Goal: Task Accomplishment & Management: Complete application form

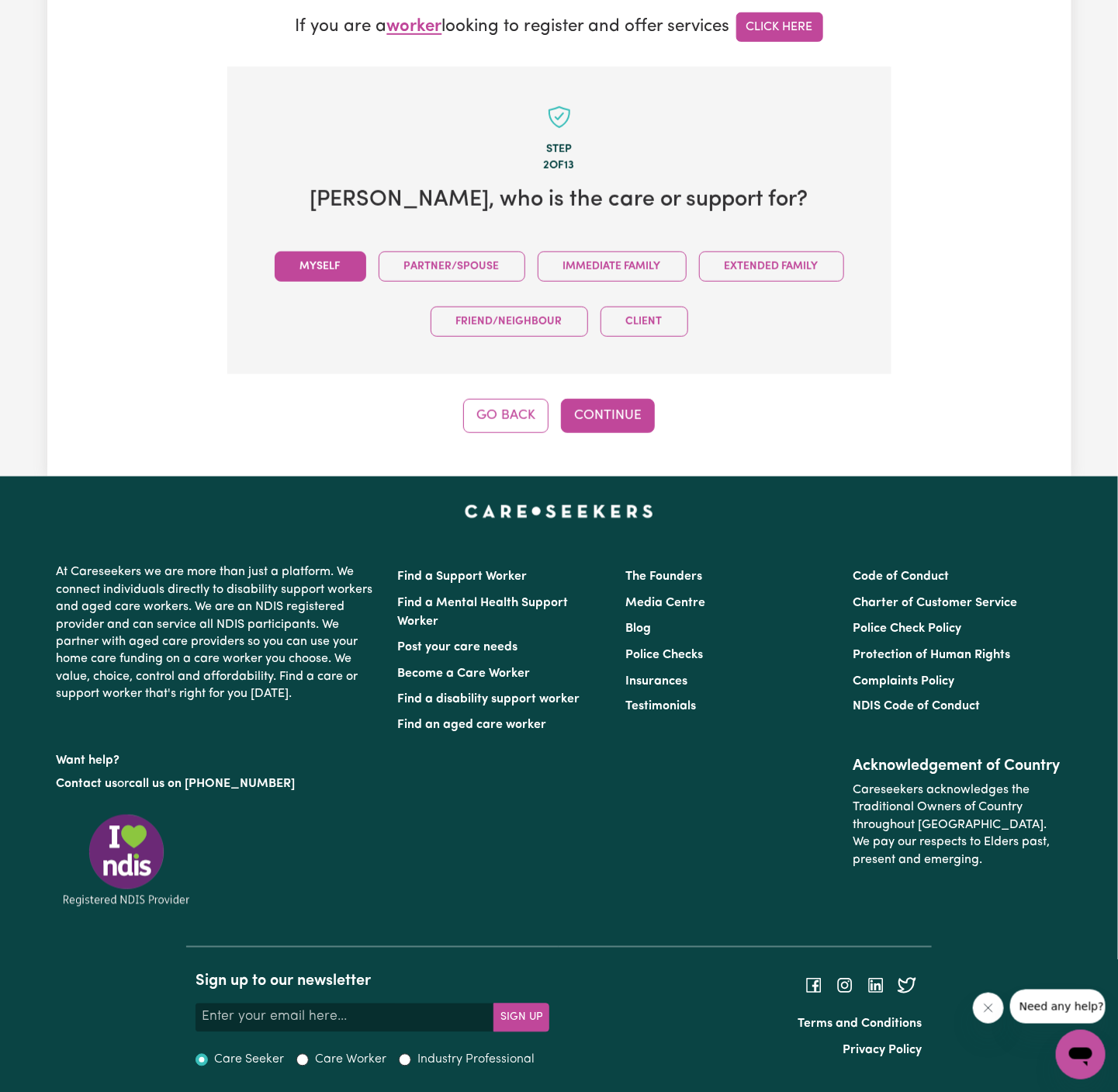
click at [315, 266] on button "Myself" at bounding box center [321, 267] width 92 height 31
click at [594, 412] on button "Continue" at bounding box center [608, 416] width 94 height 34
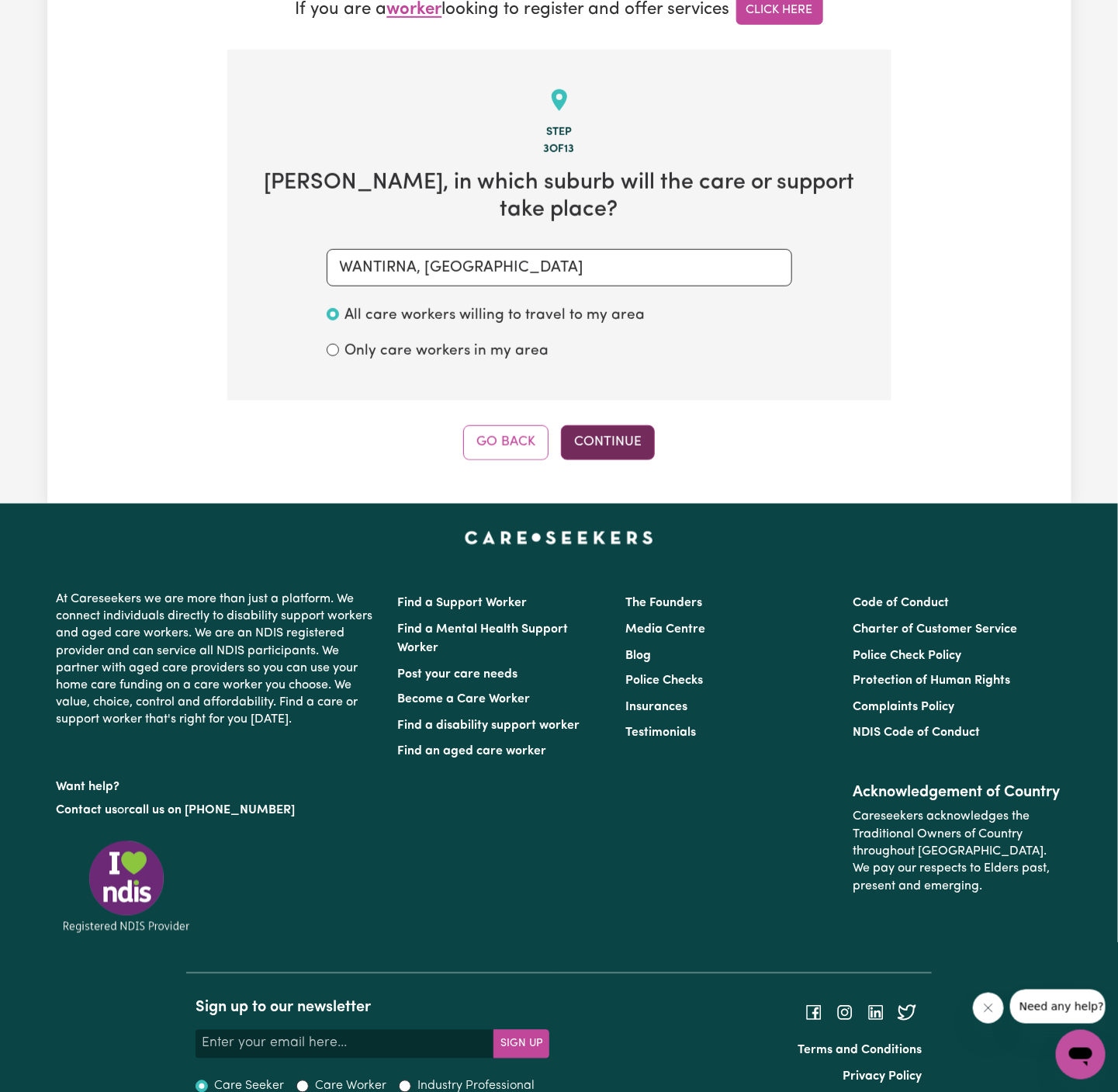
click at [635, 425] on button "Continue" at bounding box center [608, 442] width 94 height 34
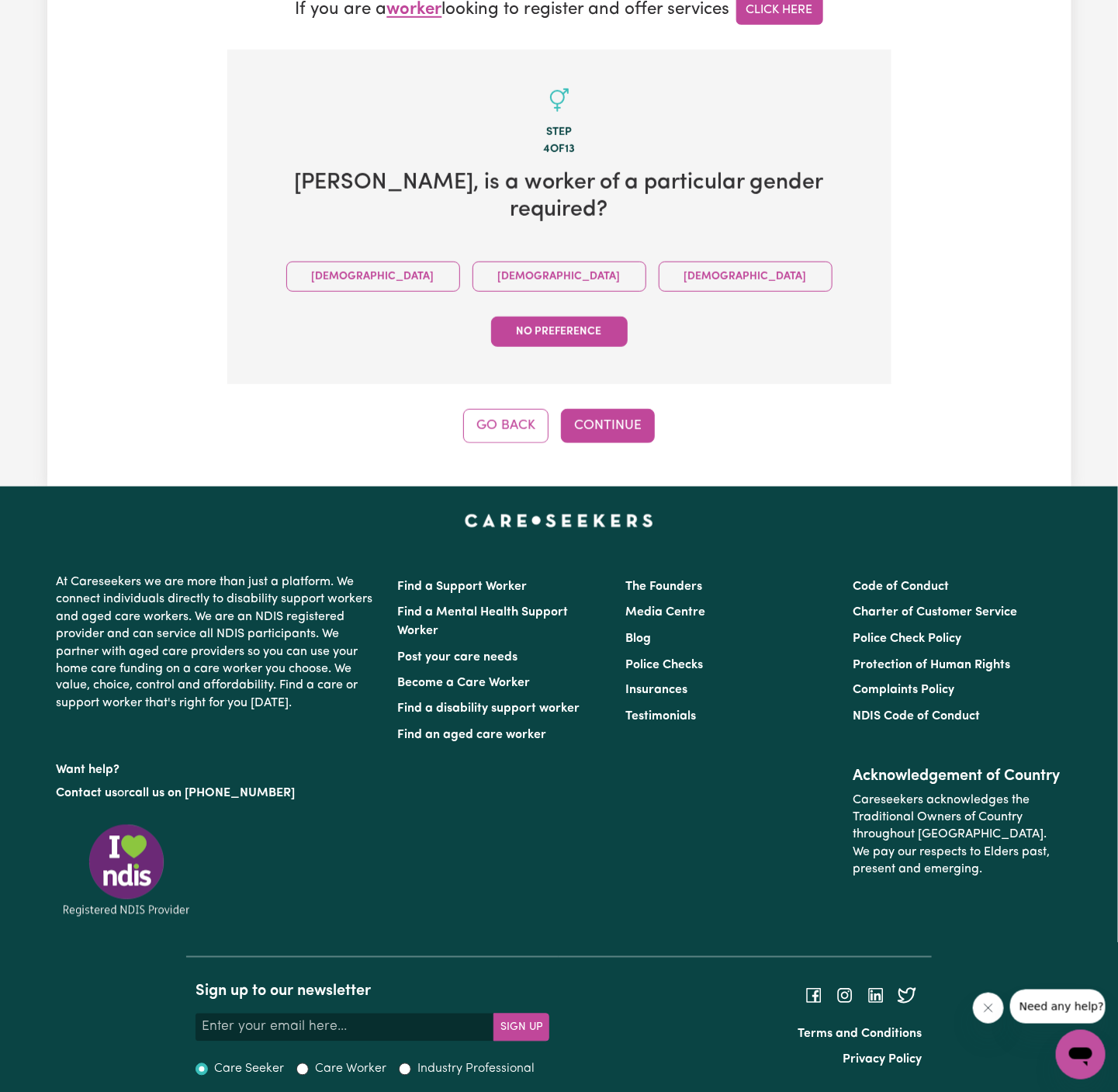
scroll to position [367, 0]
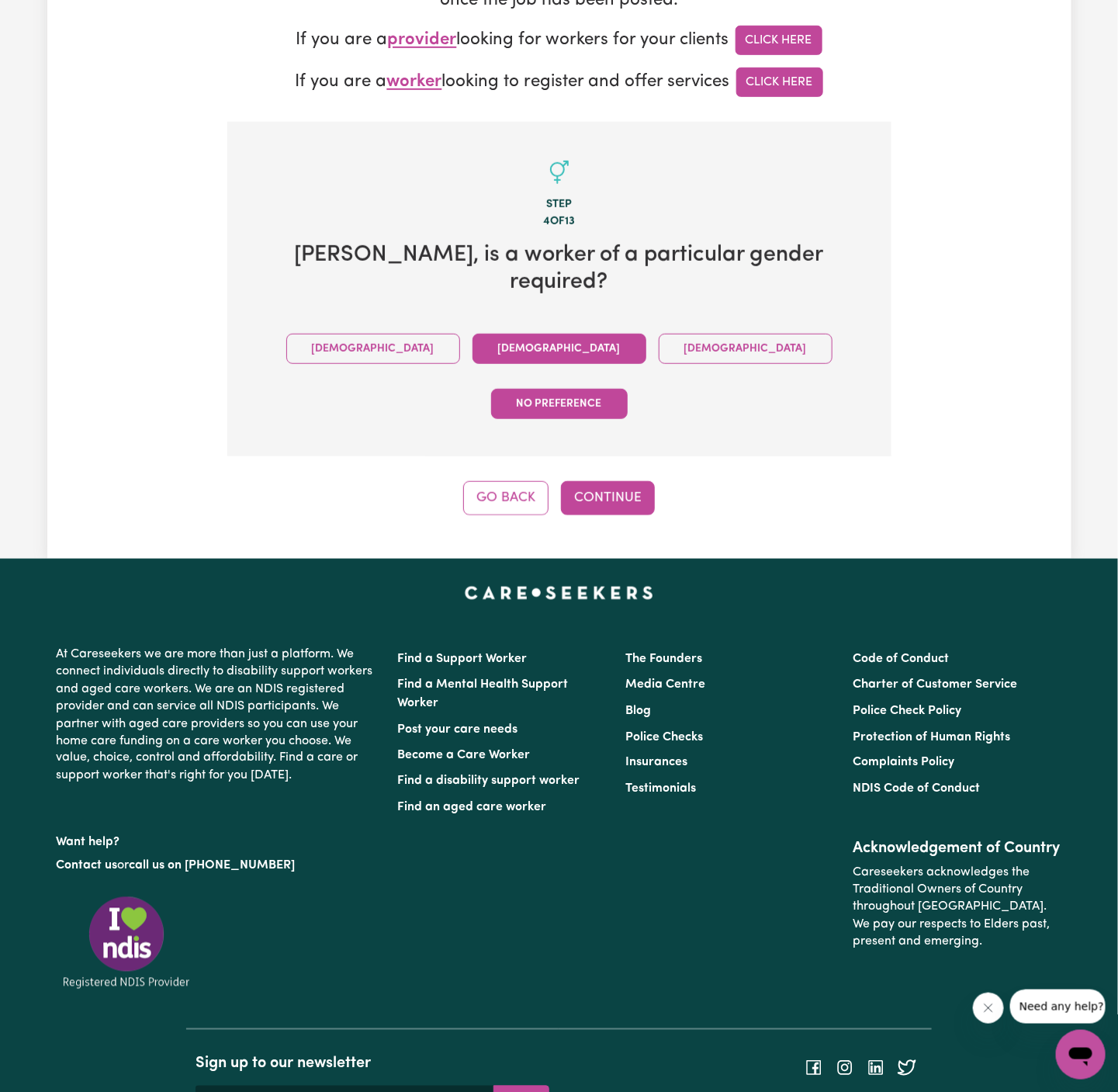
click at [473, 334] on button "Female" at bounding box center [560, 349] width 174 height 31
click at [616, 481] on button "Continue" at bounding box center [608, 499] width 94 height 34
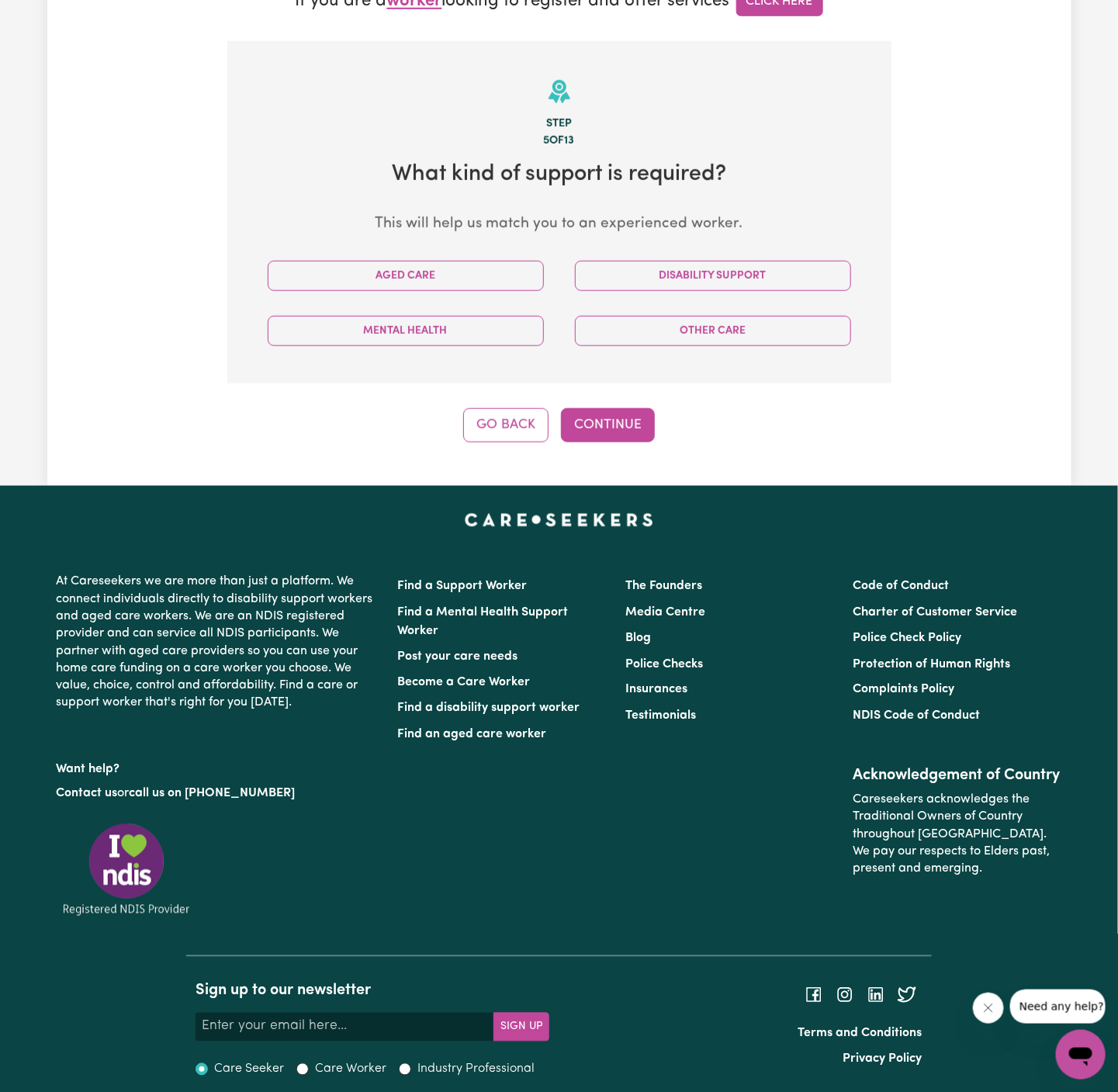
scroll to position [456, 0]
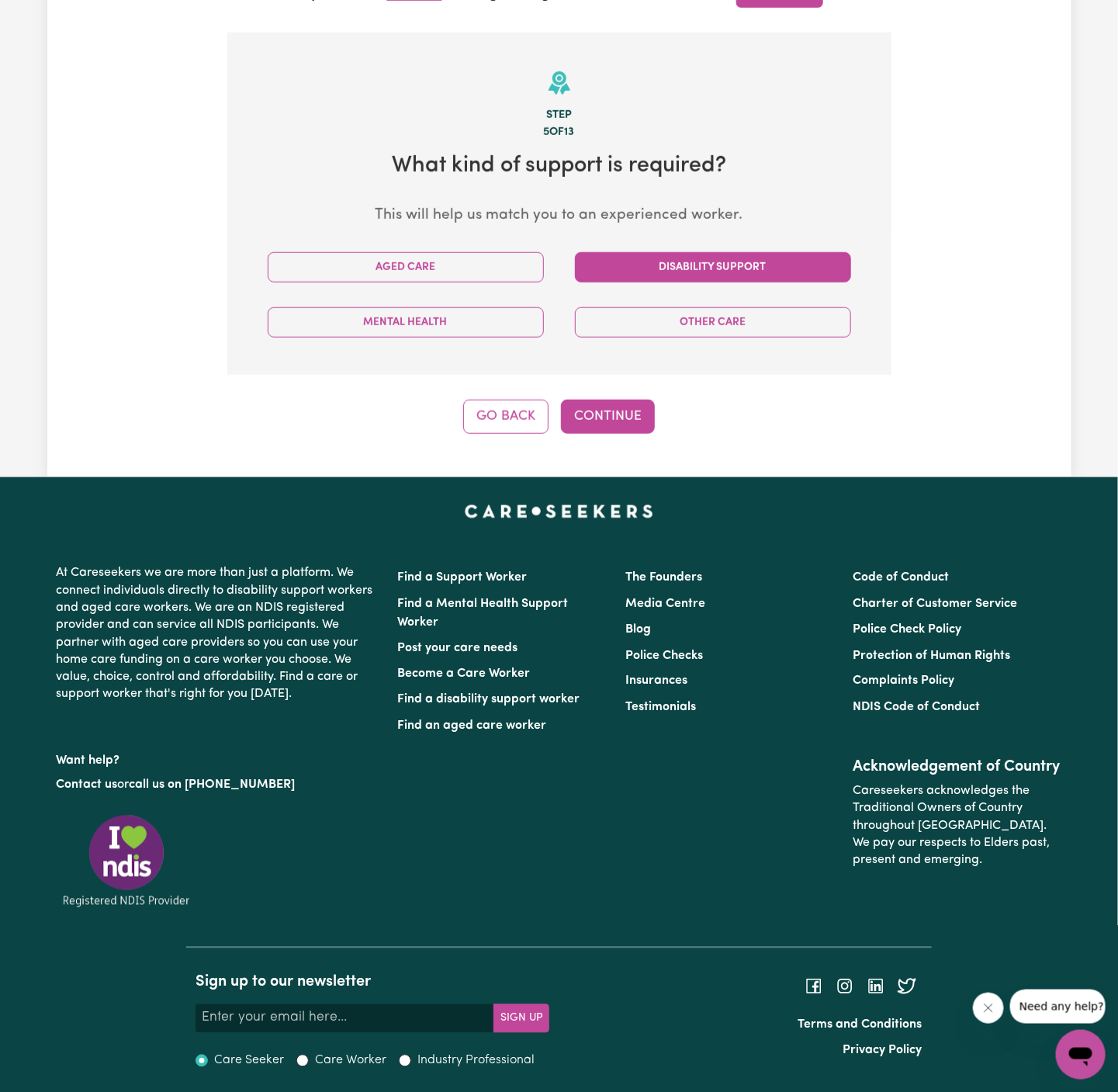
click at [700, 268] on button "Disability Support" at bounding box center [713, 268] width 277 height 31
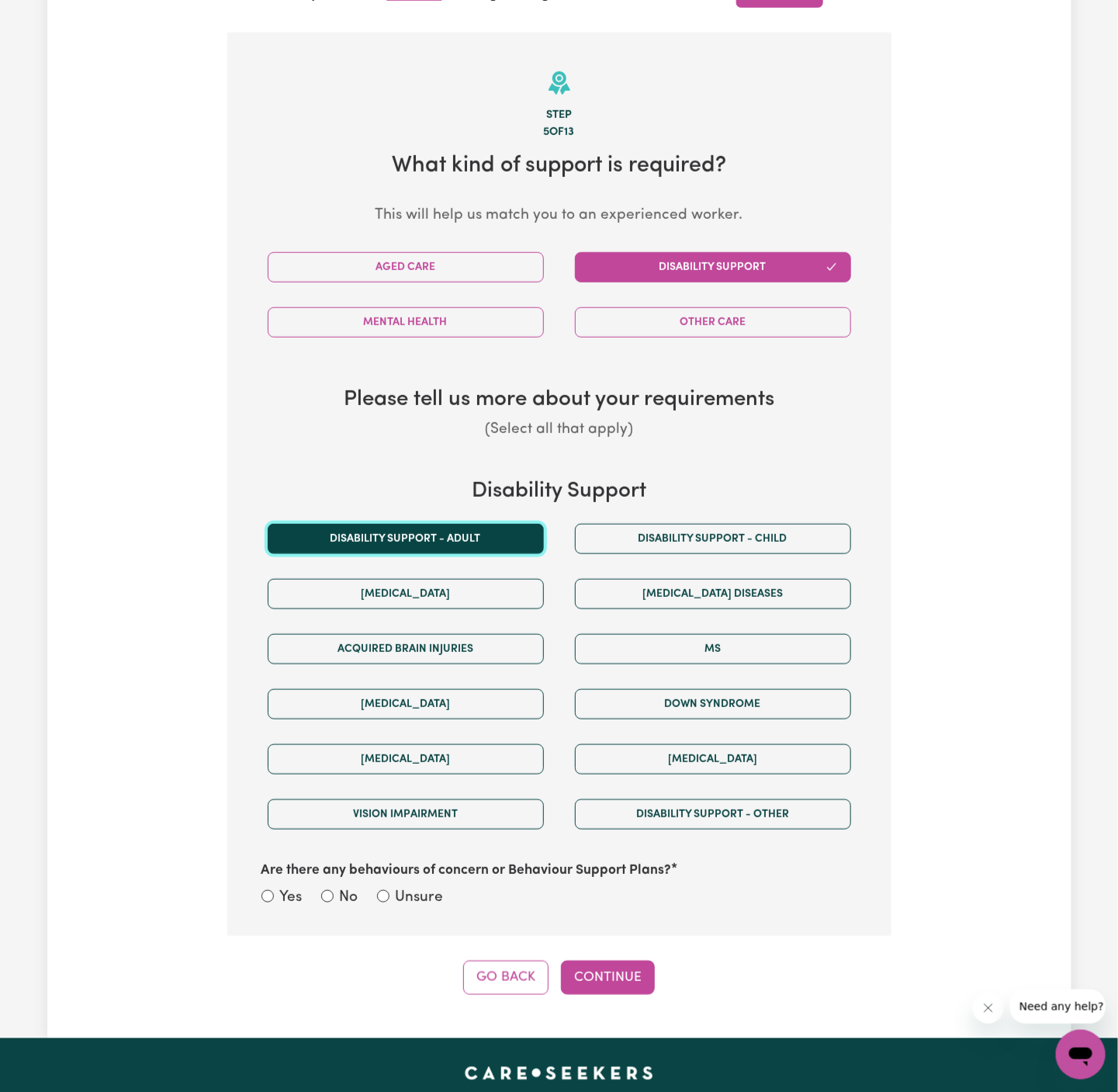
click at [500, 540] on button "Disability support - Adult" at bounding box center [406, 539] width 277 height 31
click at [416, 889] on label "Unsure" at bounding box center [419, 899] width 48 height 23
click at [390, 890] on input "Unsure" at bounding box center [383, 896] width 12 height 12
radio input "true"
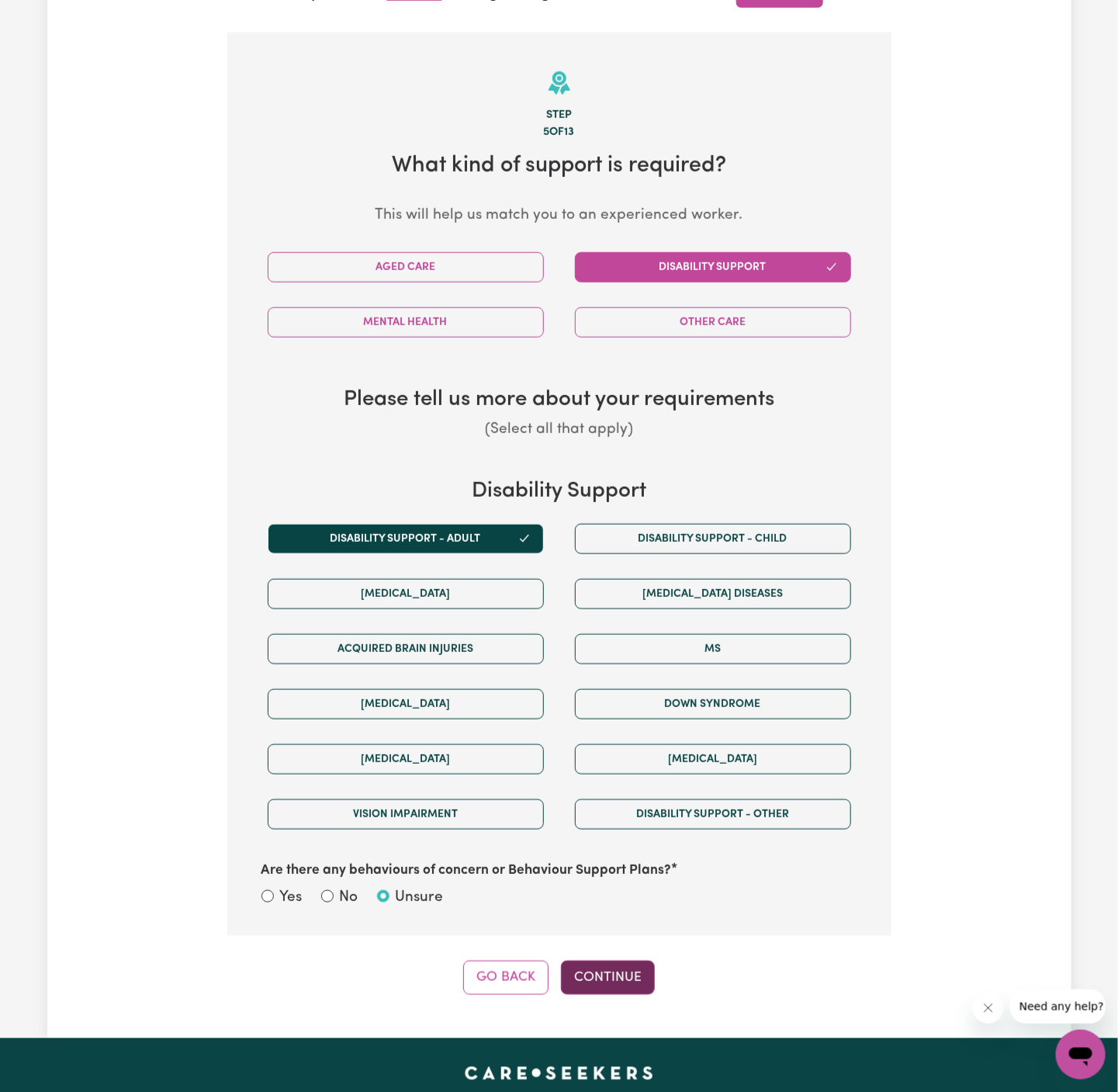
click at [582, 971] on button "Continue" at bounding box center [608, 978] width 94 height 34
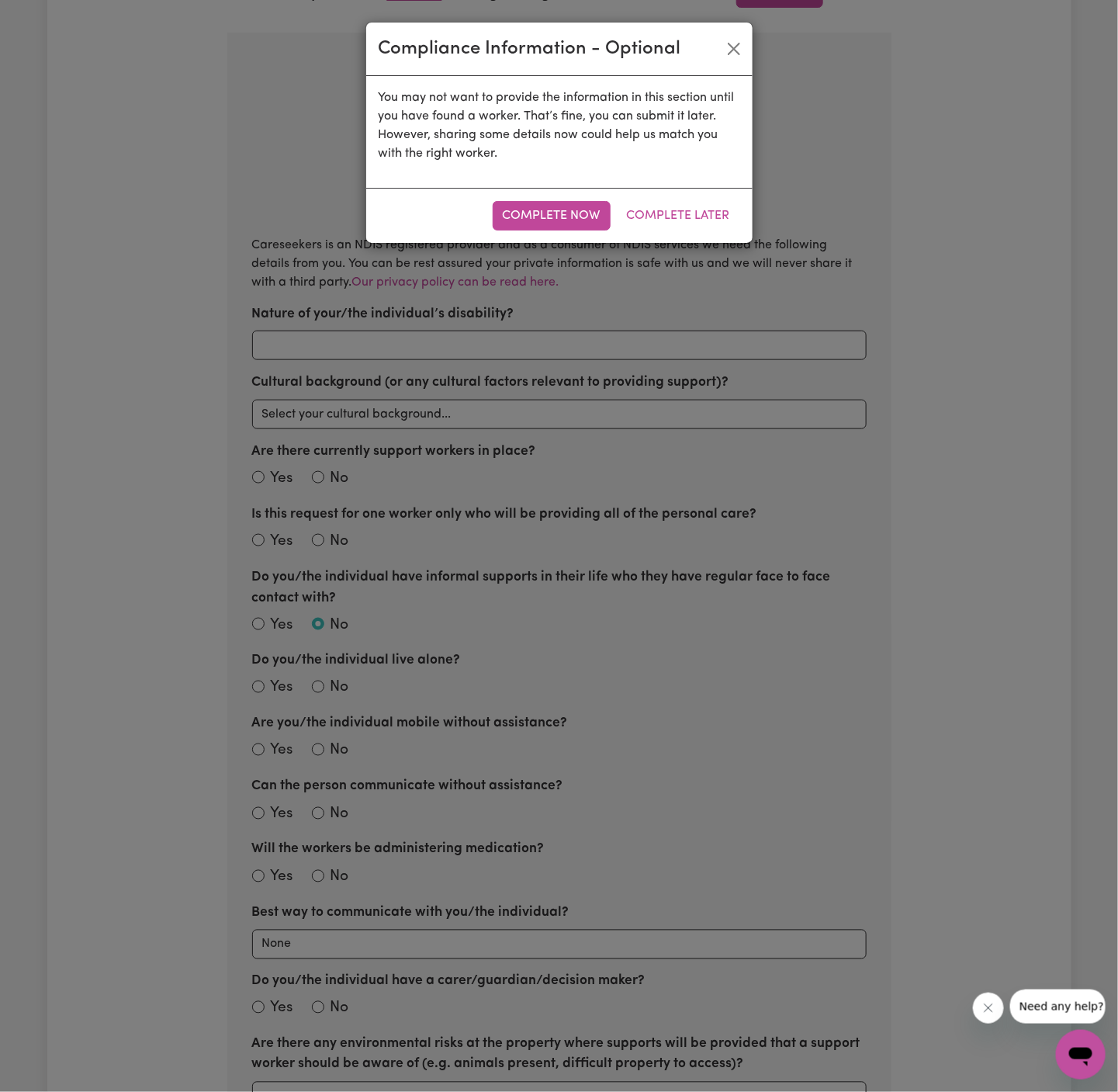
scroll to position [486, 0]
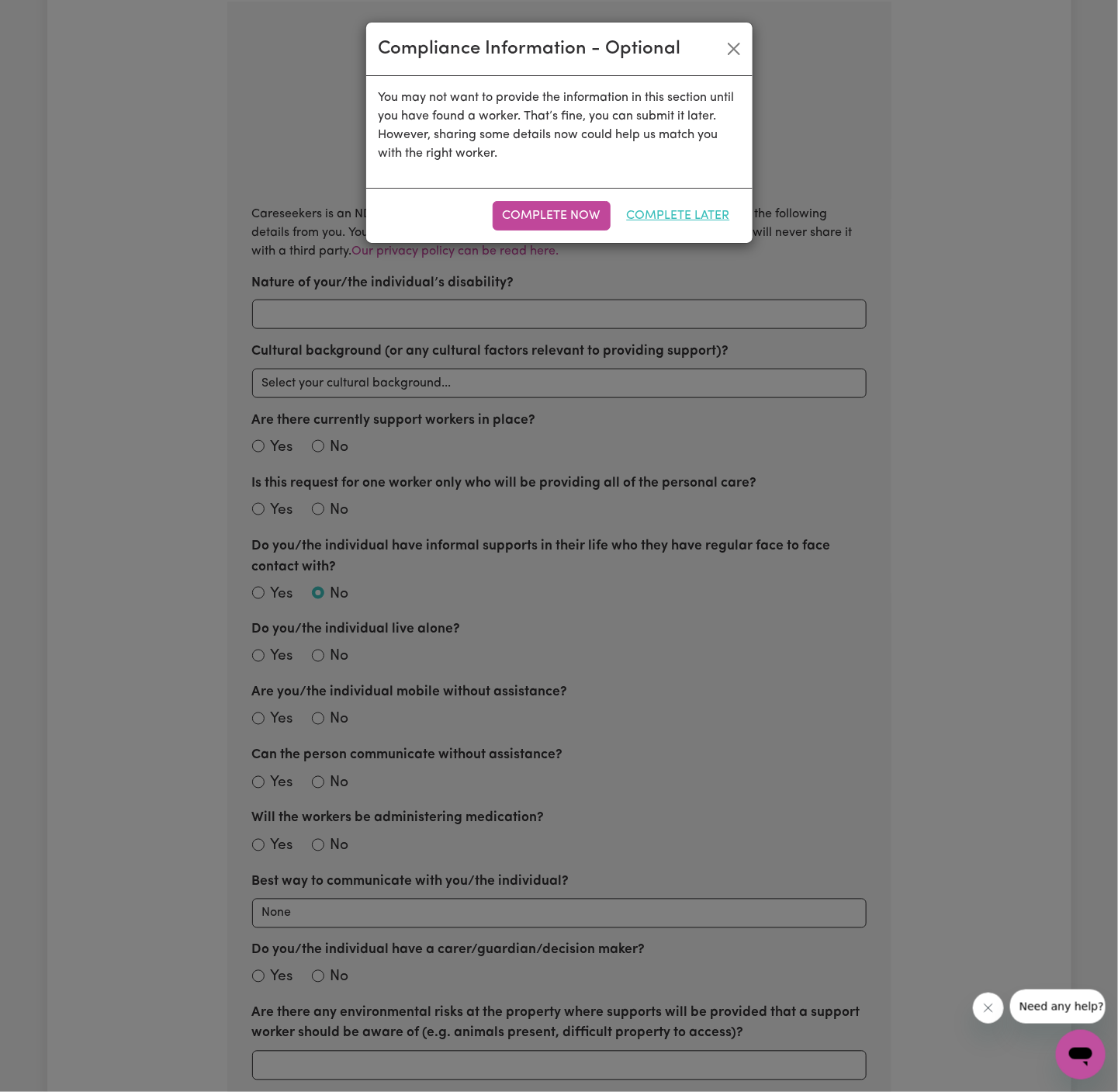
click at [695, 218] on button "Complete Later" at bounding box center [679, 215] width 123 height 30
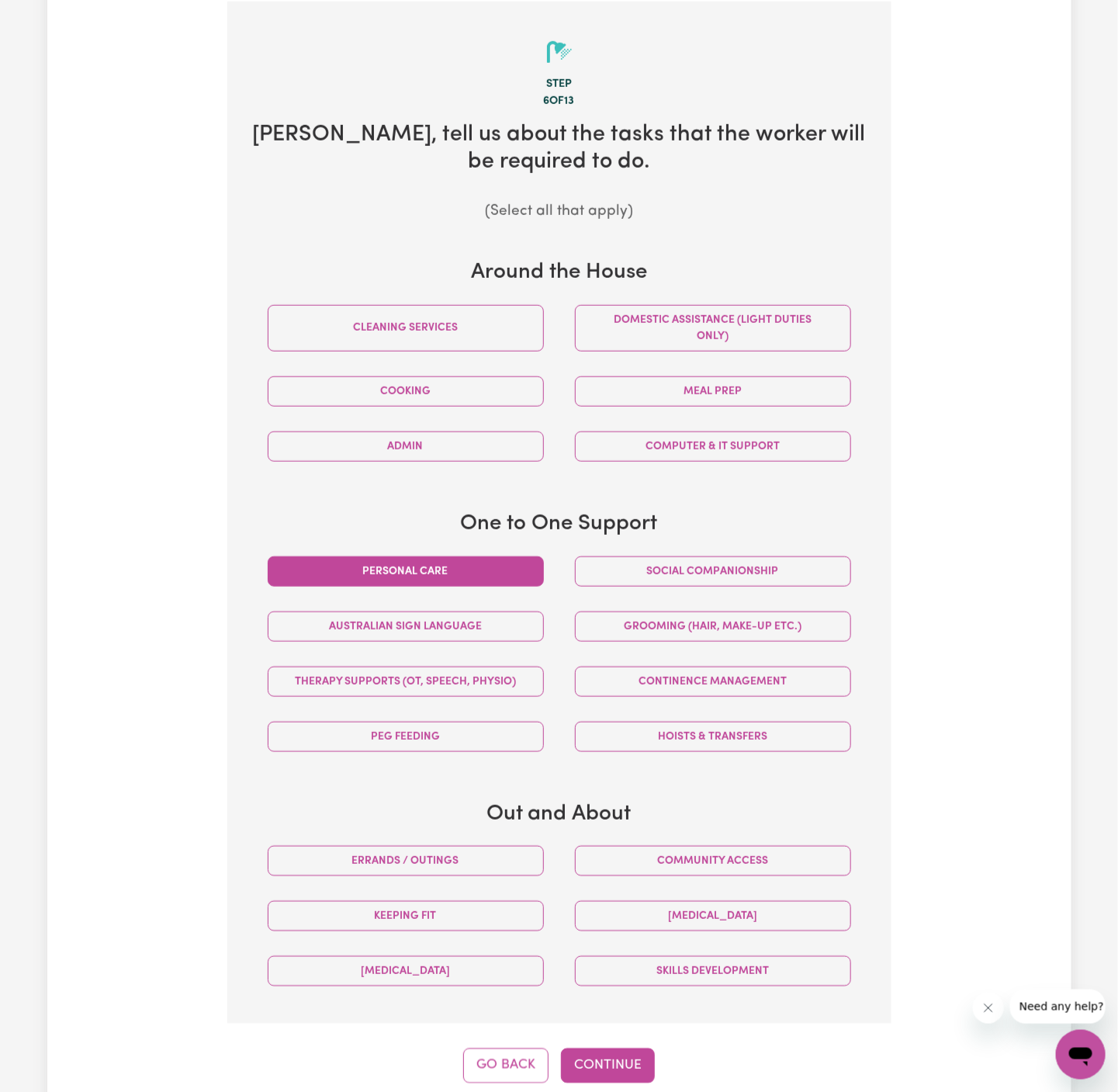
click at [466, 560] on button "Personal care" at bounding box center [406, 571] width 277 height 31
click at [728, 571] on button "Social companionship" at bounding box center [713, 571] width 277 height 31
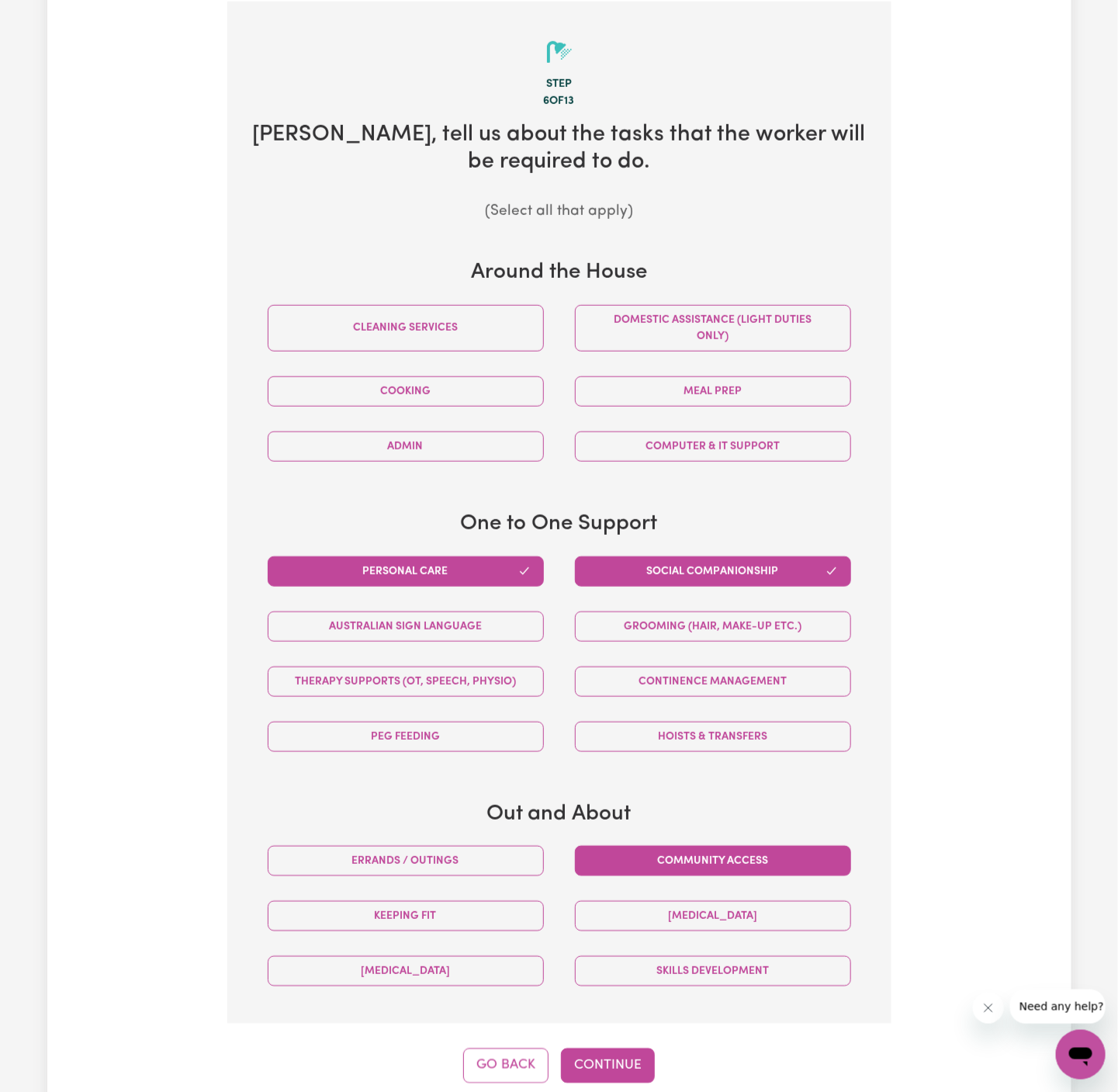
click at [702, 865] on button "Community access" at bounding box center [713, 861] width 277 height 31
click at [621, 1055] on button "Continue" at bounding box center [608, 1065] width 94 height 34
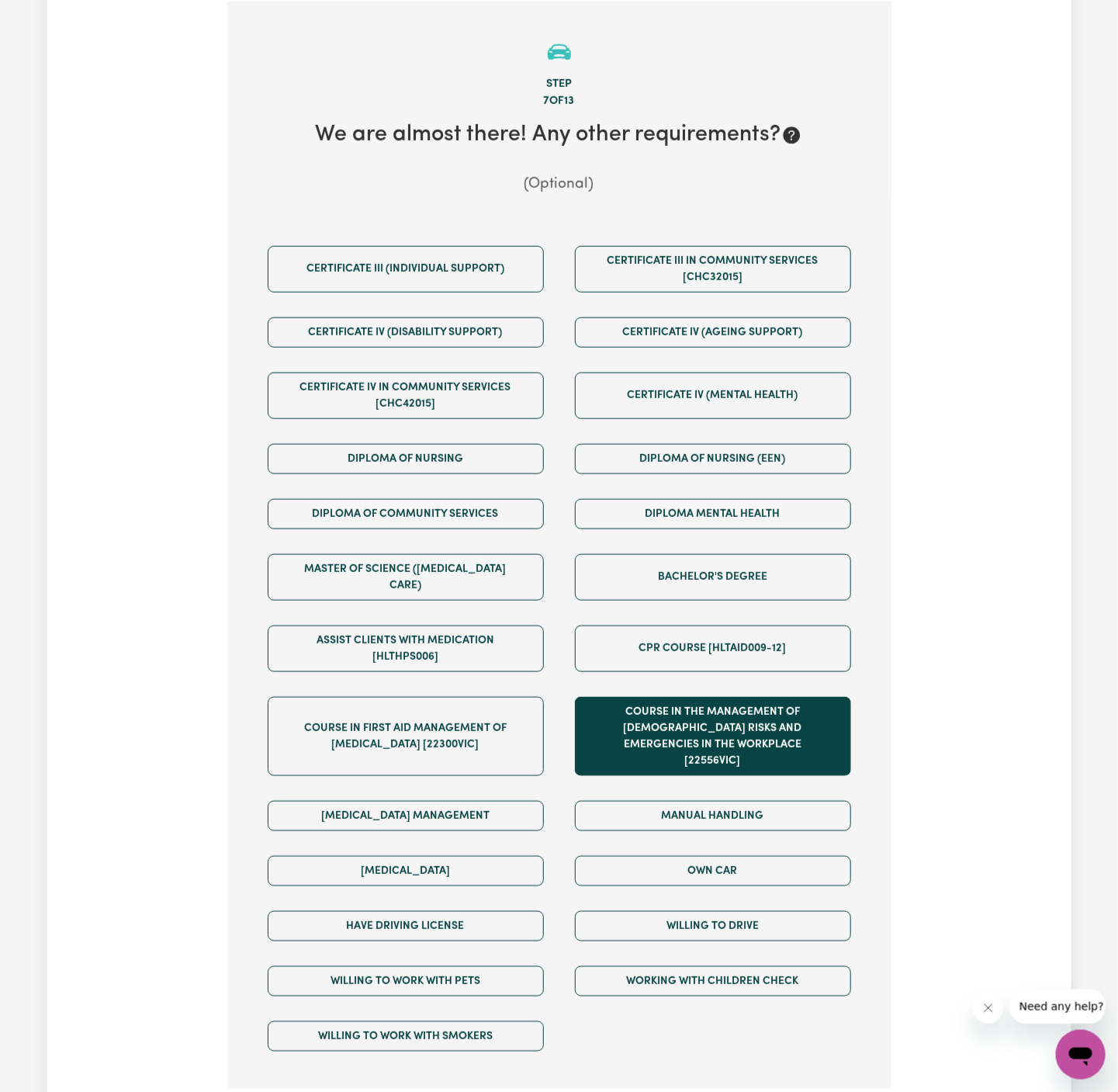
scroll to position [621, 0]
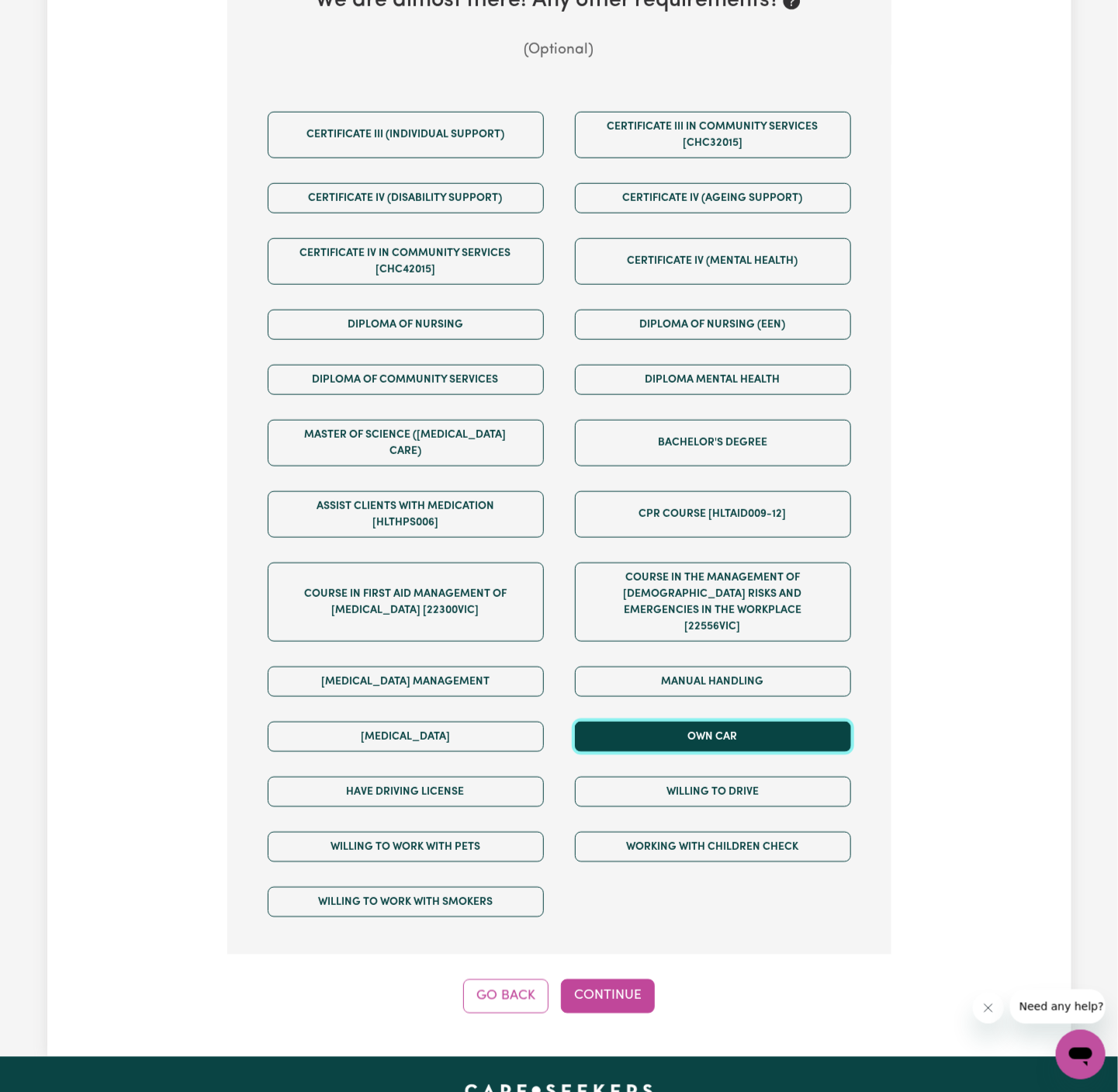
click at [682, 722] on button "Own Car" at bounding box center [713, 737] width 277 height 31
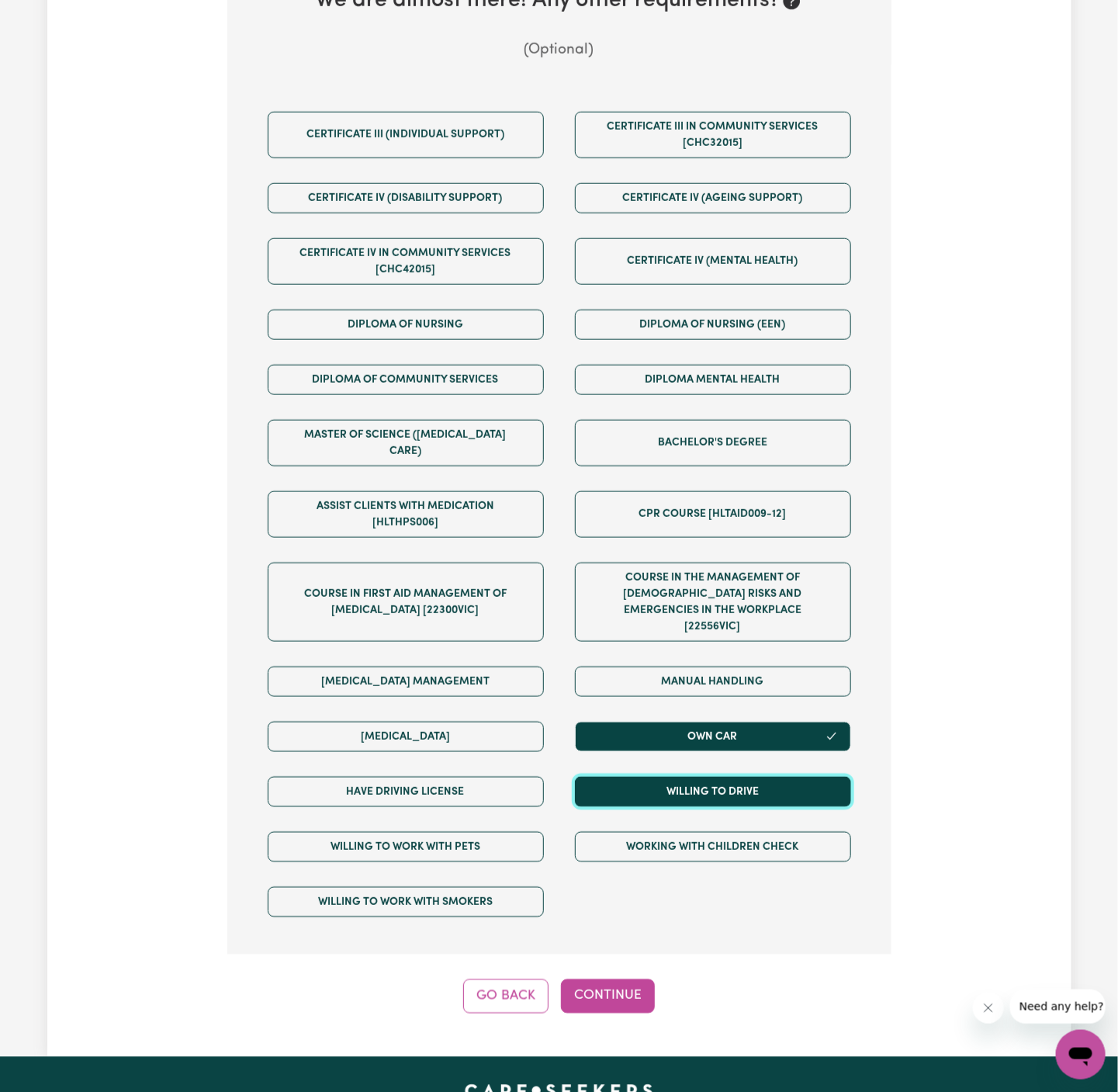
click at [682, 777] on button "Willing to drive" at bounding box center [713, 792] width 277 height 31
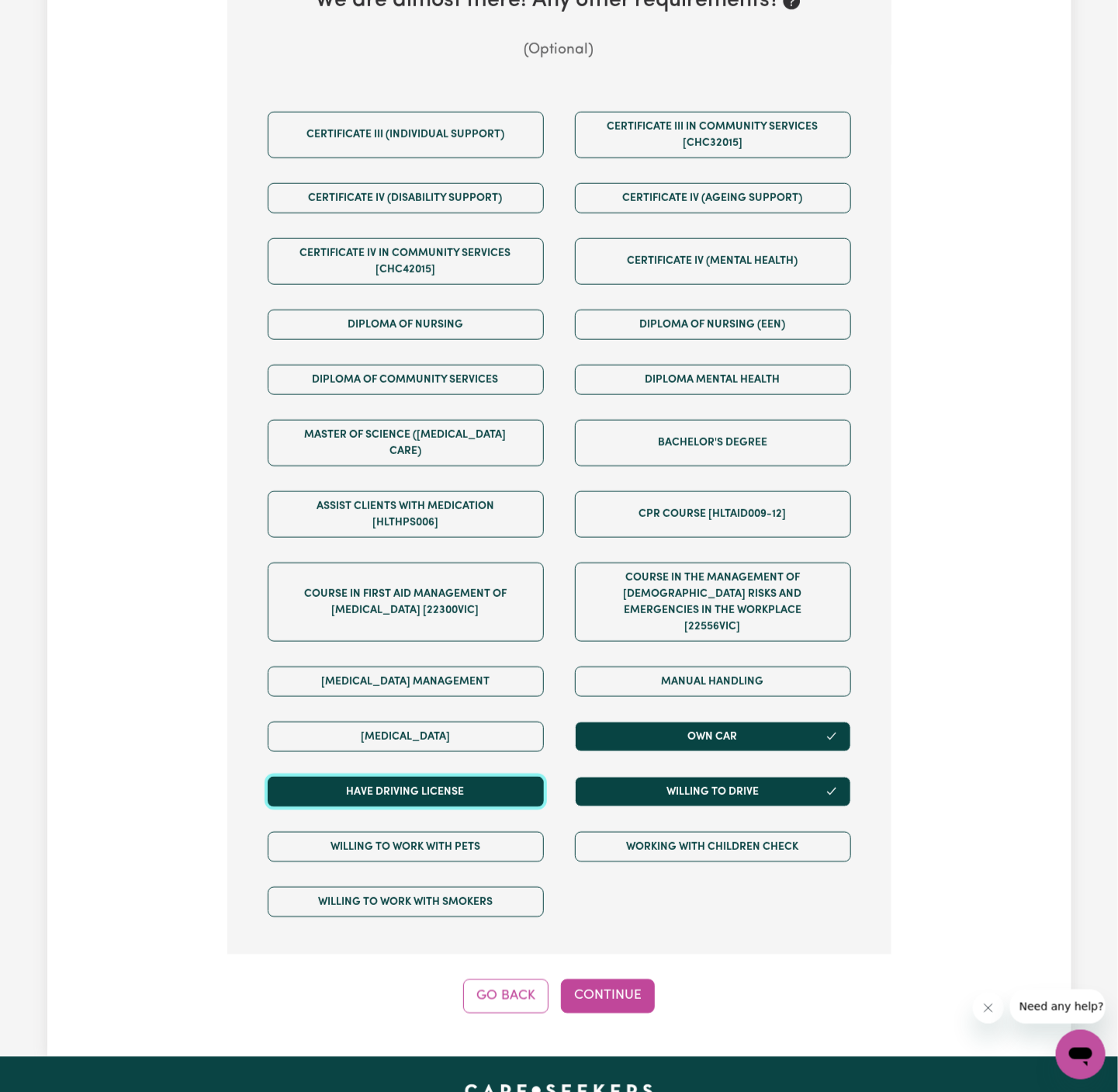
click at [521, 777] on button "Have driving license" at bounding box center [406, 792] width 277 height 31
click at [626, 979] on button "Continue" at bounding box center [608, 996] width 94 height 34
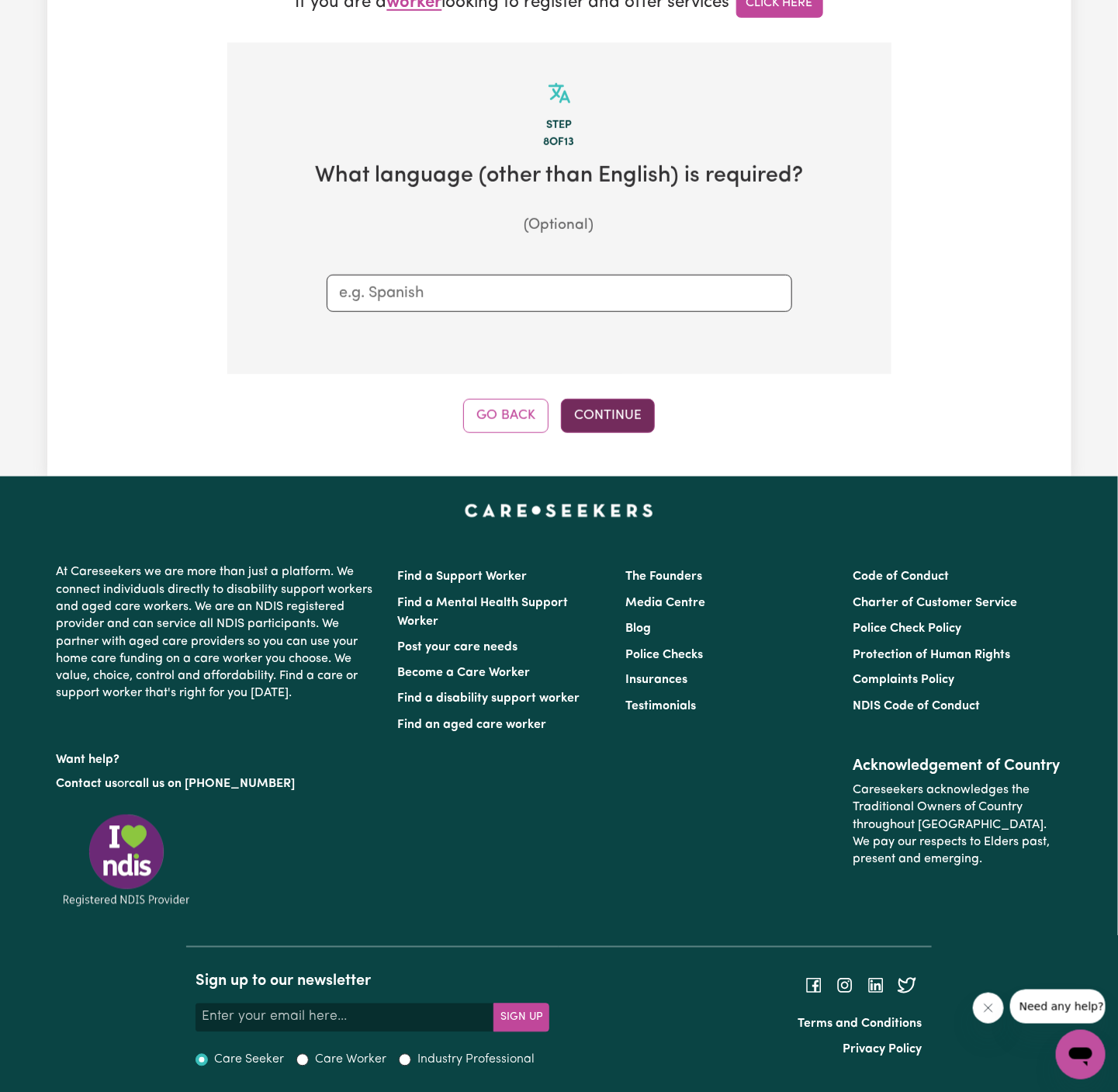
click at [595, 423] on button "Continue" at bounding box center [608, 416] width 94 height 34
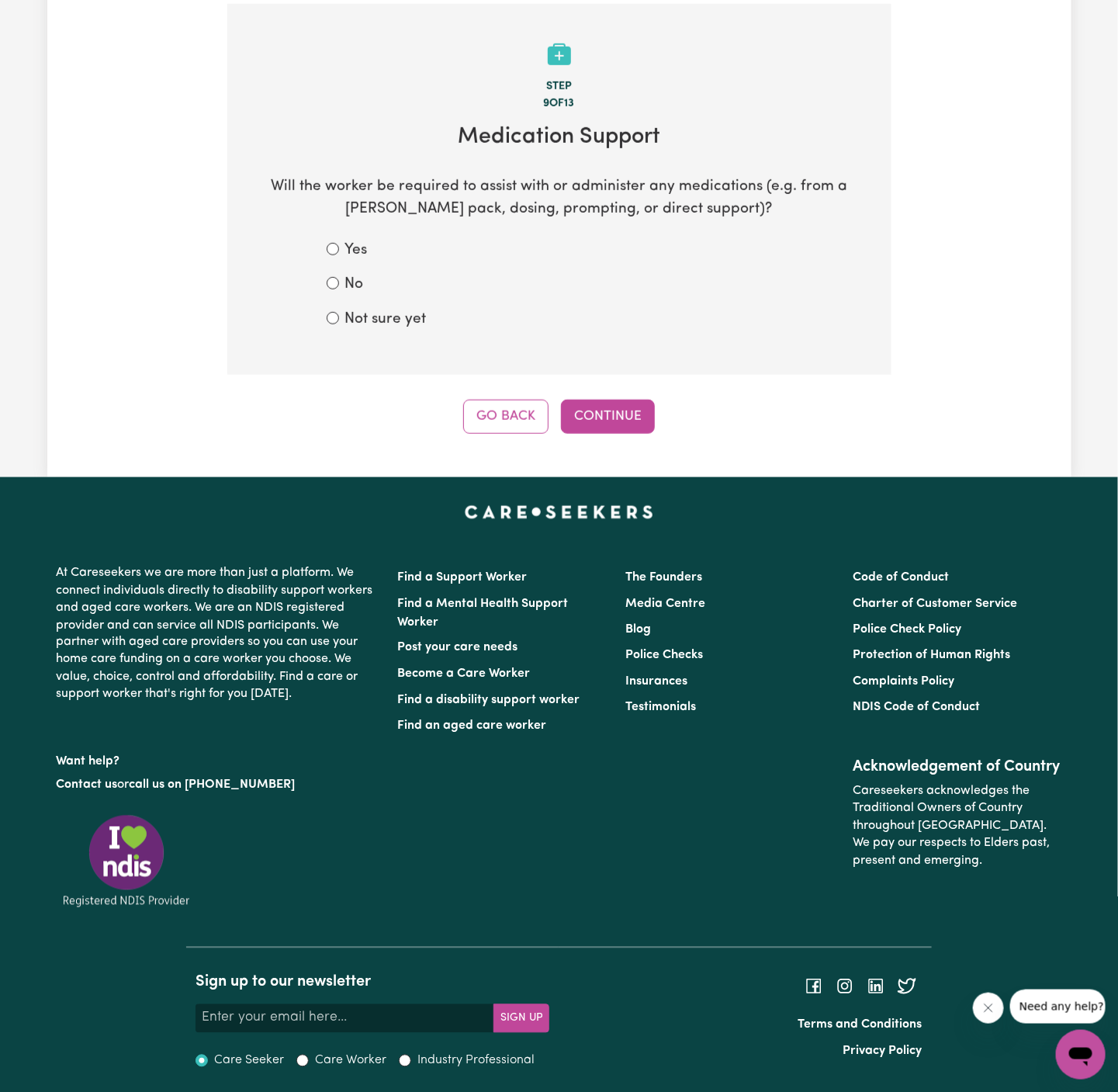
scroll to position [485, 0]
click at [368, 286] on div "No" at bounding box center [559, 284] width 465 height 23
click at [380, 316] on label "Not sure yet" at bounding box center [386, 320] width 81 height 23
click at [339, 316] on input "Not sure yet" at bounding box center [332, 317] width 12 height 12
radio input "true"
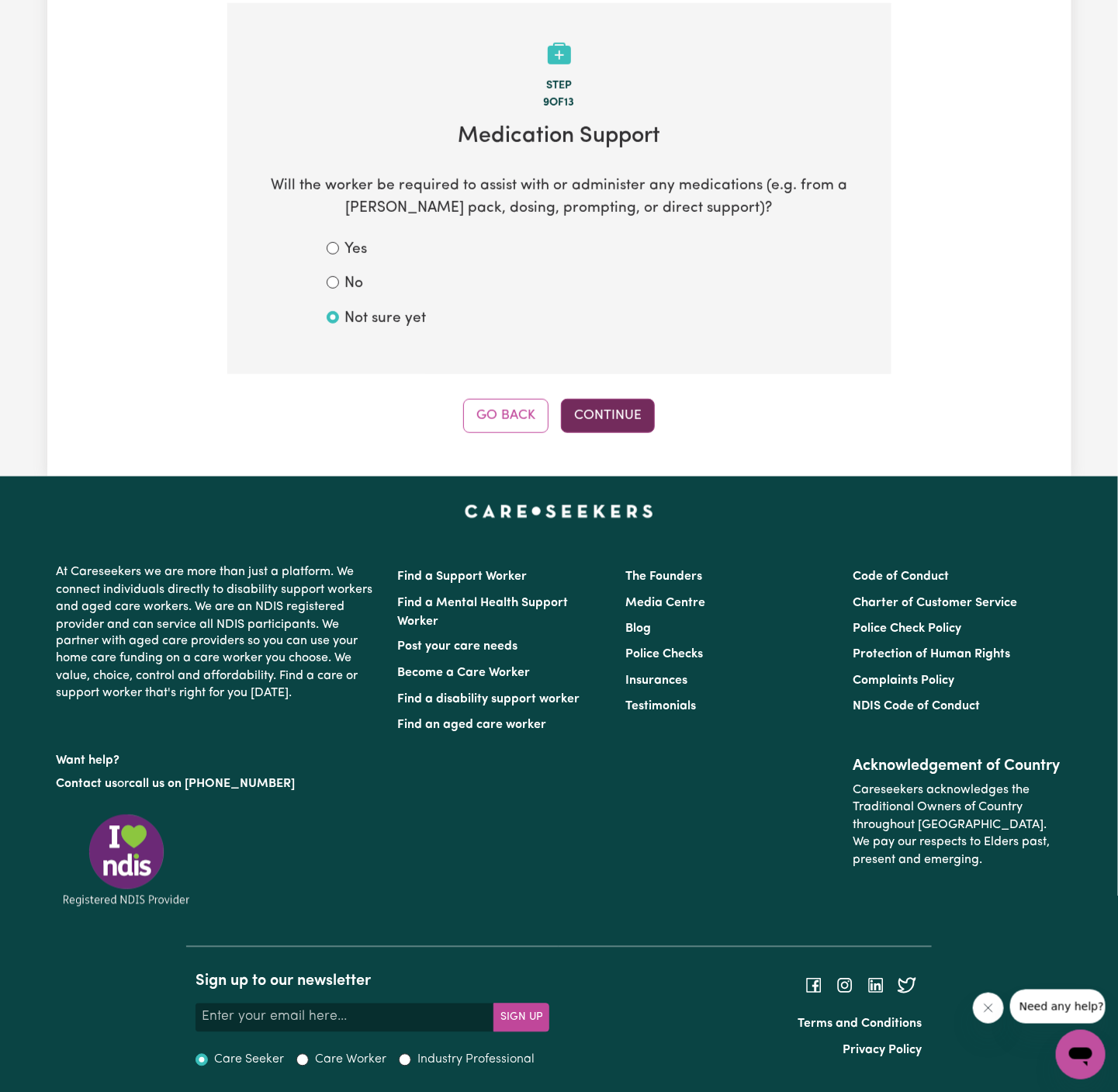
click at [603, 415] on button "Continue" at bounding box center [608, 416] width 94 height 34
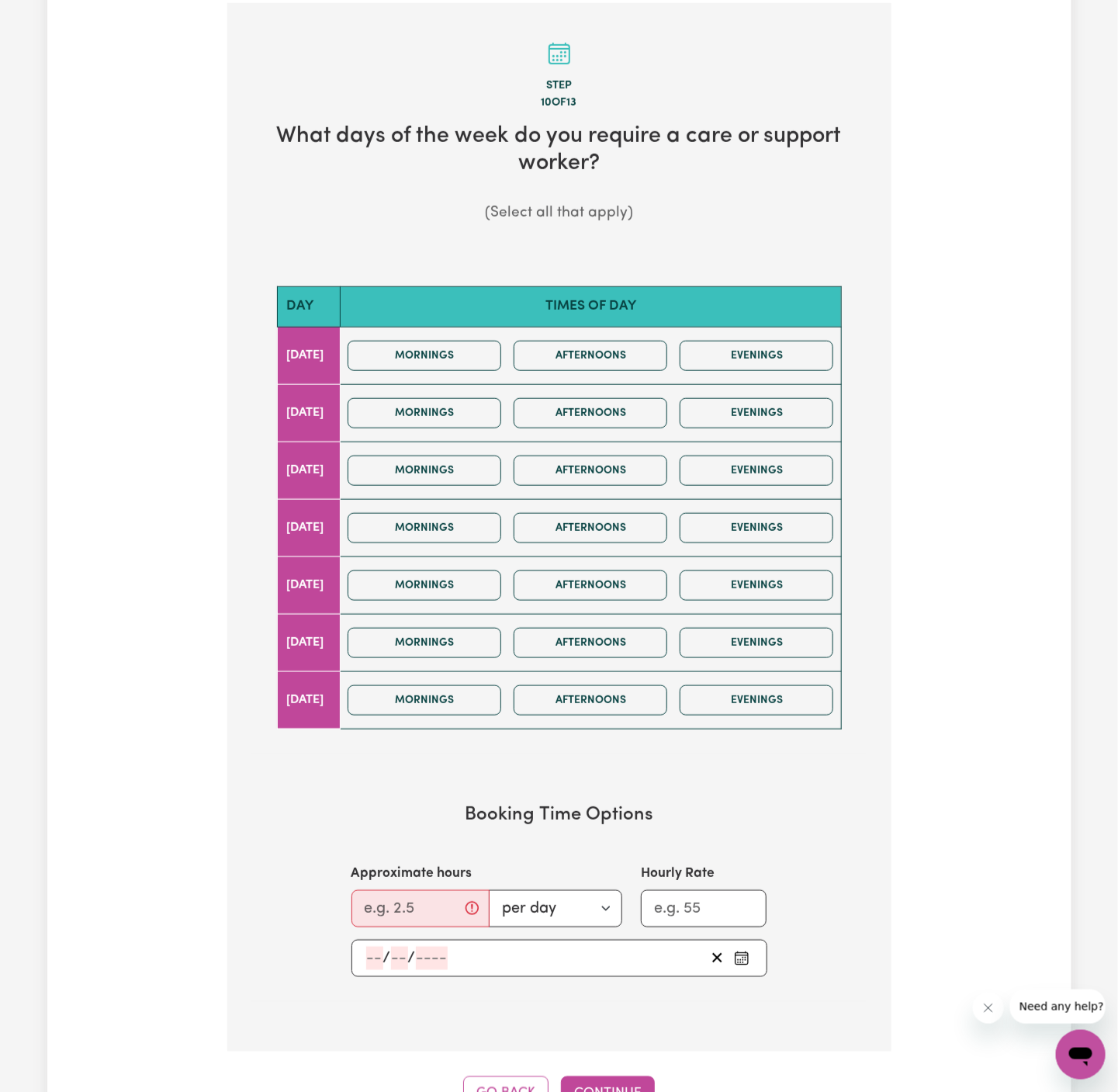
scroll to position [486, 0]
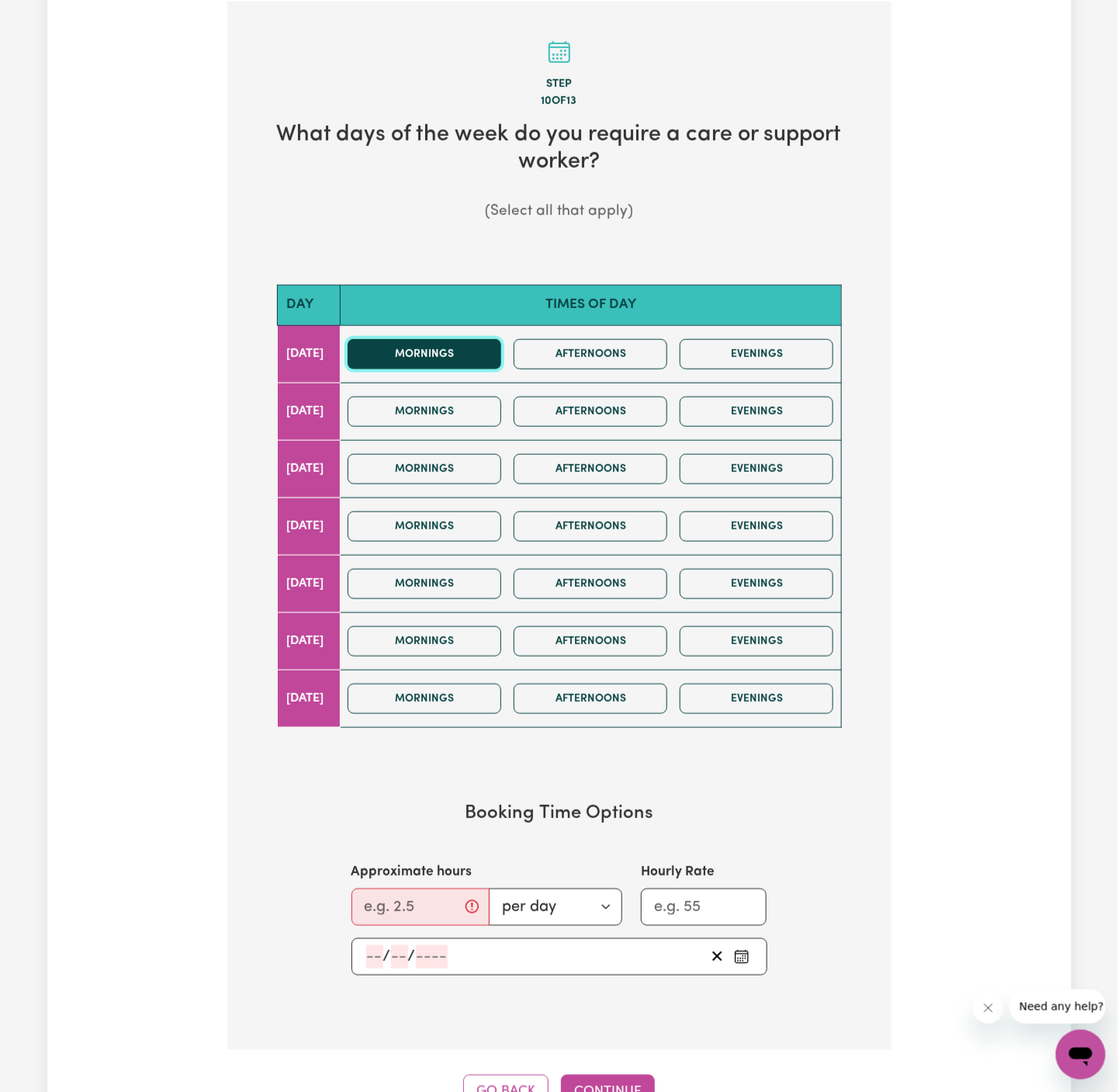
click at [473, 356] on button "Mornings" at bounding box center [424, 354] width 154 height 31
click at [642, 471] on button "Afternoons" at bounding box center [591, 469] width 154 height 31
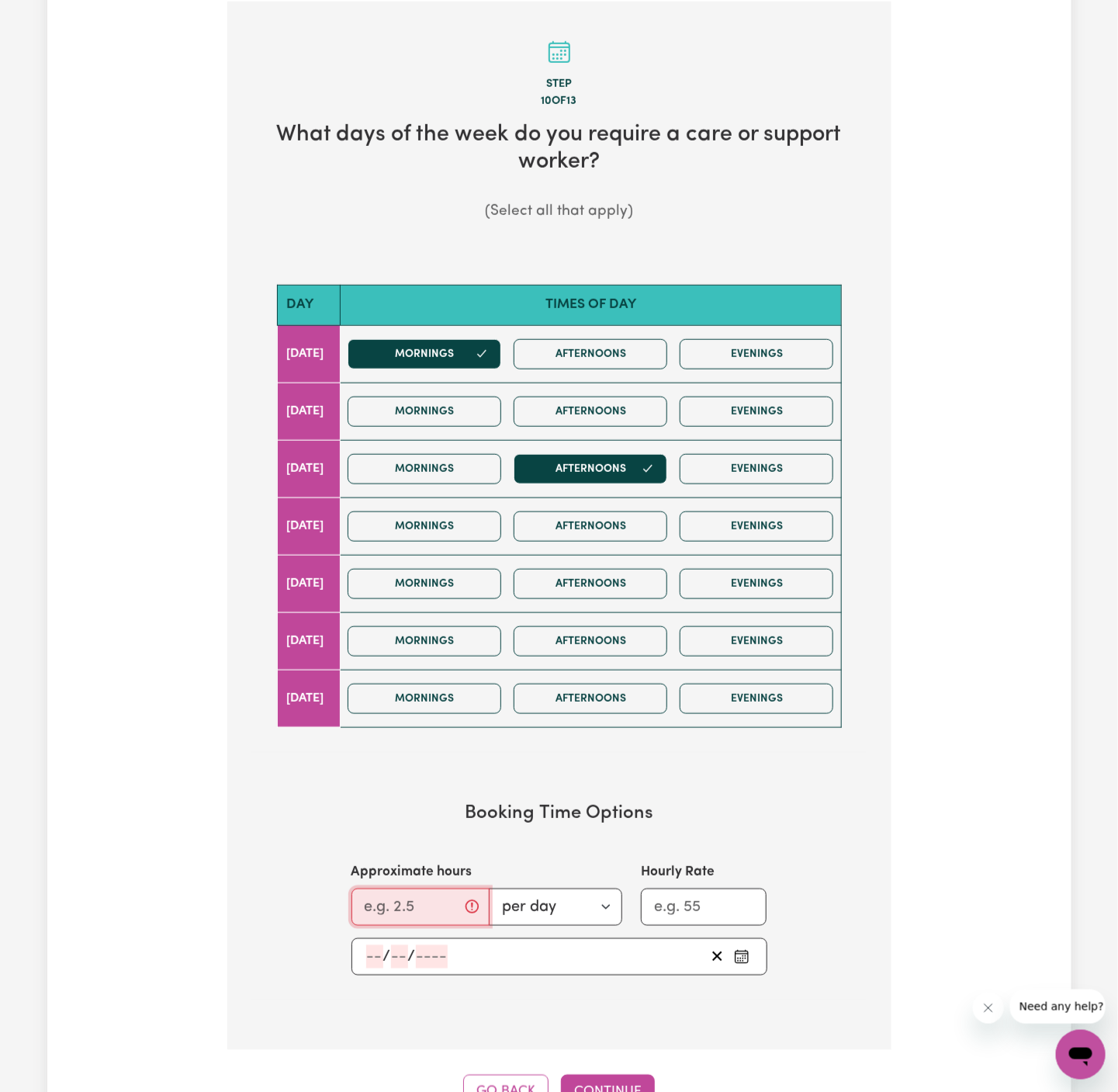
click at [396, 896] on input "Approximate hours" at bounding box center [420, 906] width 138 height 37
type input "2"
click at [376, 960] on input "number" at bounding box center [375, 957] width 17 height 23
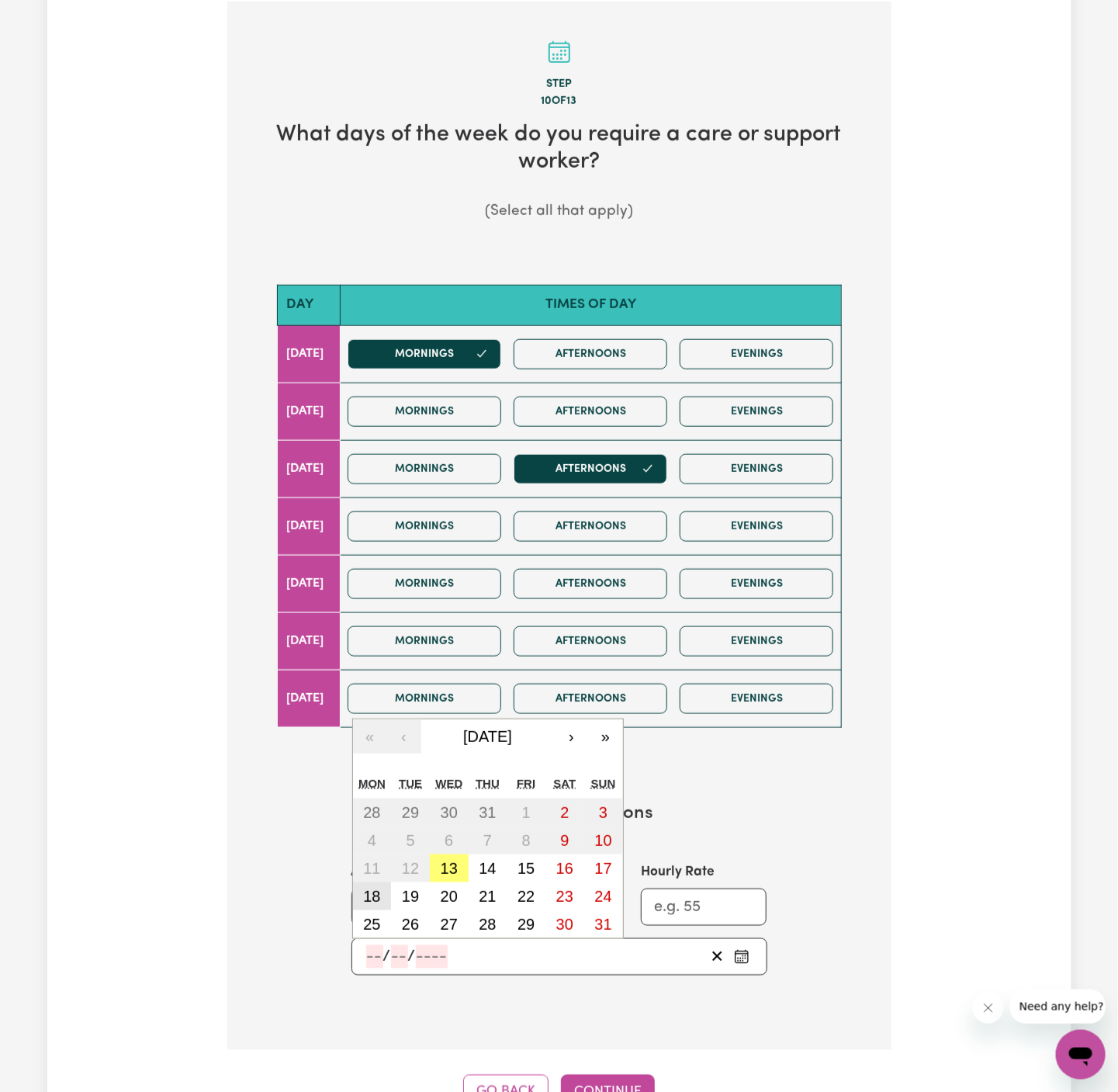
click at [376, 900] on button "18" at bounding box center [372, 896] width 39 height 28
type input "2025-08-18"
type input "18"
type input "8"
type input "2025"
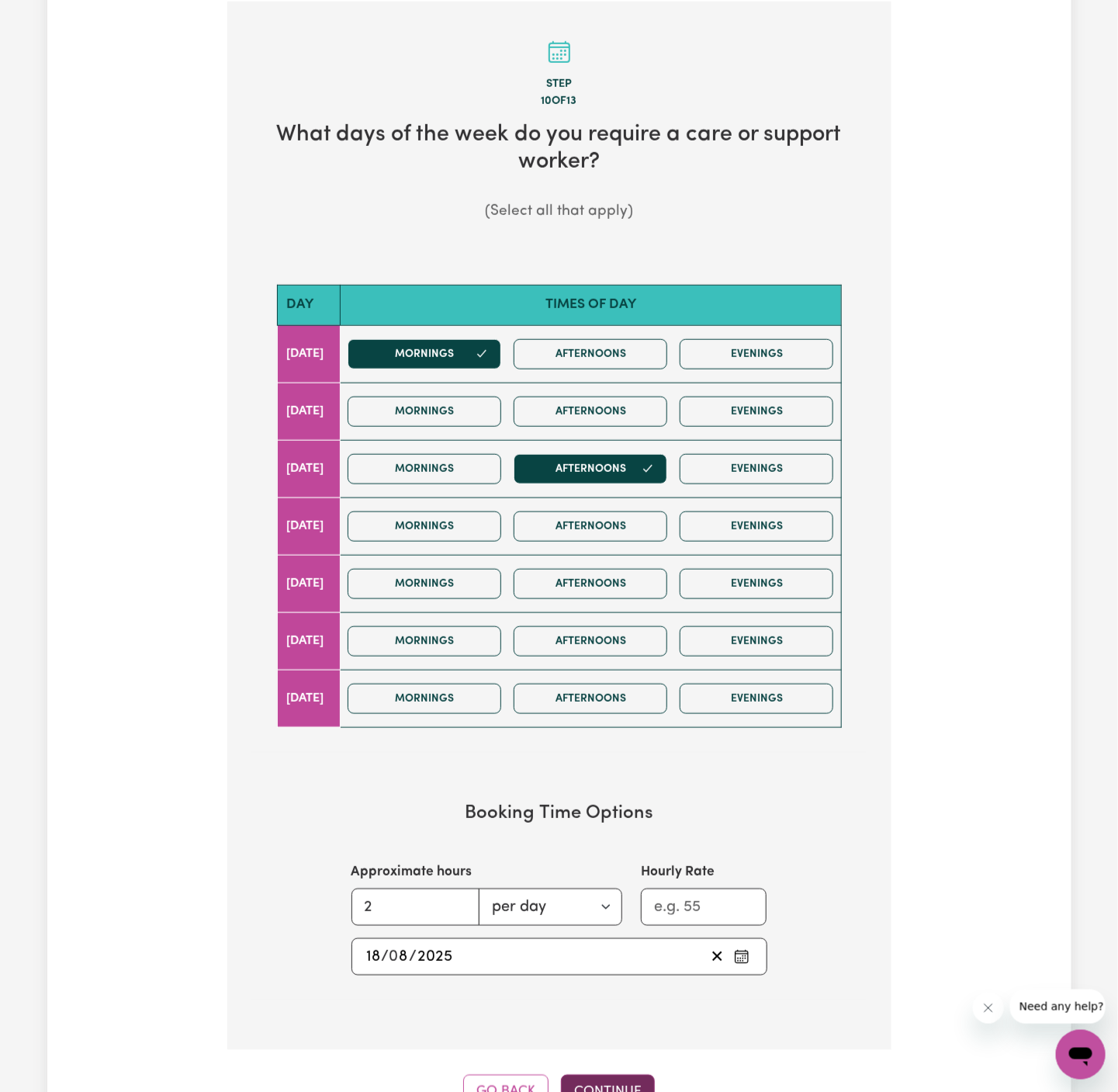
click at [616, 1075] on button "Continue" at bounding box center [608, 1092] width 94 height 34
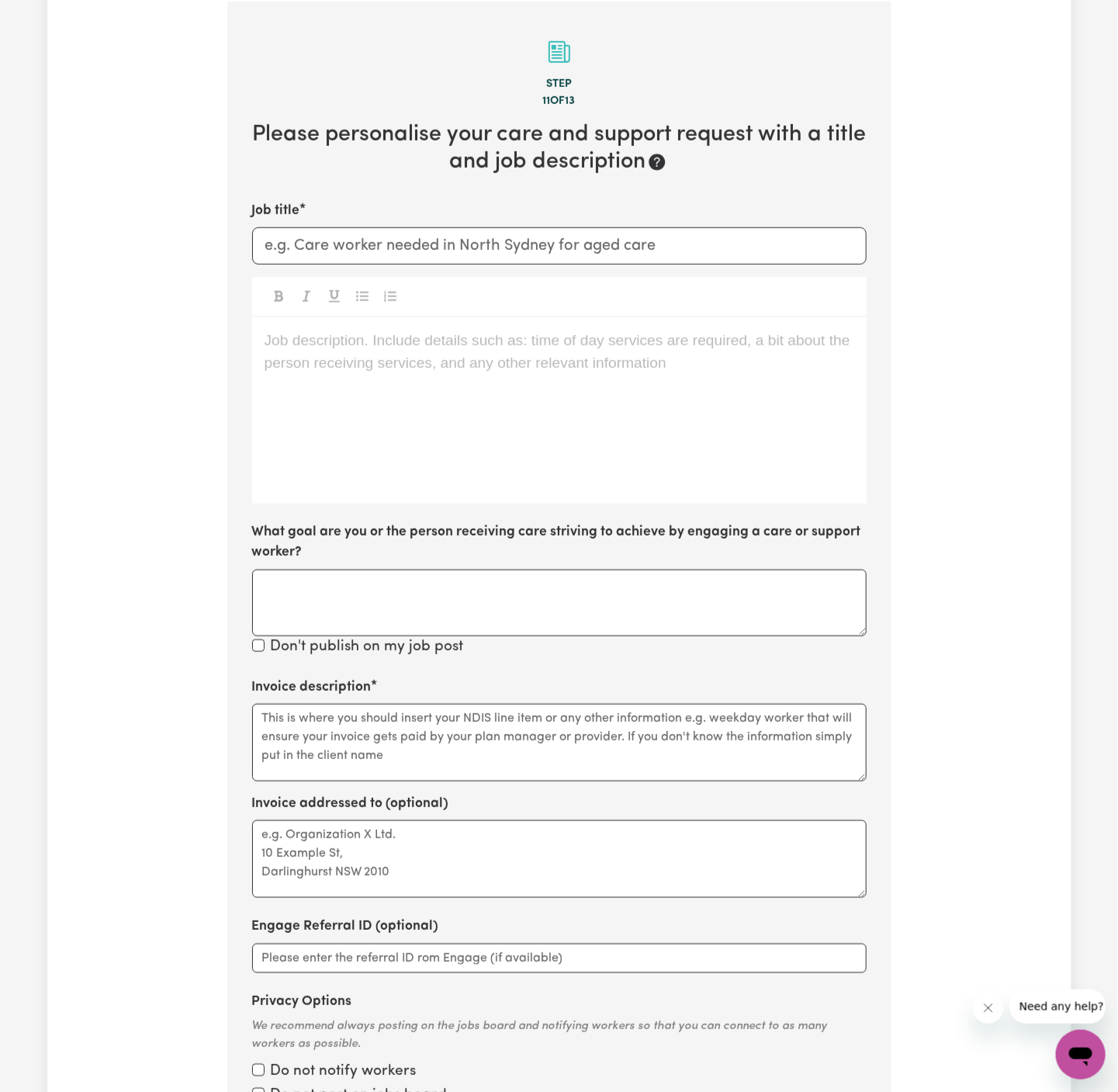
click at [553, 428] on div "Job description. Include details such as: time of day services are required, a …" at bounding box center [560, 411] width 615 height 187
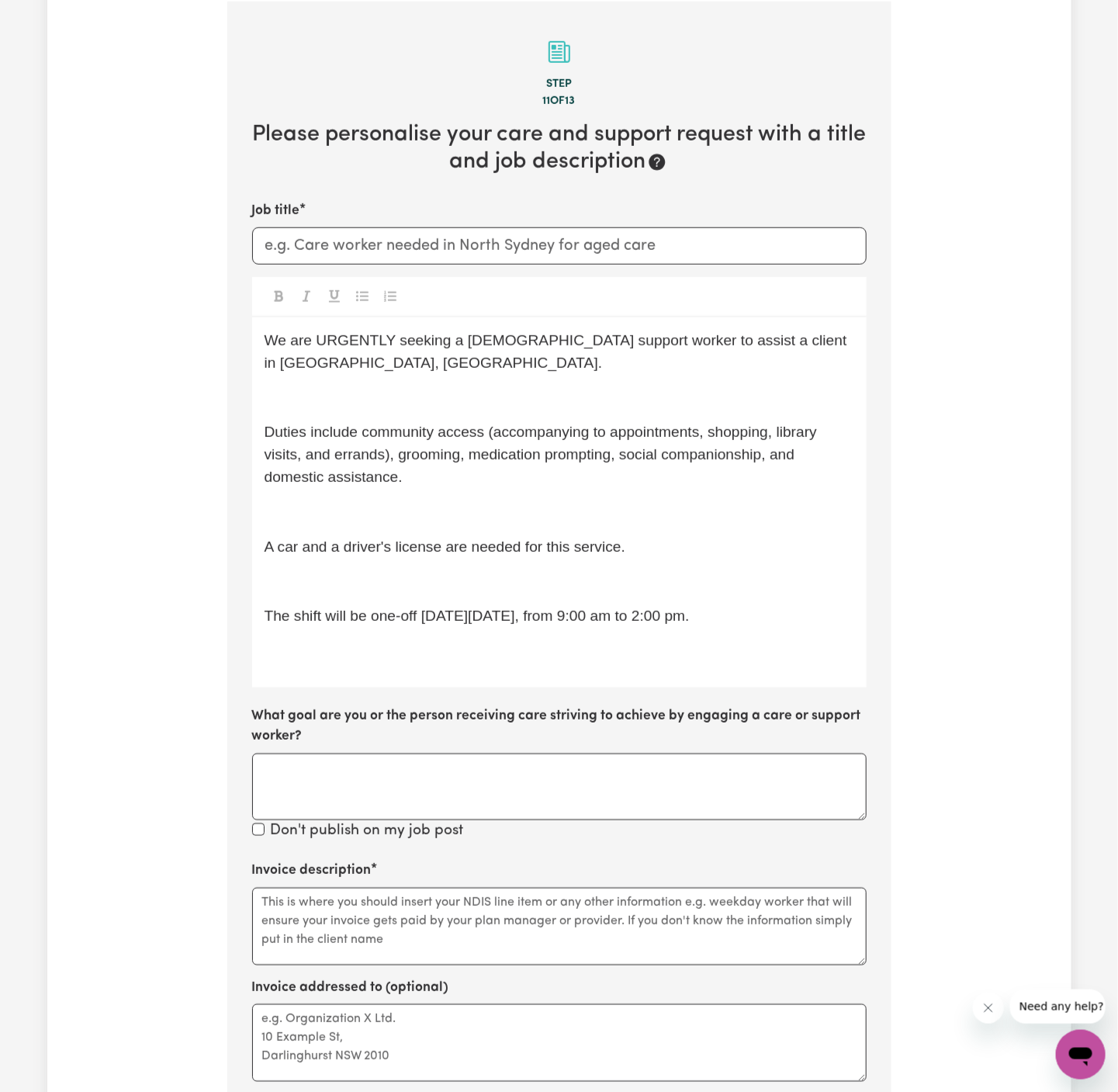
click at [548, 428] on span "Duties include community access (accompanying to appointments, shopping, librar…" at bounding box center [543, 455] width 557 height 61
click at [533, 388] on p "﻿" at bounding box center [559, 399] width 590 height 23
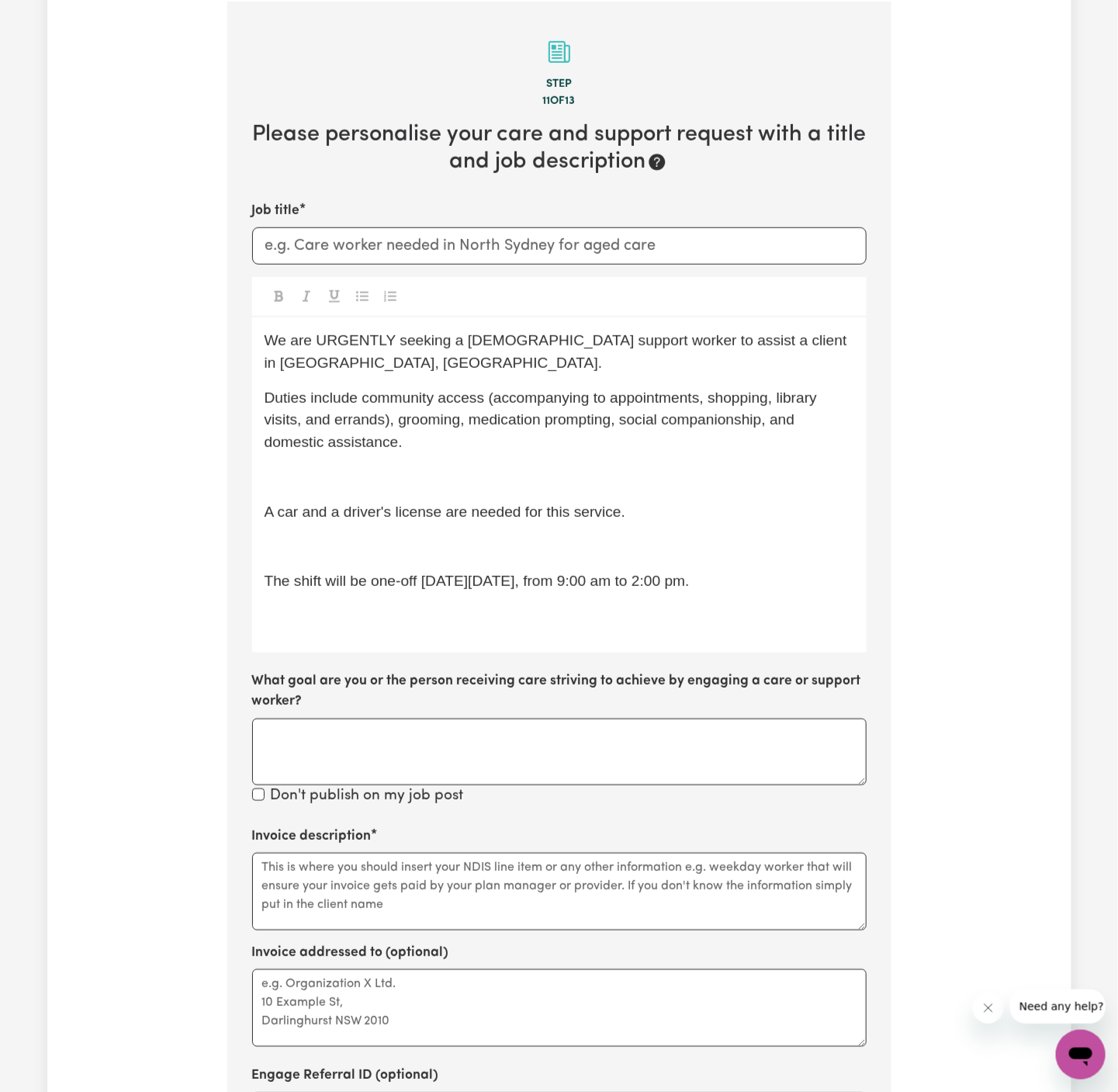
click at [536, 455] on div "We are URGENTLY seeking a female support worker to assist a client in Coolum Be…" at bounding box center [560, 485] width 615 height 335
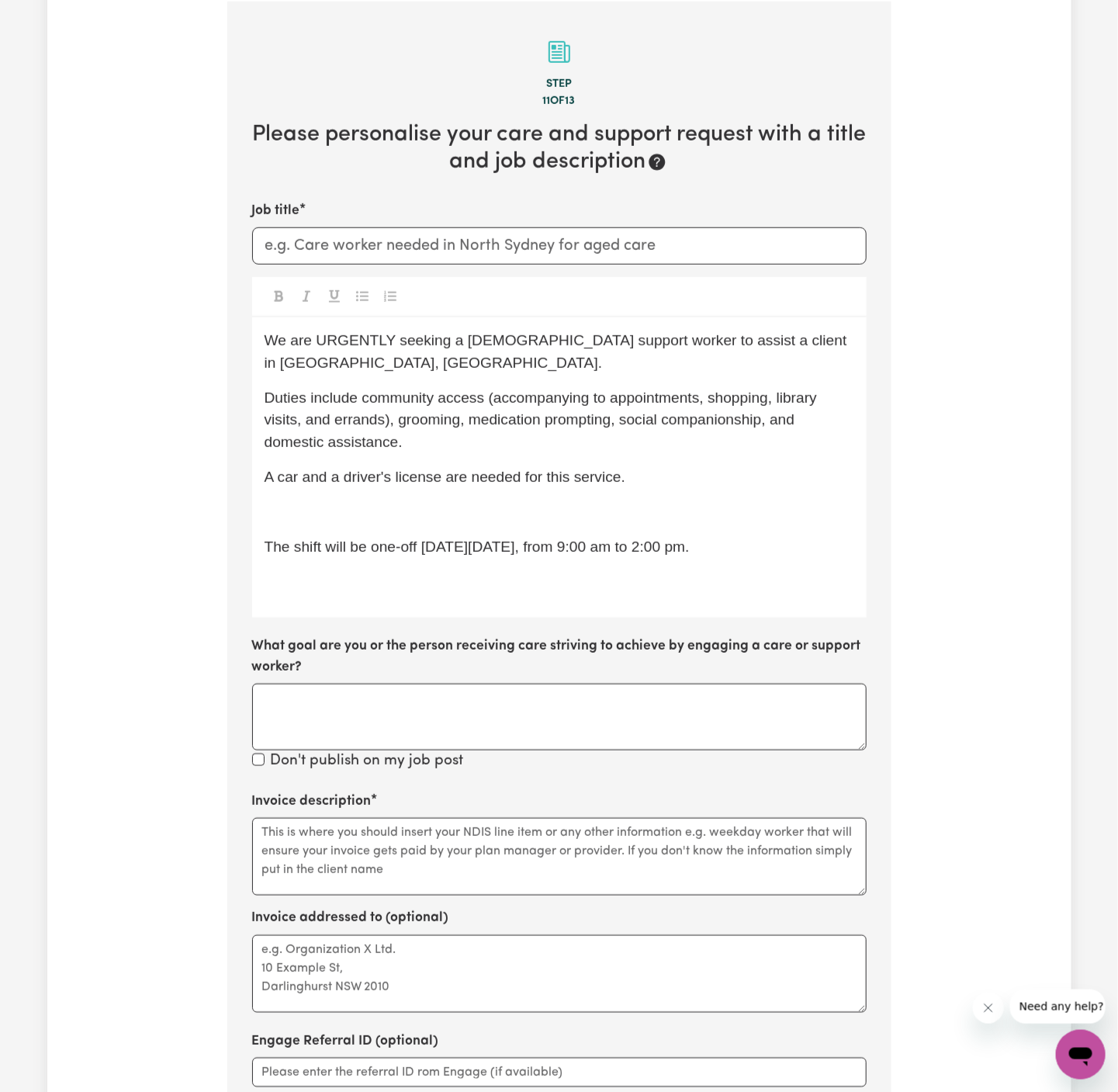
click at [527, 504] on p "﻿" at bounding box center [559, 513] width 590 height 23
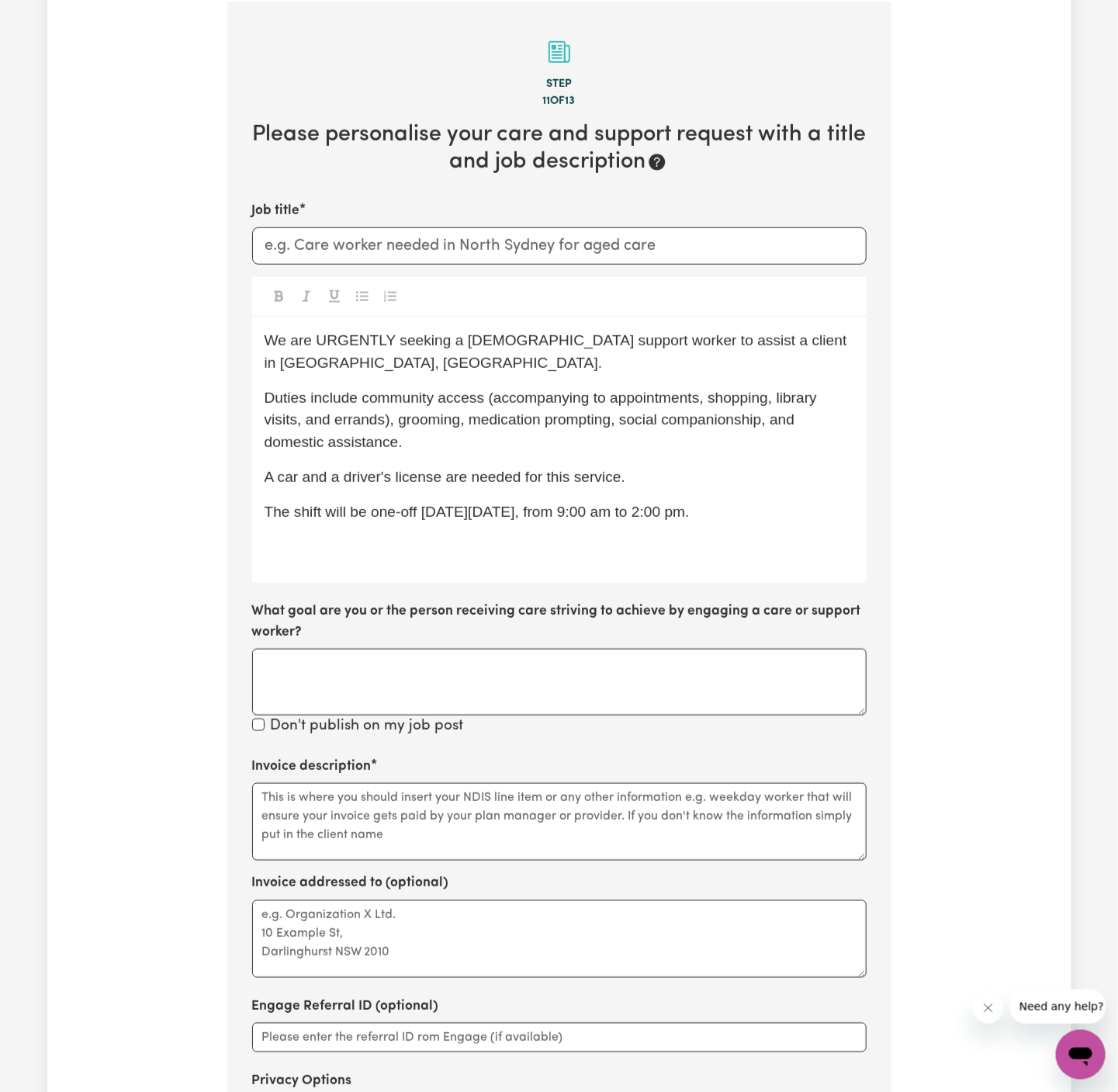
click at [519, 546] on p "﻿" at bounding box center [559, 547] width 590 height 23
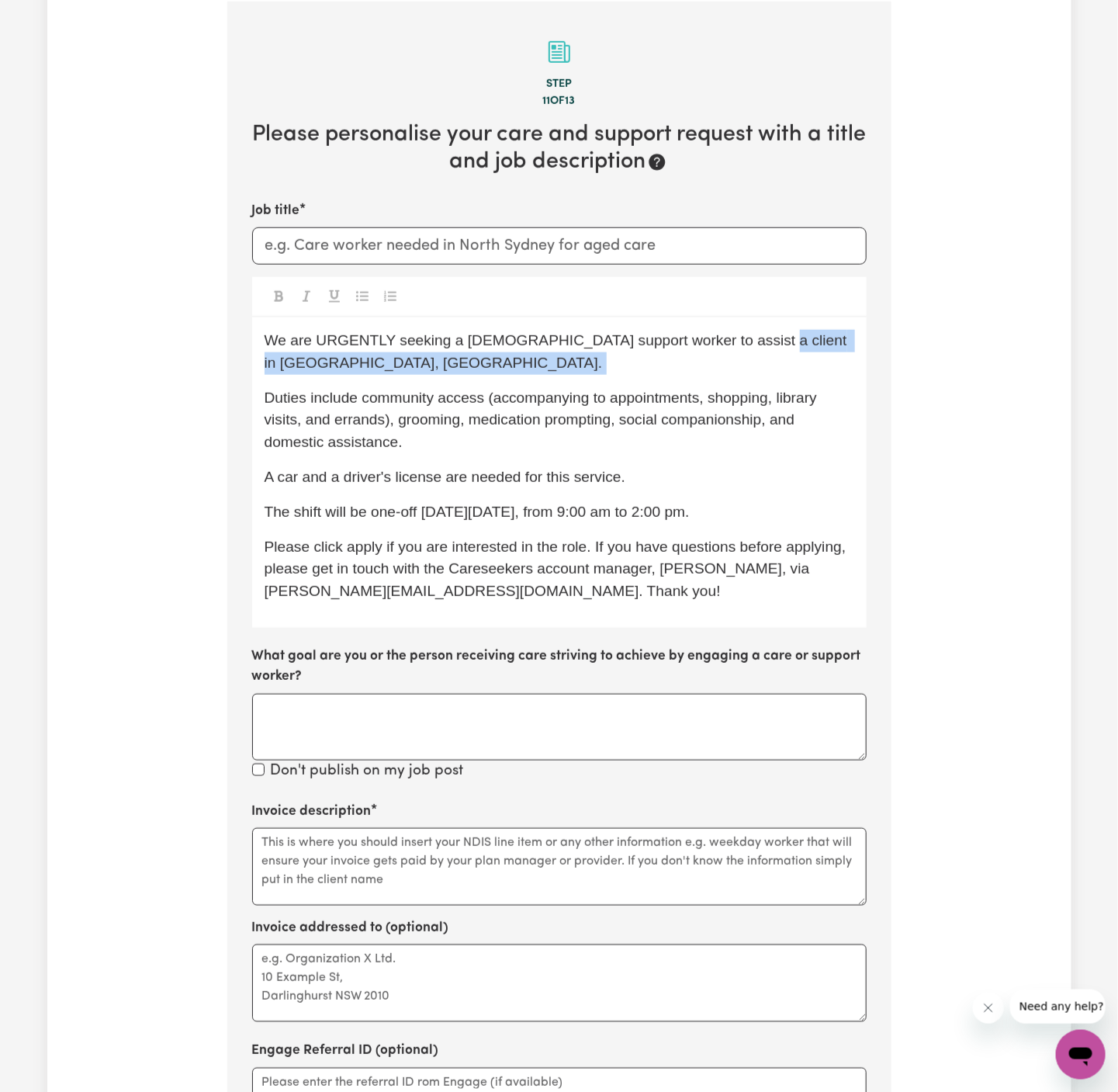
drag, startPoint x: 733, startPoint y: 337, endPoint x: 733, endPoint y: 374, distance: 37.0
click at [733, 375] on div "We are URGENTLY seeking a female support worker to assist a client in Coolum Be…" at bounding box center [560, 473] width 615 height 310
click at [854, 343] on div "We are URGENTLY seeking a female support worker to assist a client in Wantirna,…" at bounding box center [560, 473] width 615 height 310
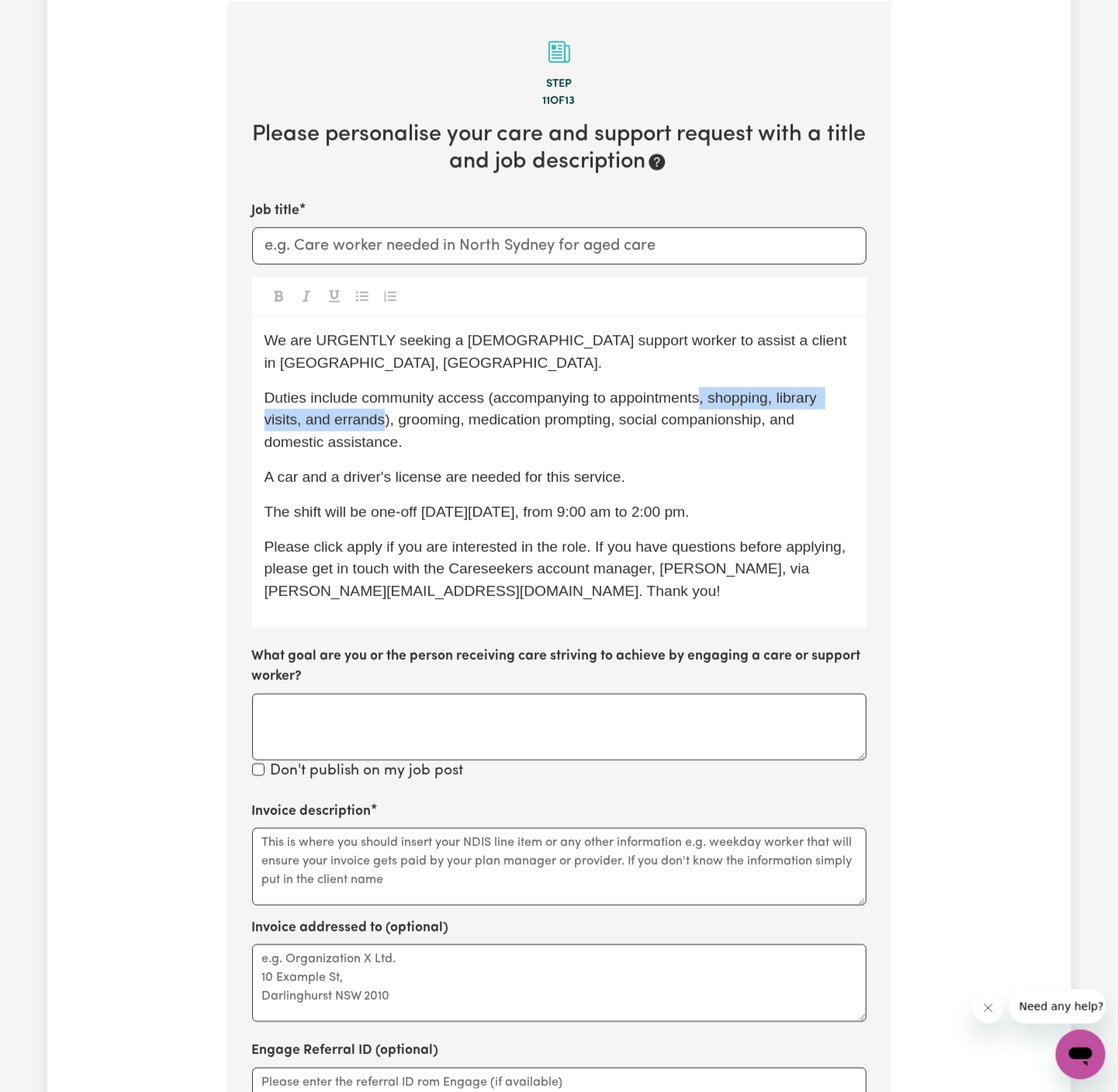
drag, startPoint x: 702, startPoint y: 379, endPoint x: 385, endPoint y: 400, distance: 317.7
click at [385, 400] on span "Duties include community access (accompanying to appointments, shopping, librar…" at bounding box center [543, 420] width 557 height 61
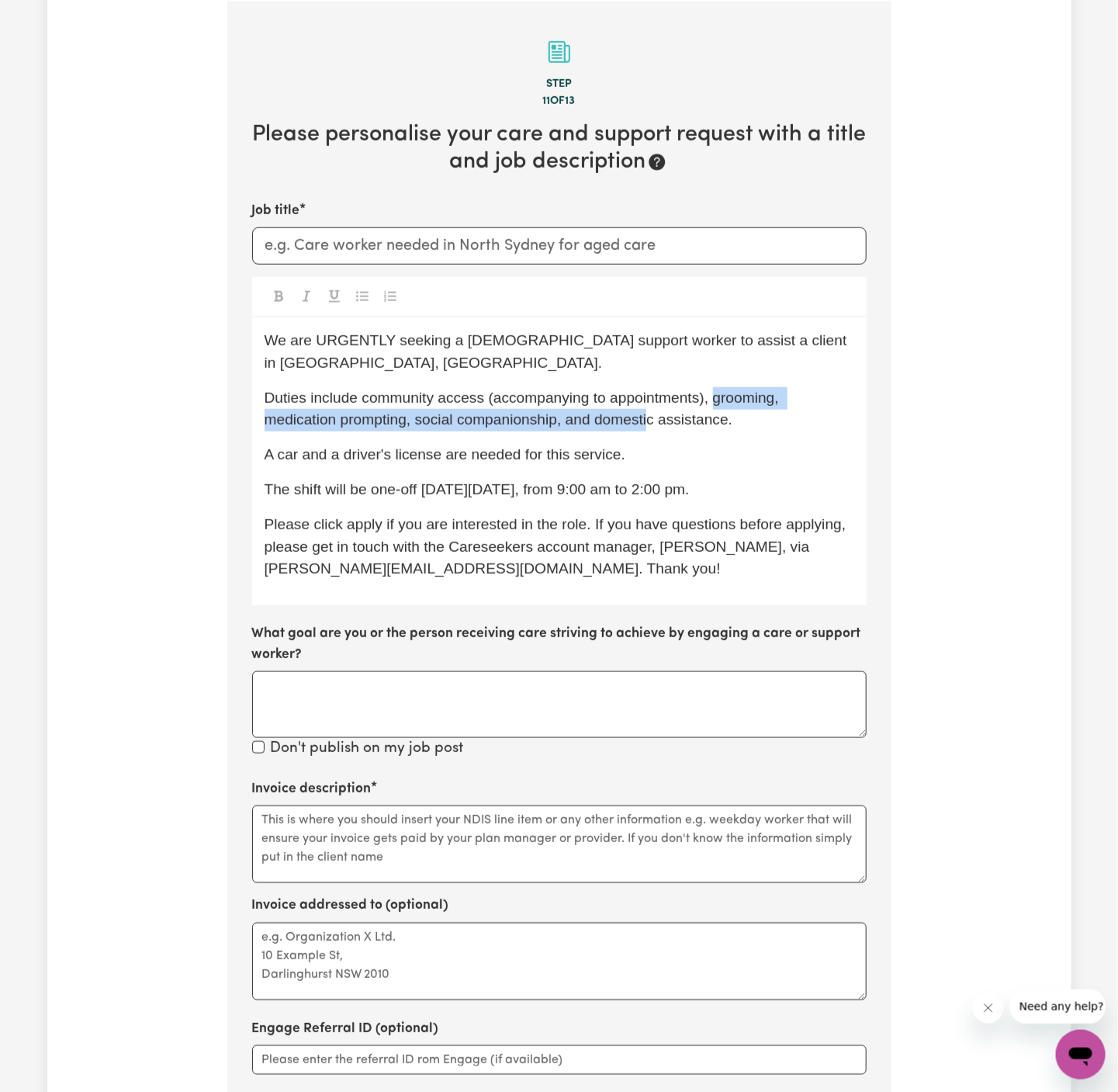
drag, startPoint x: 650, startPoint y: 395, endPoint x: 715, endPoint y: 378, distance: 67.2
click at [715, 390] on span "Duties include community access (accompanying to appointments), grooming, medic…" at bounding box center [524, 409] width 519 height 39
click at [713, 390] on span "Duties include community access (accompanying to appointments), grooming, medic…" at bounding box center [524, 409] width 519 height 39
drag, startPoint x: 713, startPoint y: 377, endPoint x: 728, endPoint y: 394, distance: 22.7
click at [728, 395] on span "Duties include community access (accompanying to appointments), grooming, medic…" at bounding box center [524, 409] width 519 height 39
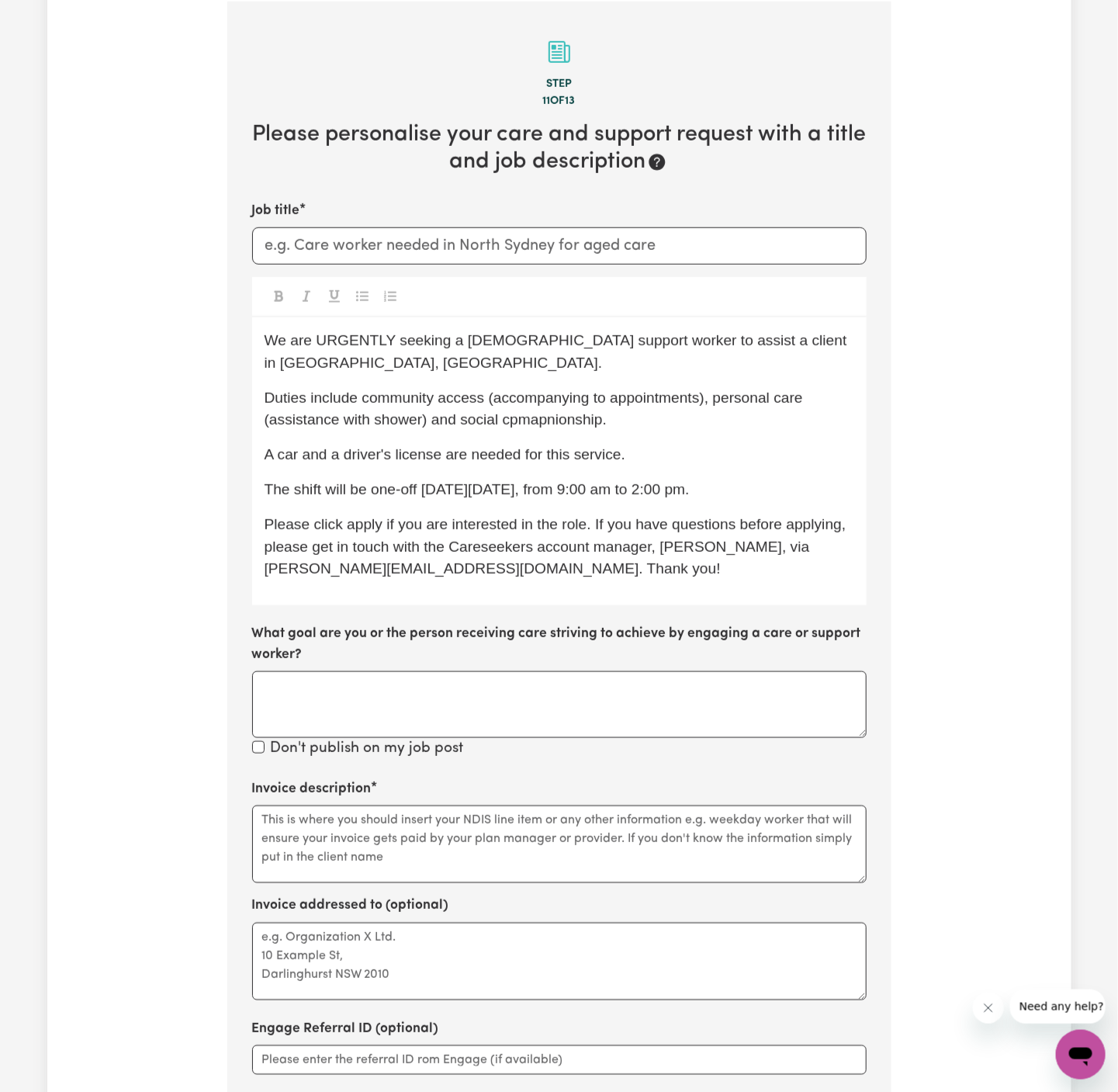
click at [518, 404] on p "Duties include community access (accompanying to appointments), personal care (…" at bounding box center [559, 410] width 590 height 45
click at [601, 479] on p "The shift will be one-off on Monday, 18th August, from 9:00 am to 2:00 pm." at bounding box center [559, 490] width 590 height 23
click at [520, 395] on span "Duties include community access (accompanying to appointments), personal care (…" at bounding box center [536, 409] width 544 height 39
click at [593, 446] on span "A car and a driver's license are needed for this service." at bounding box center [444, 454] width 361 height 16
click at [531, 398] on span "Duties include community access (accompanying to appointments), personal care (…" at bounding box center [536, 409] width 544 height 39
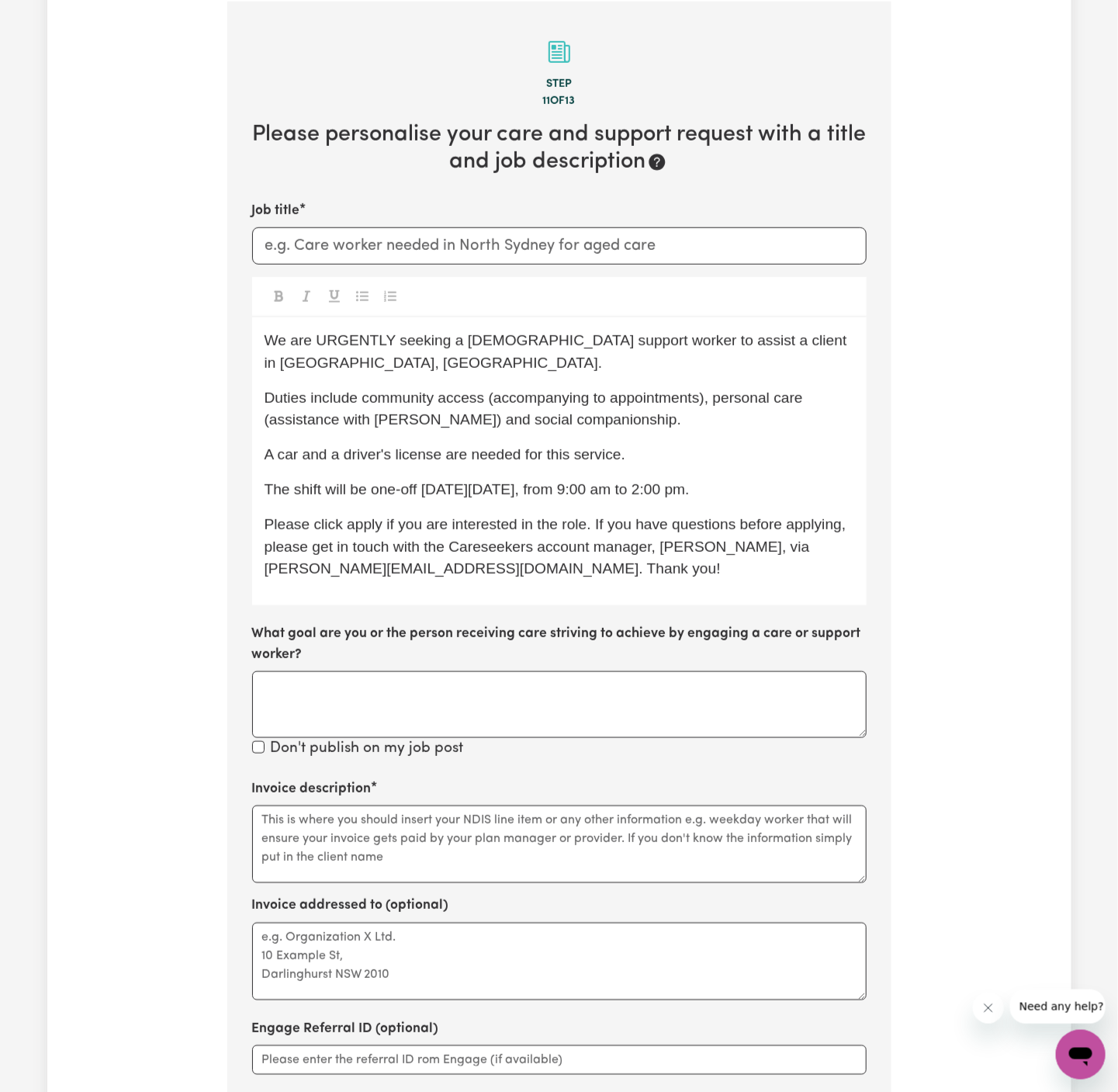
click at [700, 416] on div "We are URGENTLY seeking a female support worker to assist a client in Wantirna,…" at bounding box center [560, 461] width 615 height 288
click at [445, 402] on span "Duties include community access (accompanying to appointments), personal care (…" at bounding box center [536, 409] width 544 height 39
click at [440, 394] on span "Duties include community access (accompanying to appointments), personal care (…" at bounding box center [536, 409] width 544 height 39
click at [609, 446] on span "A car and a driver's license are needed for this service." at bounding box center [444, 454] width 361 height 16
click at [270, 446] on span "A car and a driver's license are needed for this service." at bounding box center [444, 454] width 361 height 16
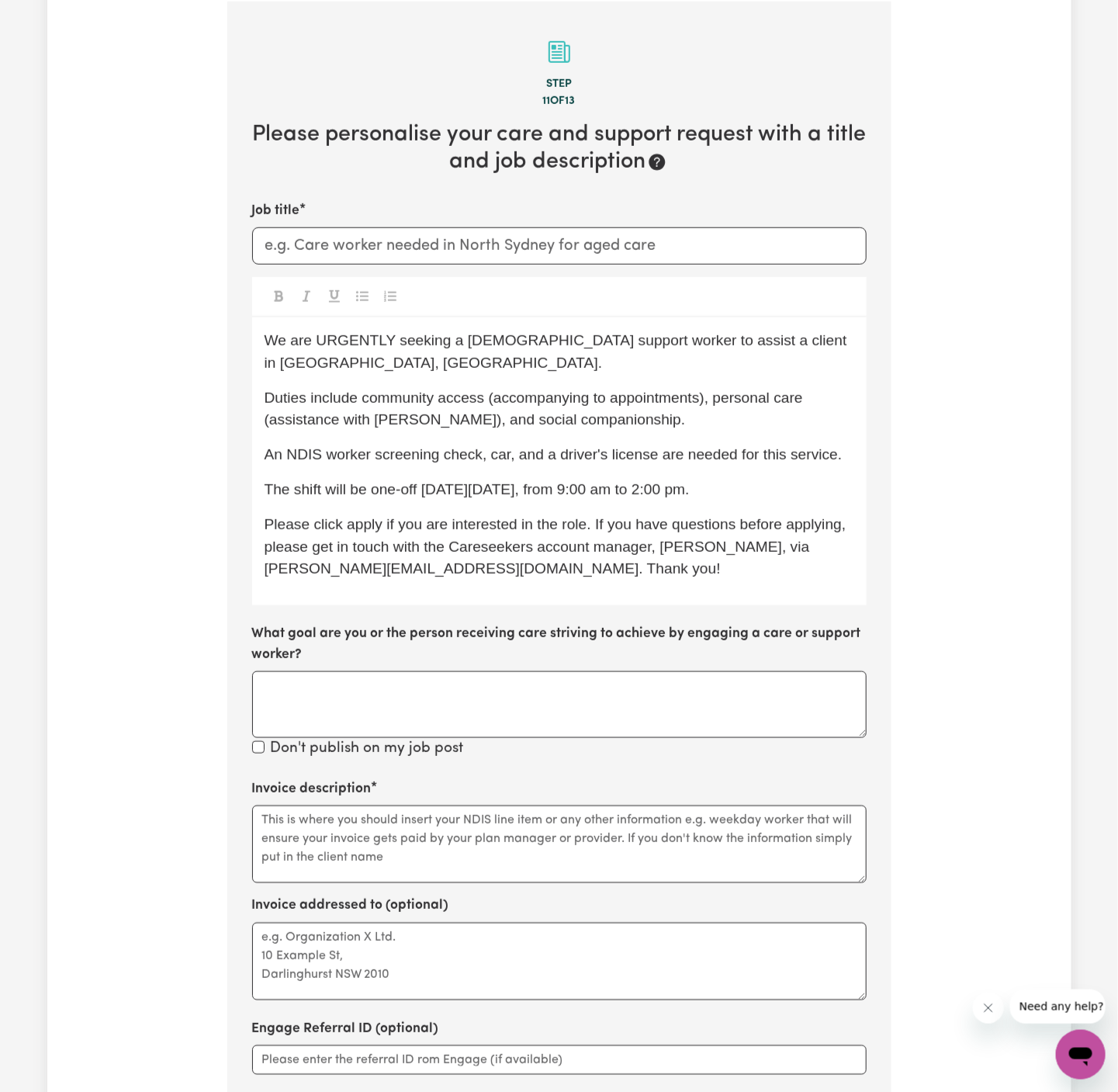
click at [641, 448] on div "We are URGENTLY seeking a female support worker to assist a client in Wantirna,…" at bounding box center [560, 461] width 615 height 288
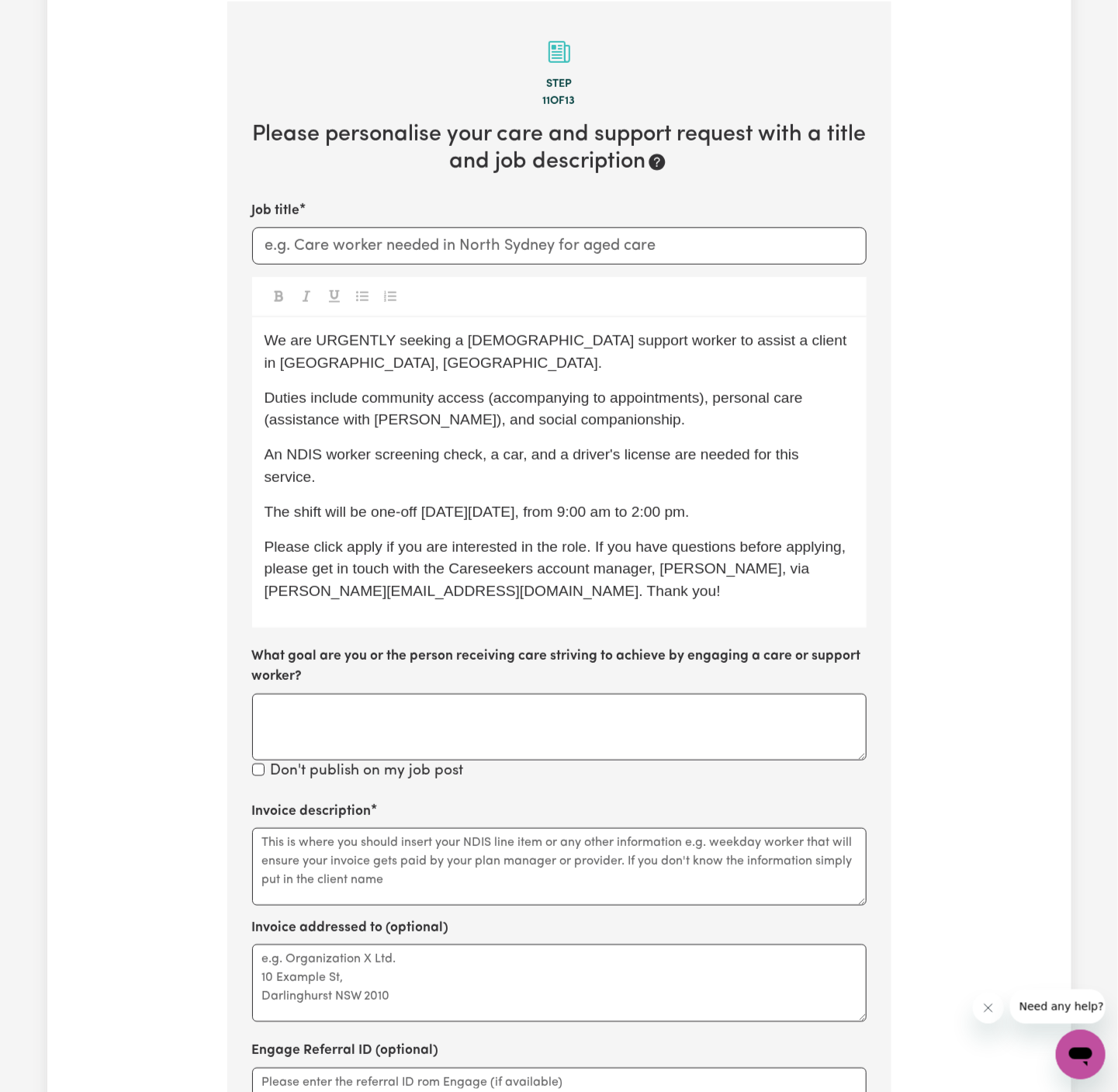
click at [777, 501] on p "The shift will be one-off on Monday, 18th August, from 9:00 am to 2:00 pm." at bounding box center [559, 513] width 590 height 23
drag, startPoint x: 370, startPoint y: 468, endPoint x: 859, endPoint y: 470, distance: 489.0
click at [859, 470] on div "We are URGENTLY seeking a female support worker to assist a client in Wantirna,…" at bounding box center [560, 473] width 615 height 310
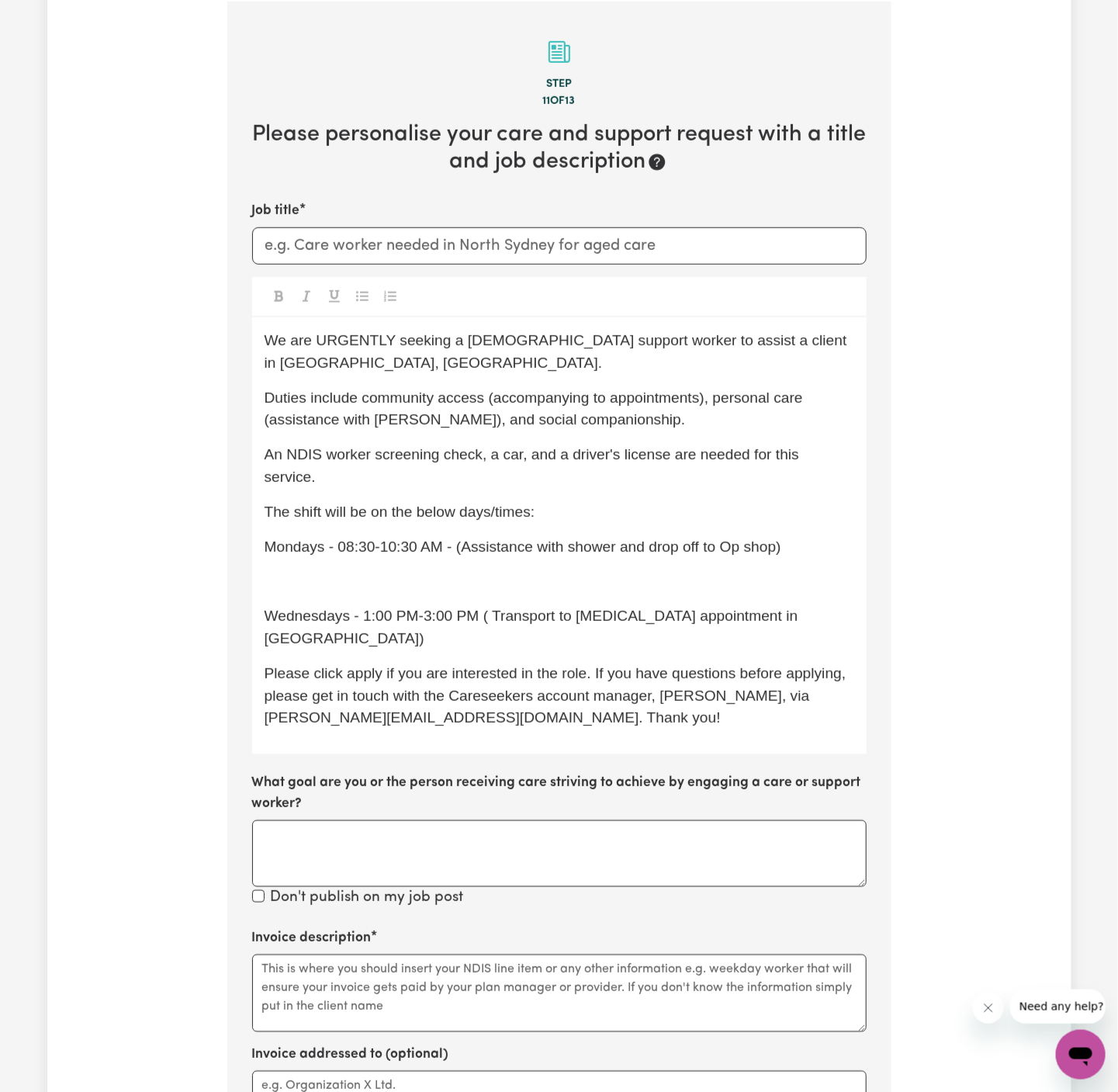
click at [556, 570] on p "﻿" at bounding box center [559, 582] width 590 height 23
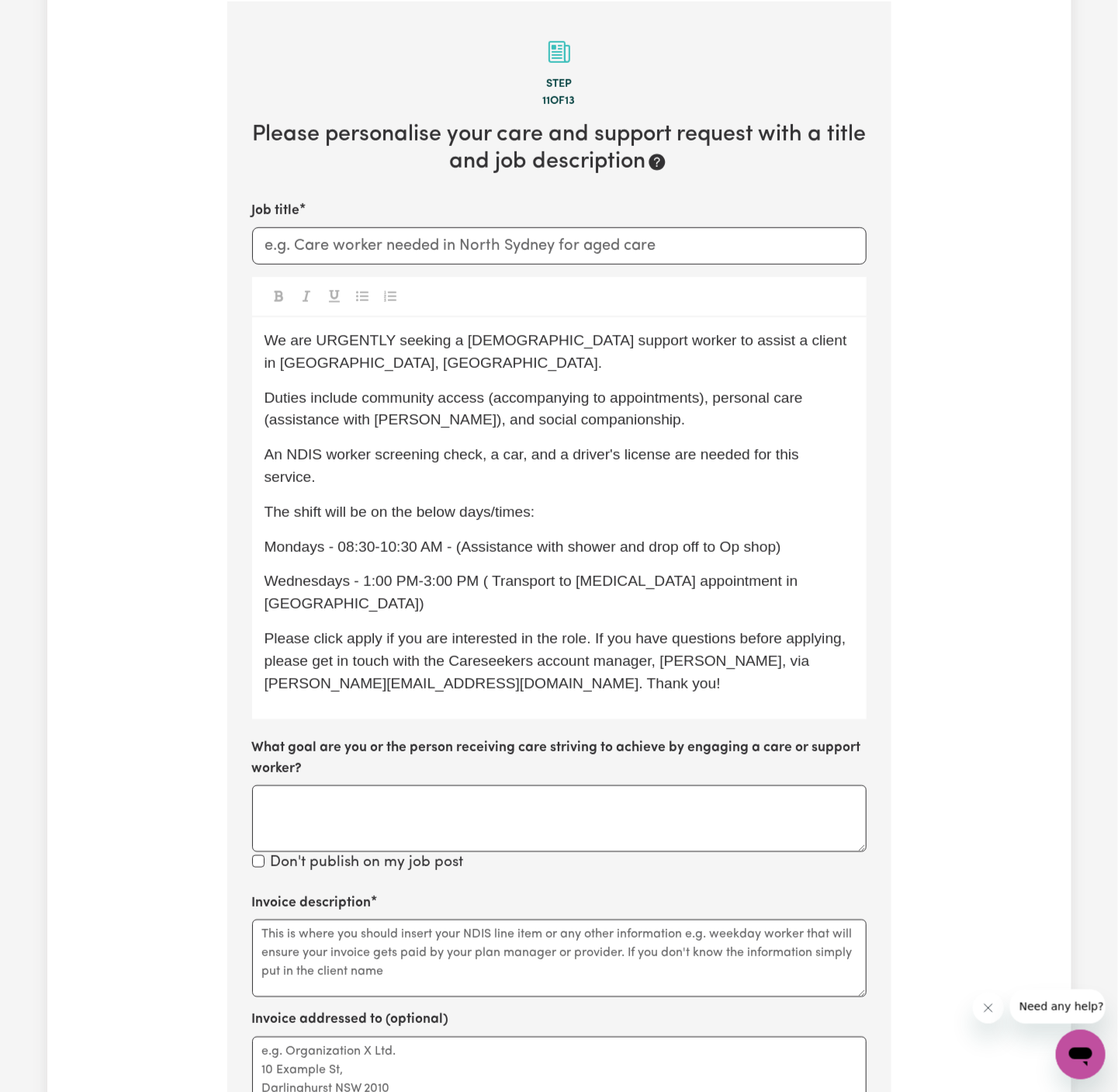
click at [651, 557] on div "We are URGENTLY seeking a female support worker to assist a client in Wantirna,…" at bounding box center [560, 519] width 615 height 402
click at [797, 570] on p "Wednesdays - 1:00 PM-3:00 PM ( Transport to dialysis appointment in Forest Hill)" at bounding box center [559, 592] width 590 height 45
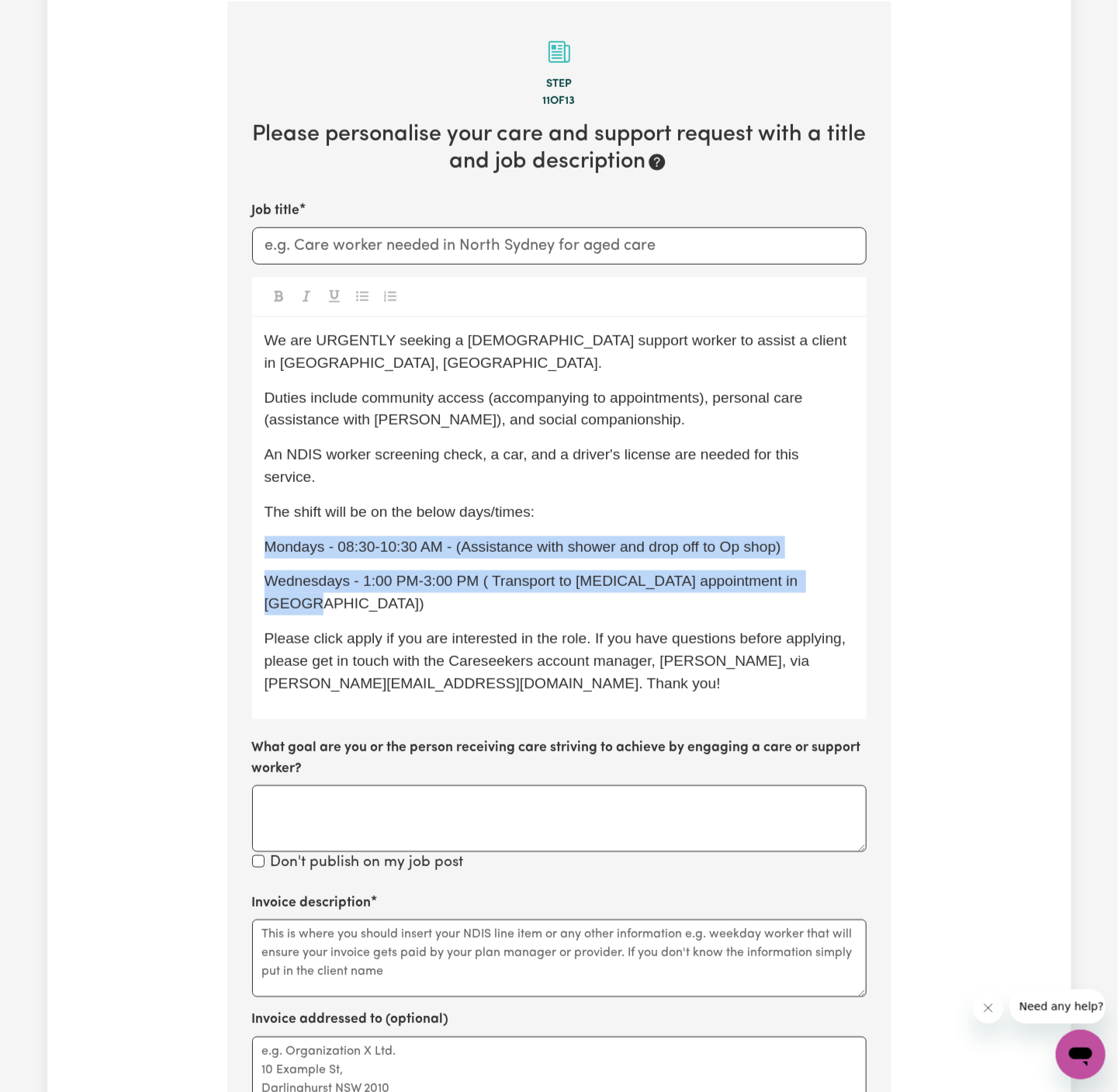
drag, startPoint x: 823, startPoint y: 542, endPoint x: 253, endPoint y: 506, distance: 571.1
click at [253, 506] on div "We are URGENTLY seeking a female support worker to assist a client in Wantirna,…" at bounding box center [560, 519] width 615 height 402
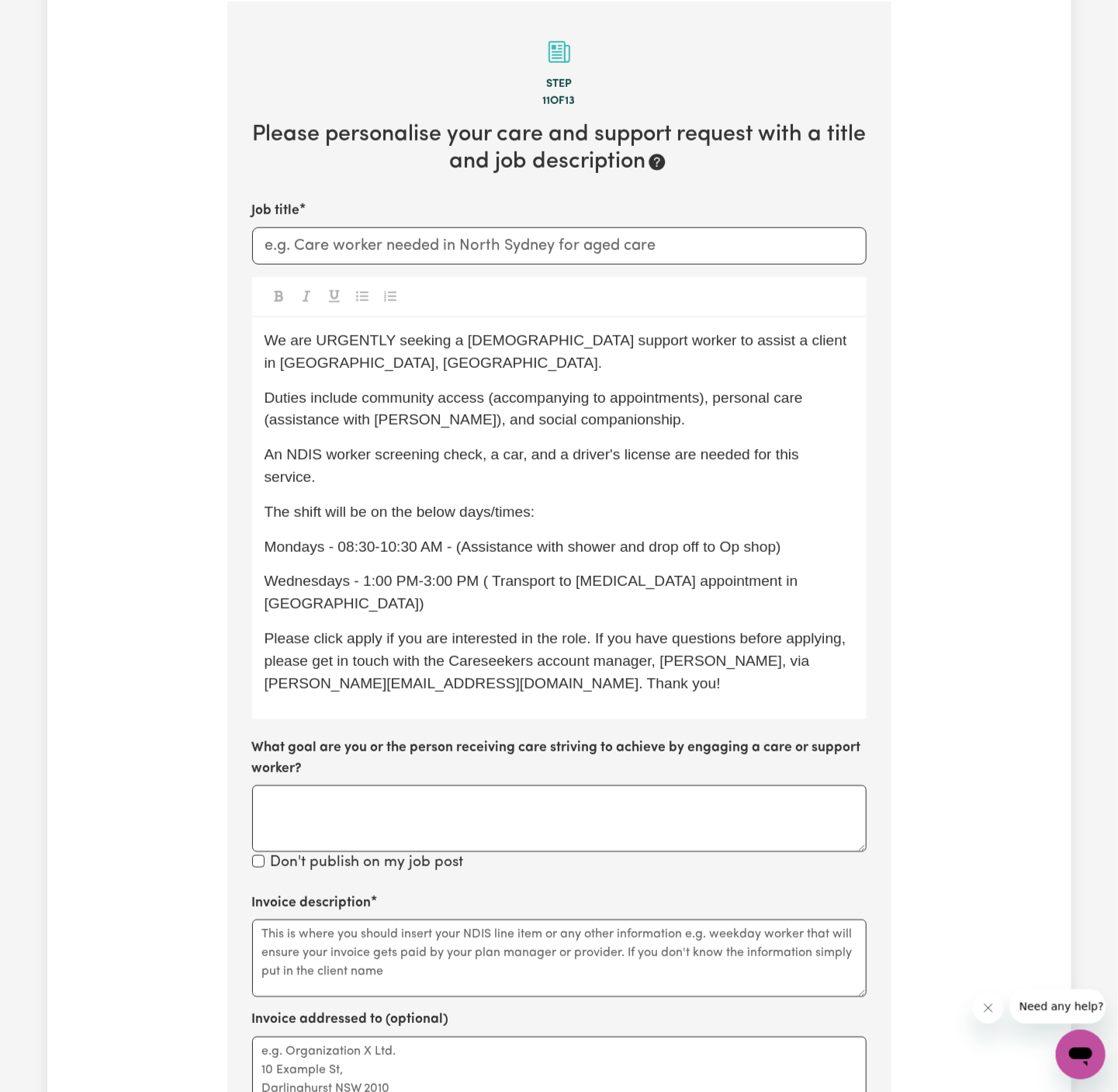
click at [364, 281] on div at bounding box center [560, 297] width 615 height 40
click at [704, 536] on p "Mondays - 08:30-10:30 AM - (Assistance with shower and drop off to Op shop)" at bounding box center [559, 547] width 590 height 23
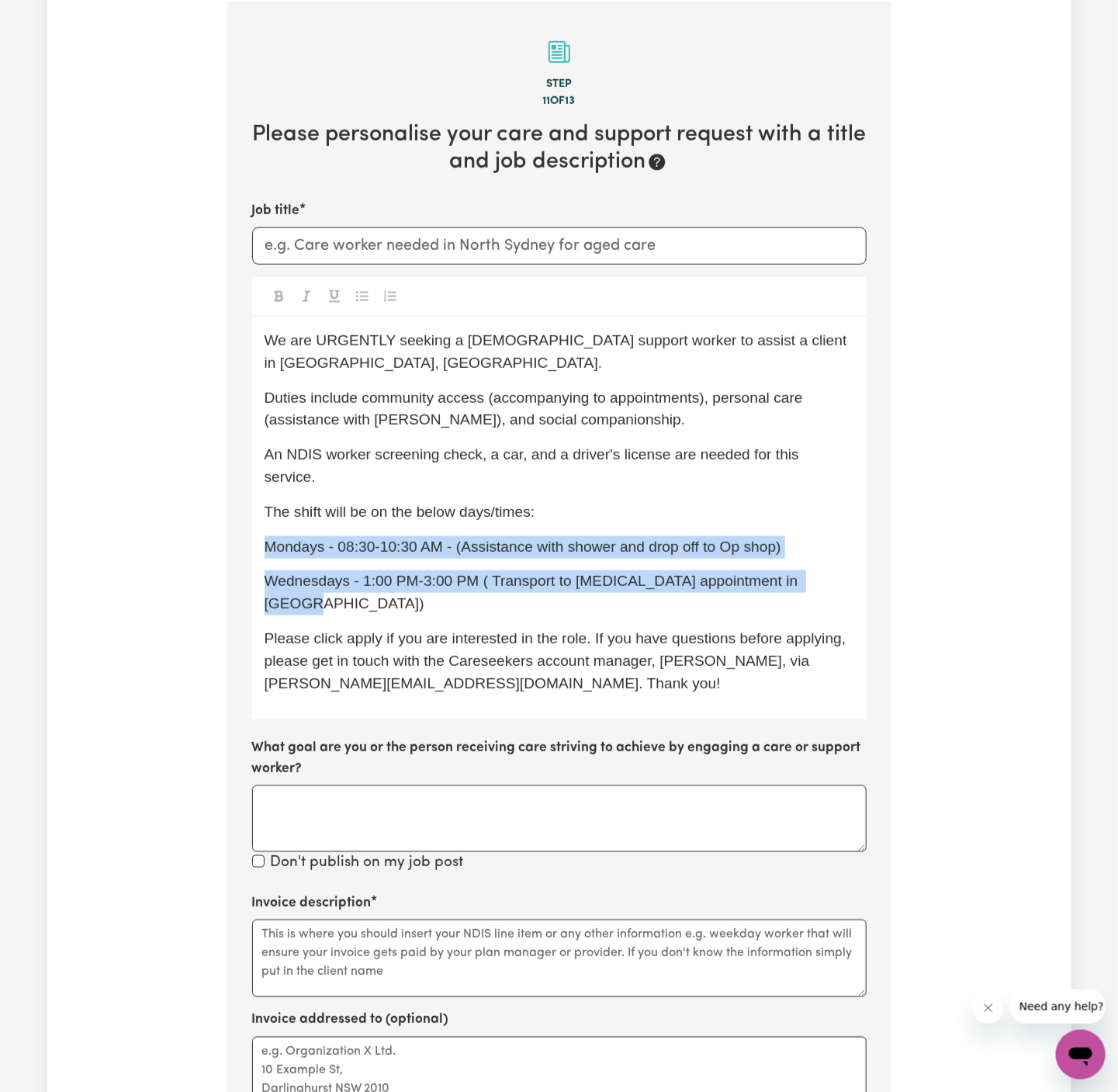
drag, startPoint x: 832, startPoint y: 539, endPoint x: 224, endPoint y: 505, distance: 608.9
click at [224, 503] on div "Tell us your care and support requirements Welcome to Careseekers. We are excit…" at bounding box center [559, 515] width 682 height 1808
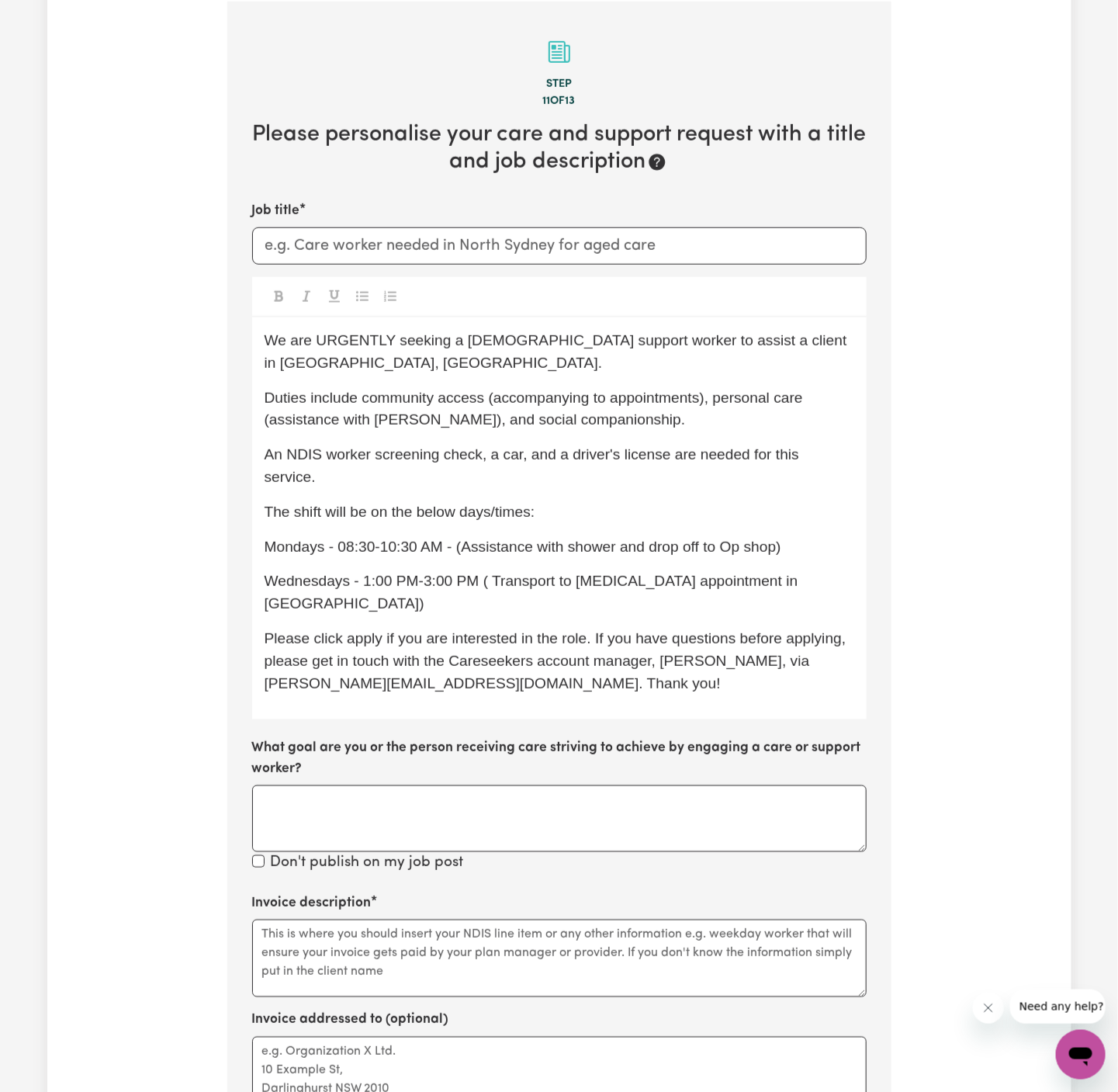
click at [397, 323] on div "We are URGENTLY seeking a female support worker to assist a client in Wantirna,…" at bounding box center [560, 519] width 615 height 402
click at [807, 523] on div "We are URGENTLY seeking a female support worker to assist a client in Wantirna,…" at bounding box center [560, 519] width 615 height 402
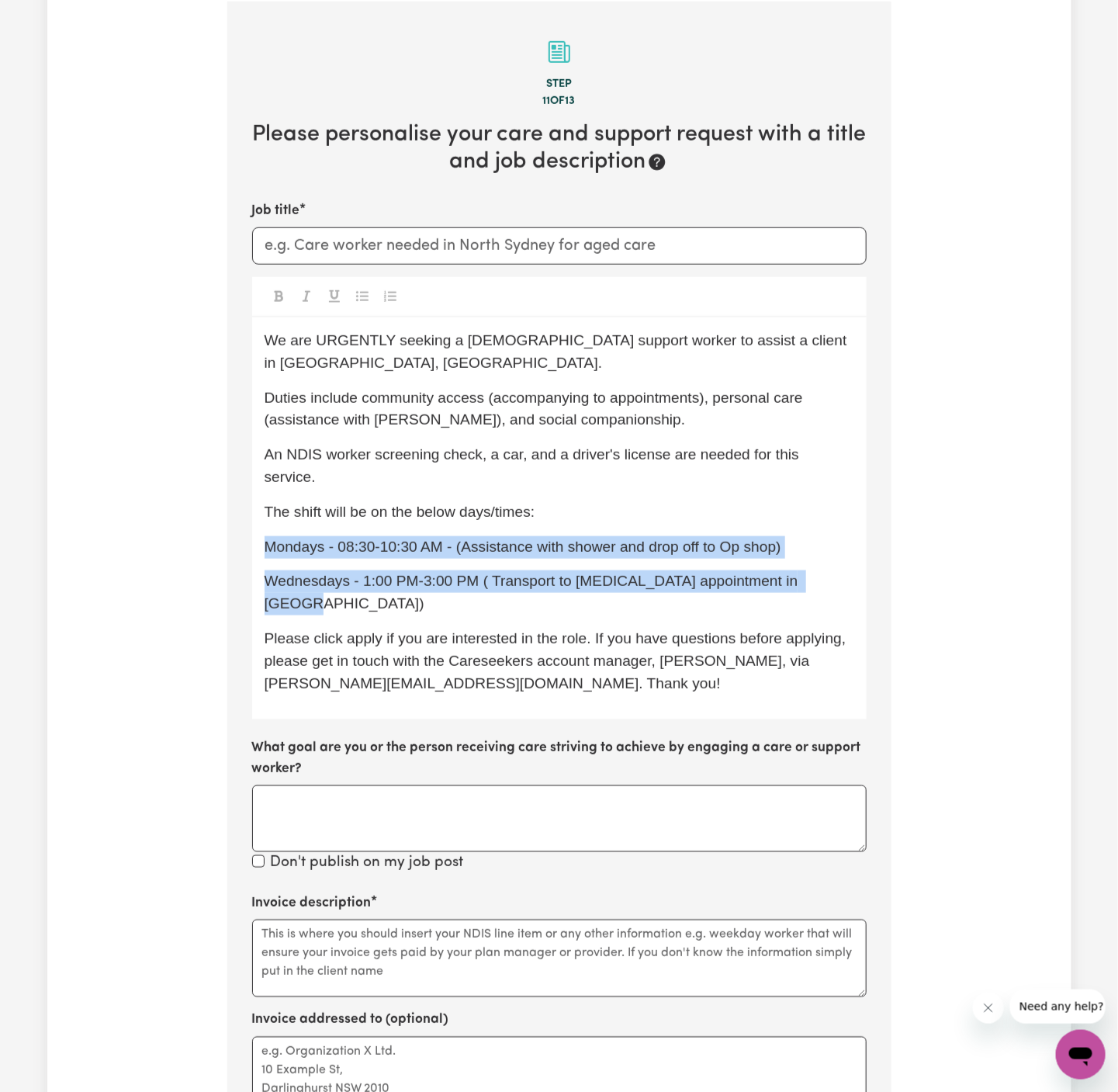
drag, startPoint x: 817, startPoint y: 534, endPoint x: 243, endPoint y: 503, distance: 574.8
click at [243, 503] on section "Step 11 of 13 Please personalise your care and support request with a title and…" at bounding box center [560, 681] width 664 height 1359
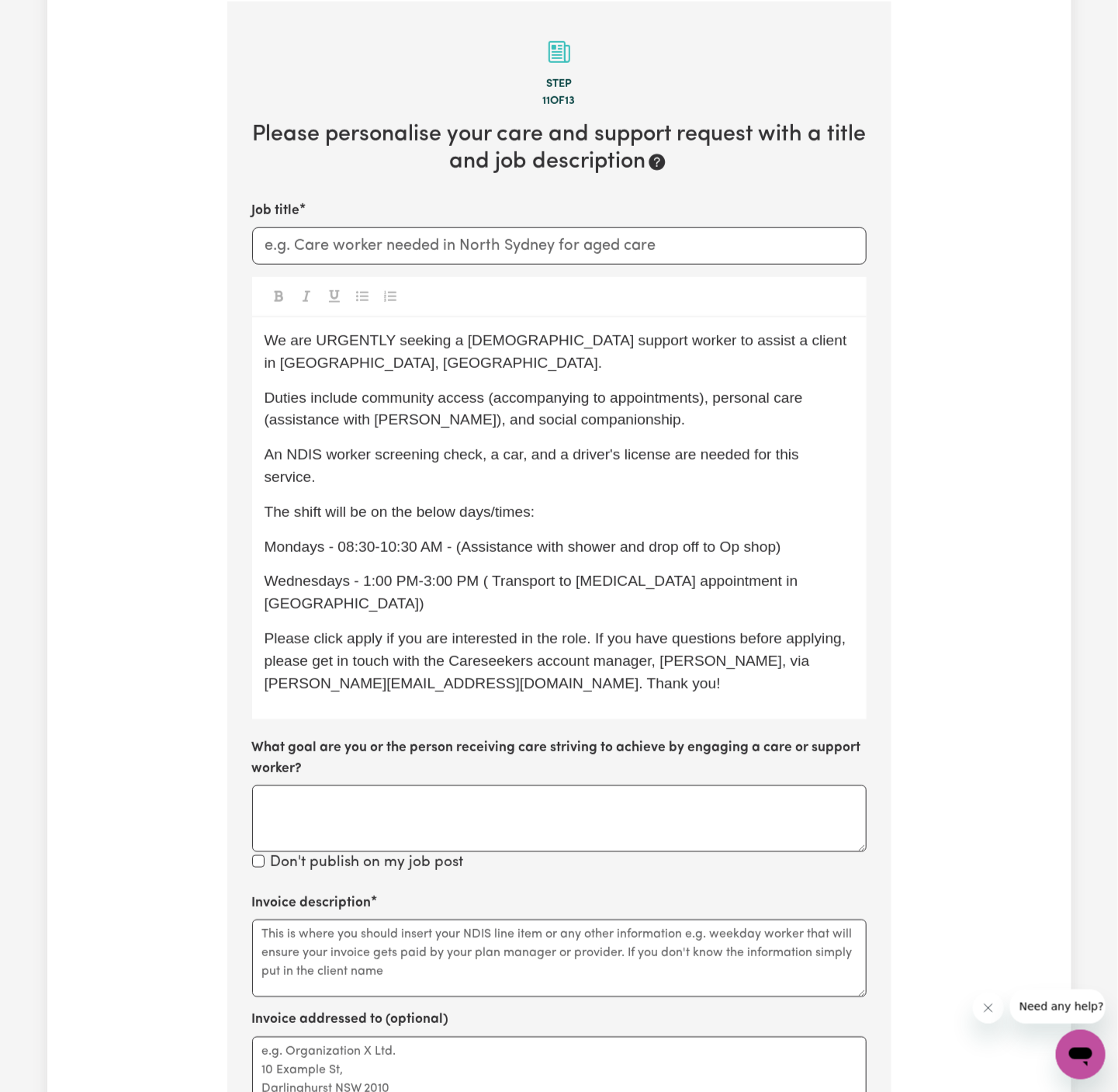
click at [360, 306] on div at bounding box center [560, 297] width 615 height 40
click at [835, 536] on p "Mondays - 08:30-10:30 AM - (Assistance with shower and drop off to Op shop)" at bounding box center [559, 547] width 590 height 23
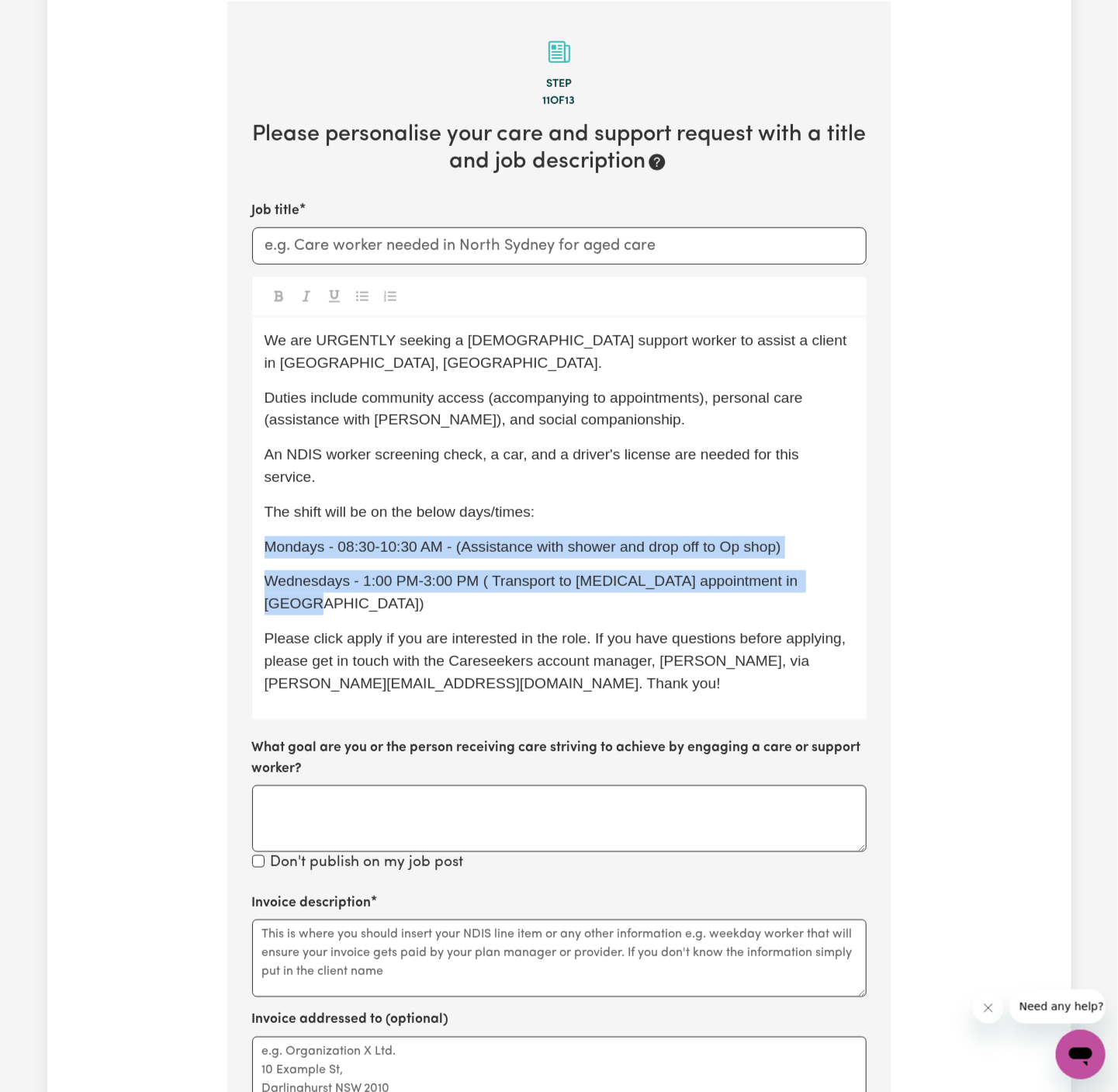
drag, startPoint x: 824, startPoint y: 535, endPoint x: 268, endPoint y: 494, distance: 557.5
click at [268, 494] on div "We are URGENTLY seeking a female support worker to assist a client in Wantirna,…" at bounding box center [560, 519] width 615 height 402
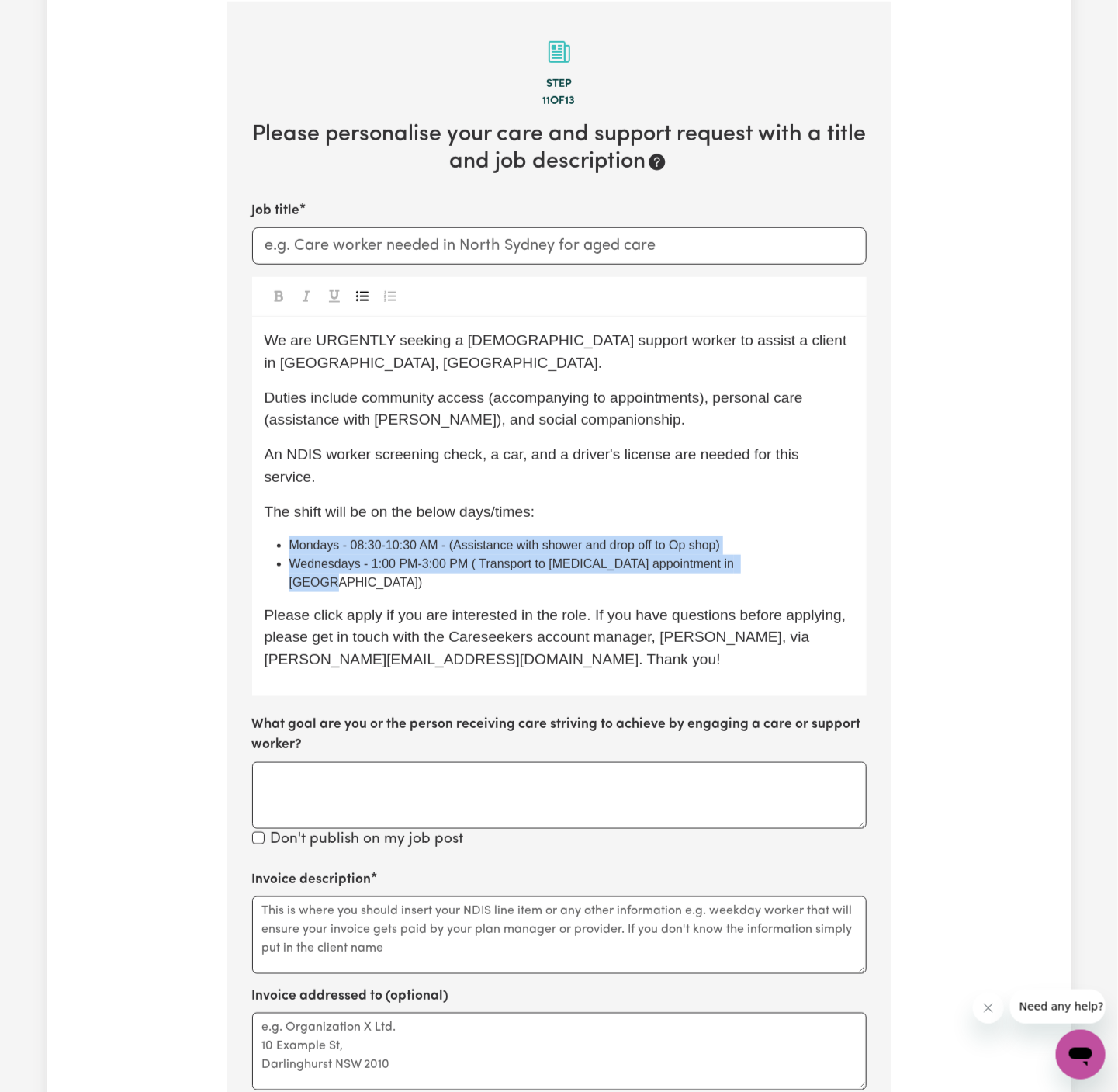
click at [364, 294] on icon "Toggle undefined" at bounding box center [362, 297] width 12 height 11
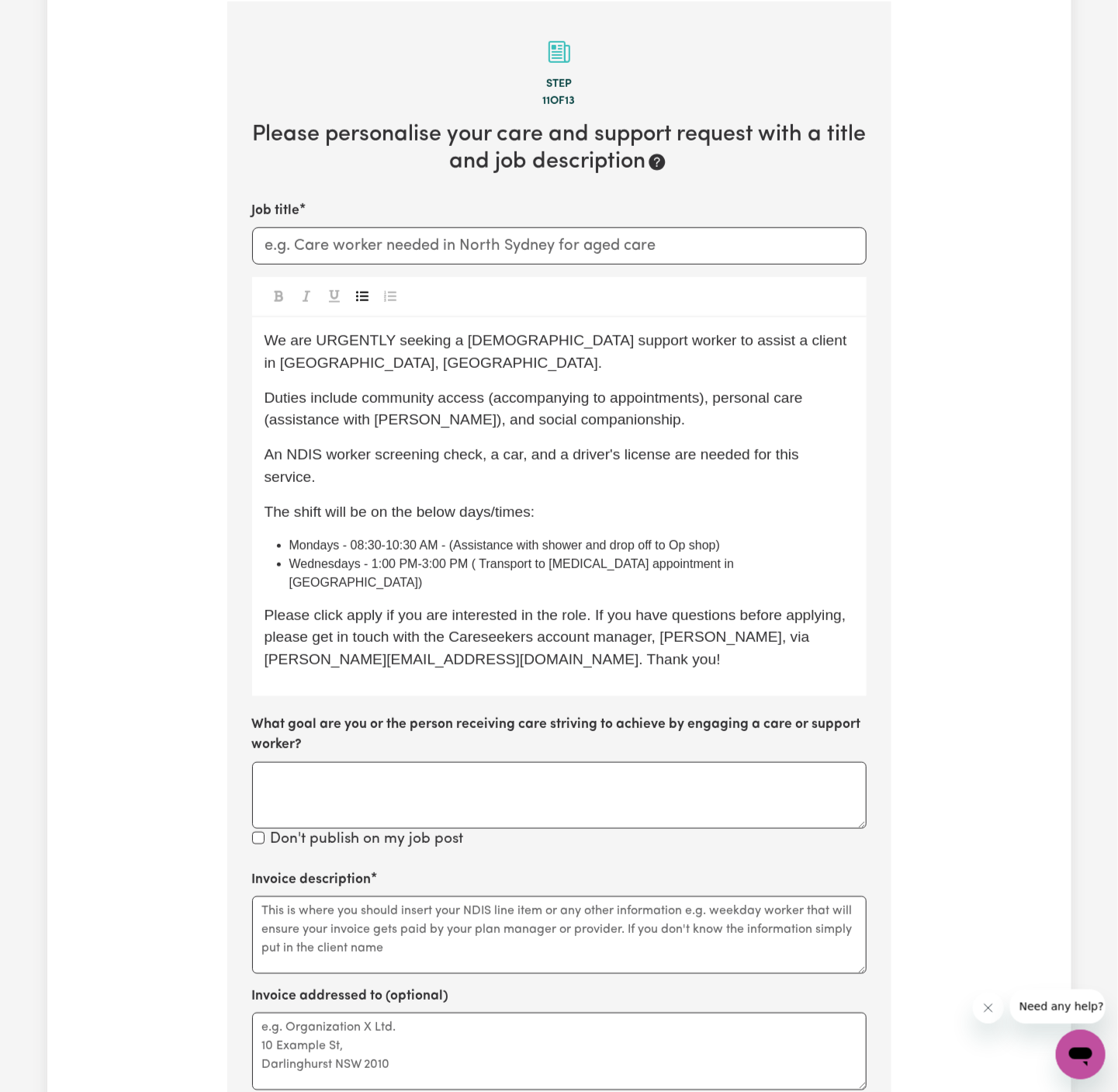
click at [627, 555] on li "Wednesdays - 1:00 PM-3:00 PM ( Transport to dialysis appointment in Forest Hill)" at bounding box center [571, 573] width 565 height 37
click at [724, 527] on div "We are URGENTLY seeking a female support worker to assist a client in Wantirna,…" at bounding box center [560, 507] width 615 height 379
drag, startPoint x: 682, startPoint y: 501, endPoint x: 729, endPoint y: 504, distance: 47.1
click at [721, 539] on span "Mondays - 08:30-10:30 AM - (Assistance with shower and drop off to Op shop)" at bounding box center [504, 546] width 432 height 13
copy span "Op shop"
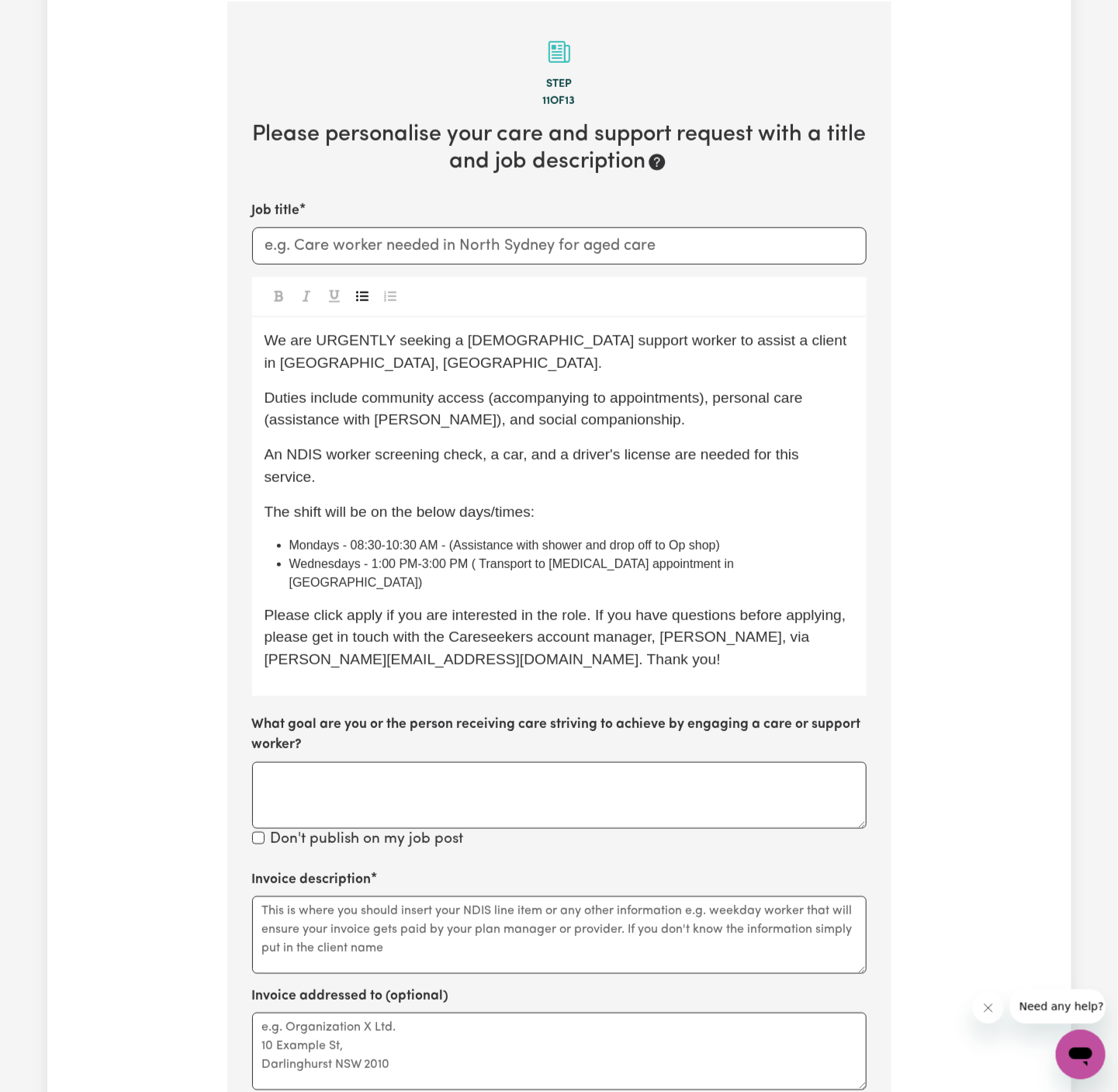
click at [815, 536] on li "Mondays - 08:30-10:30 AM - (Assistance with shower and drop off to Op shop)" at bounding box center [571, 545] width 565 height 18
drag, startPoint x: 683, startPoint y: 518, endPoint x: 744, endPoint y: 519, distance: 61.0
click at [738, 557] on span "Wednesdays - 1:00 PM-3:00 PM ( Transport to dialysis appointment in Forest Hill)" at bounding box center [513, 572] width 449 height 32
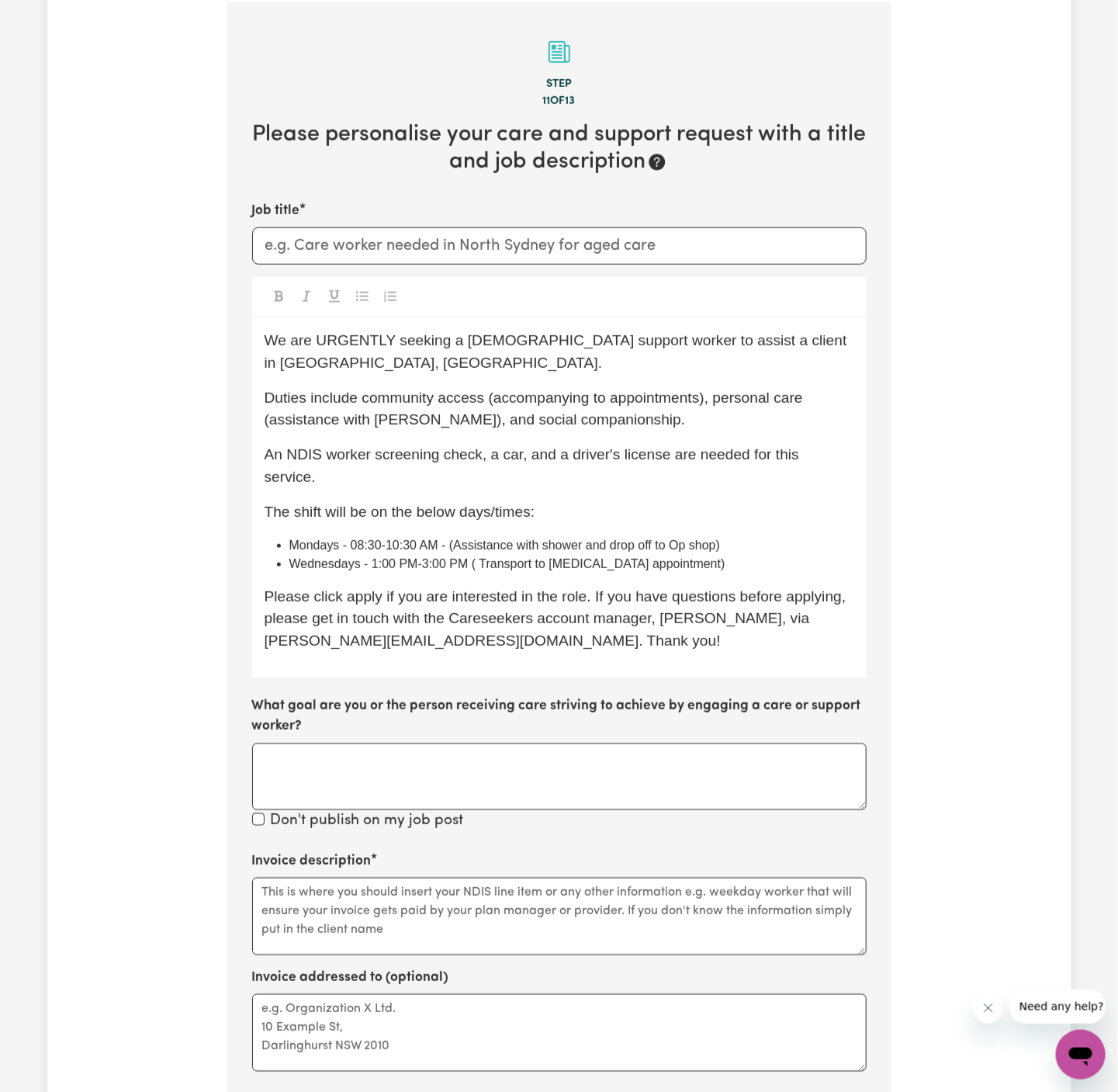
click at [445, 503] on span "The shift will be on the below days/times:" at bounding box center [399, 511] width 271 height 16
click at [593, 586] on p "Please click apply if you are interested in the role. If you have questions bef…" at bounding box center [559, 619] width 590 height 67
click at [369, 586] on p "Please click apply if you are interested in the role. If you have questions bef…" at bounding box center [559, 619] width 590 height 67
click at [511, 586] on p "Please click apply if you are interested in the role. If you have questions bef…" at bounding box center [559, 619] width 590 height 67
drag, startPoint x: 450, startPoint y: 343, endPoint x: 511, endPoint y: 315, distance: 67.1
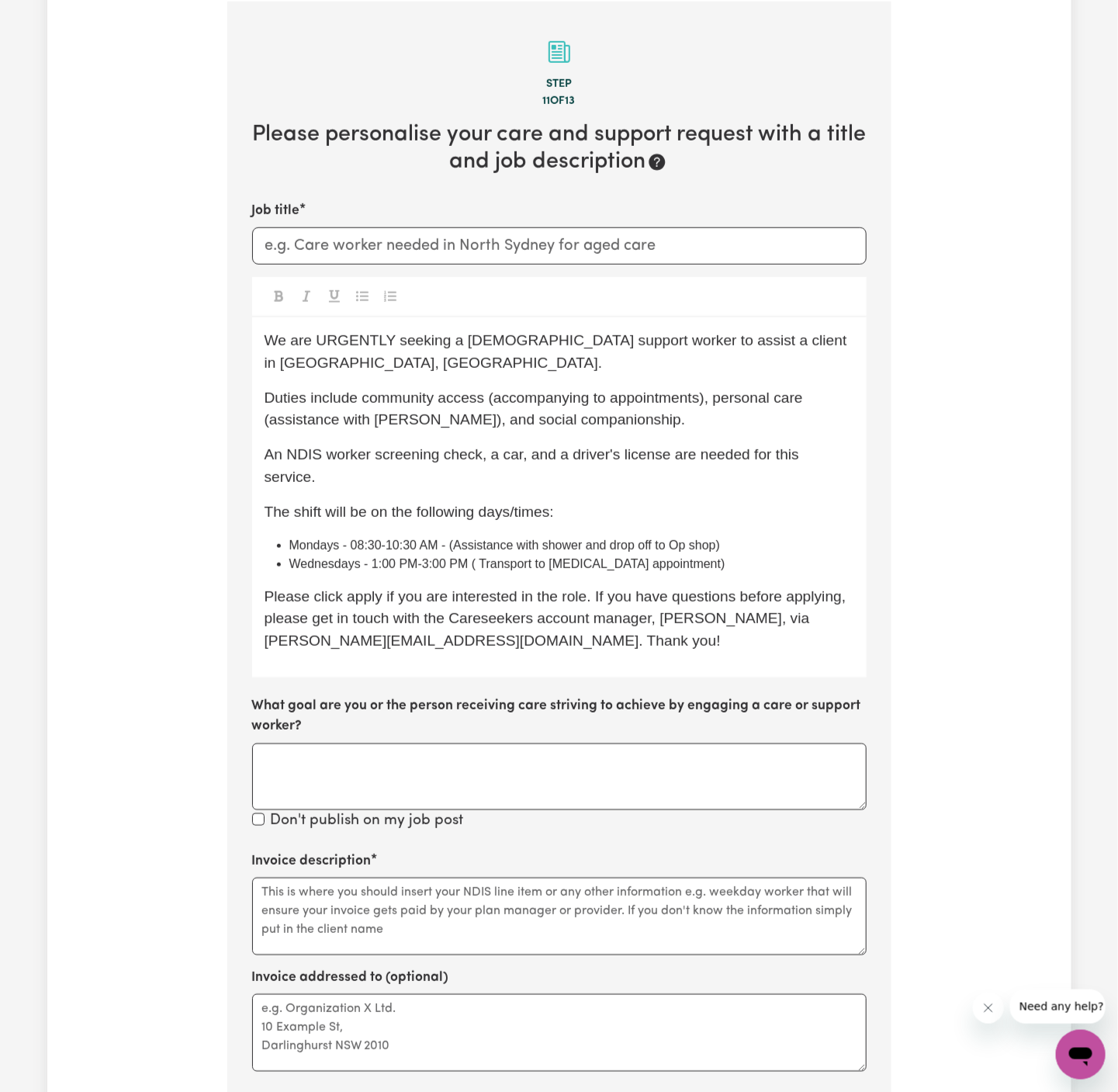
click at [455, 321] on div "We are URGENTLY seeking a female support worker to assist a client in Wantirna,…" at bounding box center [560, 498] width 615 height 360
click at [538, 243] on input "Job title" at bounding box center [560, 246] width 615 height 37
drag, startPoint x: 740, startPoint y: 339, endPoint x: 823, endPoint y: 343, distance: 83.1
click at [823, 343] on span "We are URGENTLY seeking a female support worker to assist a client in Wantirna,…" at bounding box center [557, 351] width 587 height 39
copy span "Wantirna, VIC"
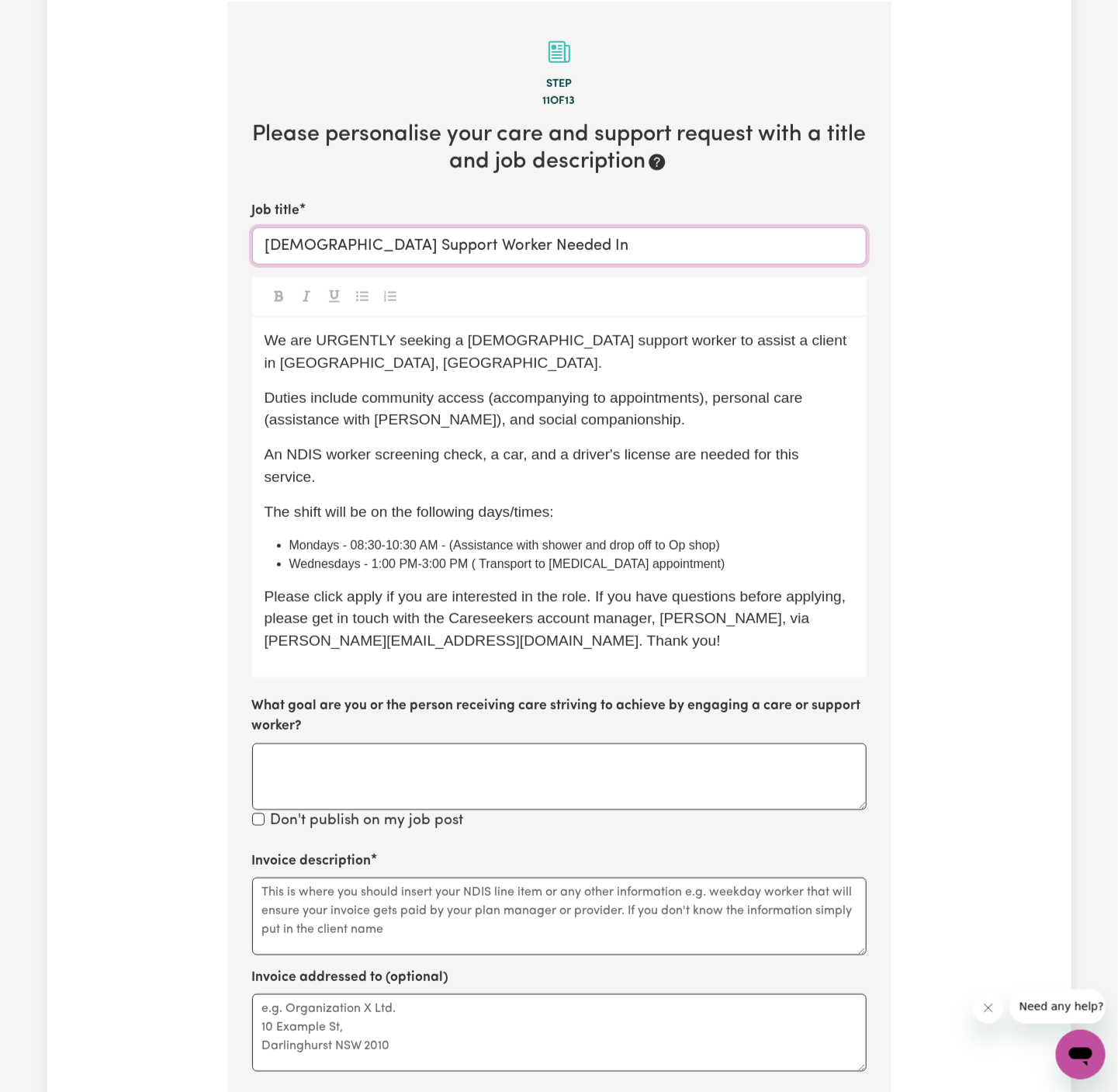
click at [574, 251] on input "Female Support Worker Needed In" at bounding box center [560, 246] width 615 height 37
paste input "Wantirna, VIC"
type input "Female Support Worker Needed In Wantirna, VIC"
click at [669, 391] on p "Duties include community access (accompanying to appointments), personal care (…" at bounding box center [559, 410] width 590 height 45
click at [829, 343] on span "We are URGENTLY seeking a female support worker to assist a client in Wantirna,…" at bounding box center [557, 351] width 587 height 39
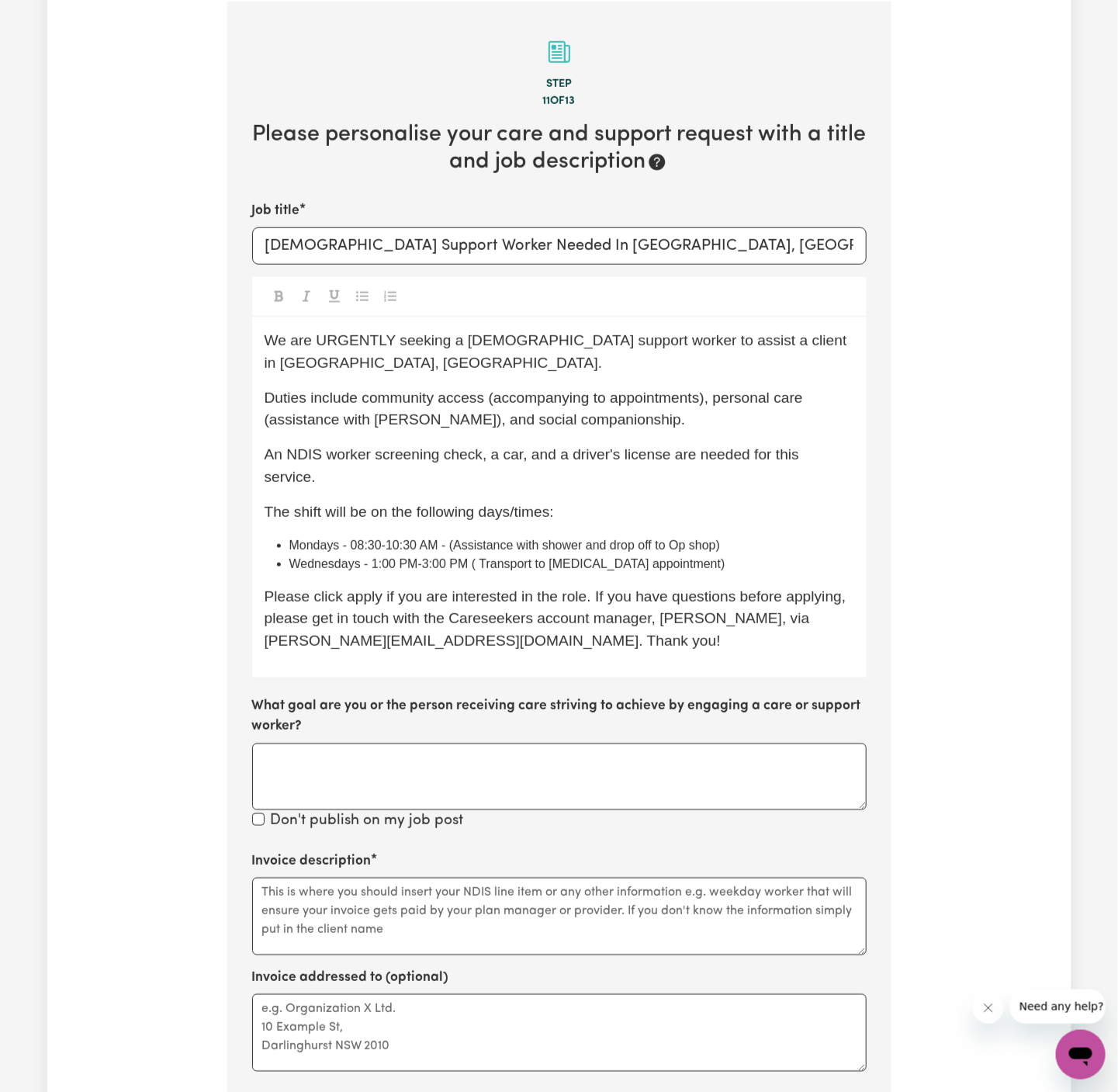
click at [847, 338] on p "We are URGENTLY seeking a female support worker to assist a client in Wantirna,…" at bounding box center [559, 352] width 590 height 45
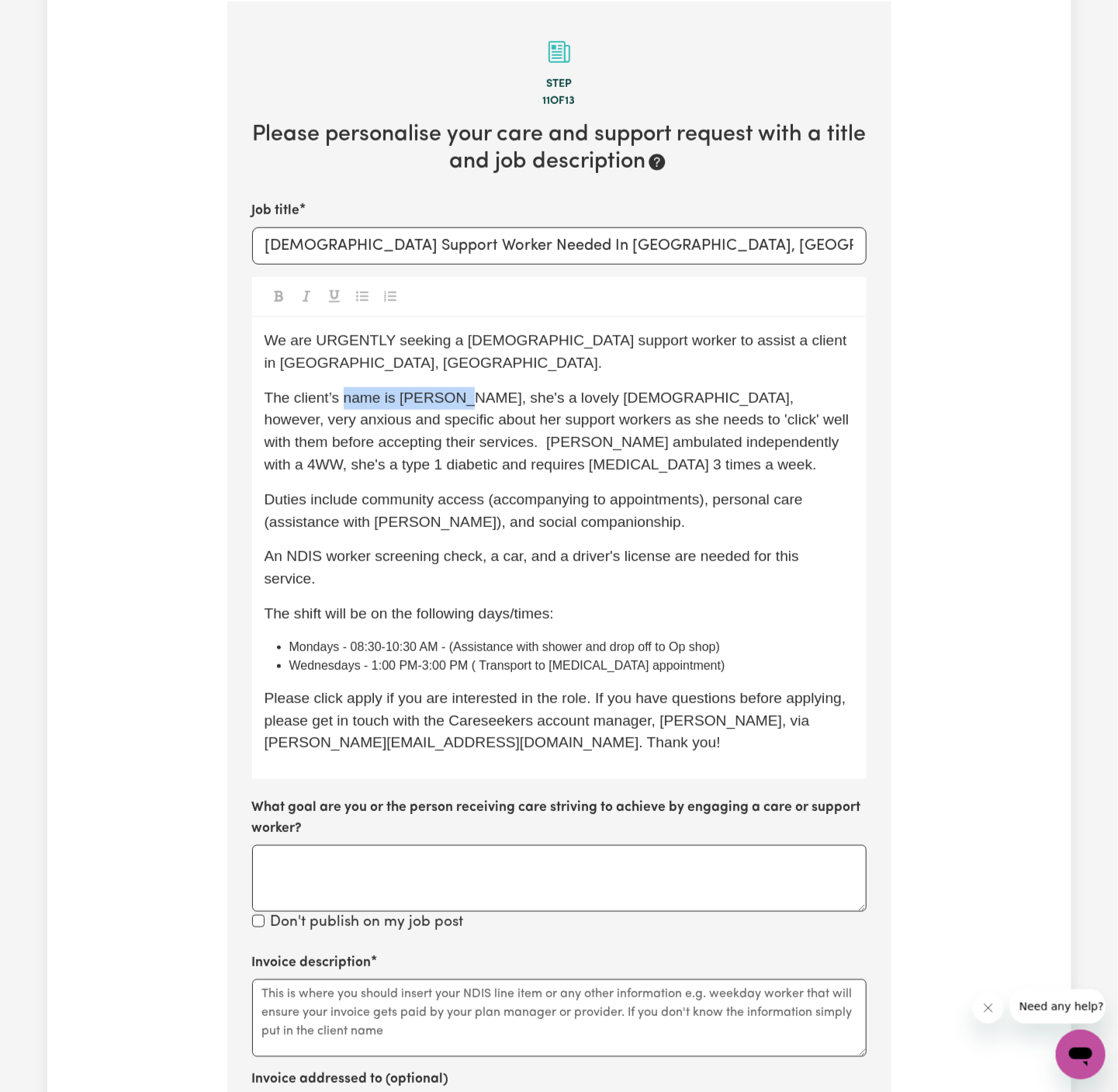
drag, startPoint x: 450, startPoint y: 377, endPoint x: 345, endPoint y: 375, distance: 105.0
click at [345, 390] on span "The client’s name is Evelyn, she's a lovely lady, however, very anxious and spe…" at bounding box center [558, 431] width 589 height 83
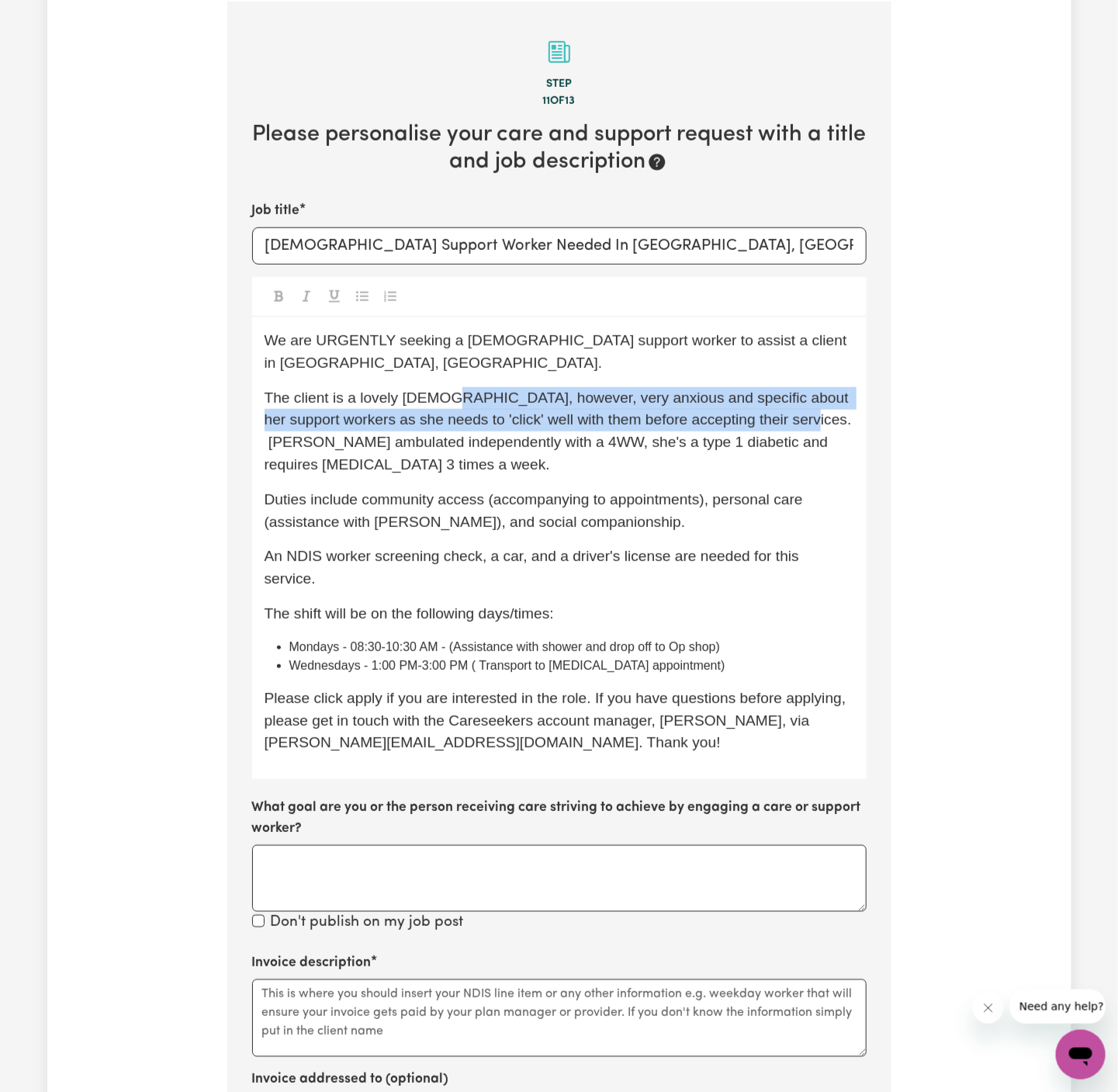
drag, startPoint x: 776, startPoint y: 400, endPoint x: 435, endPoint y: 379, distance: 341.6
click at [435, 390] on span "The client is a lovely lady, however, very anxious and specific about her suppo…" at bounding box center [560, 431] width 592 height 83
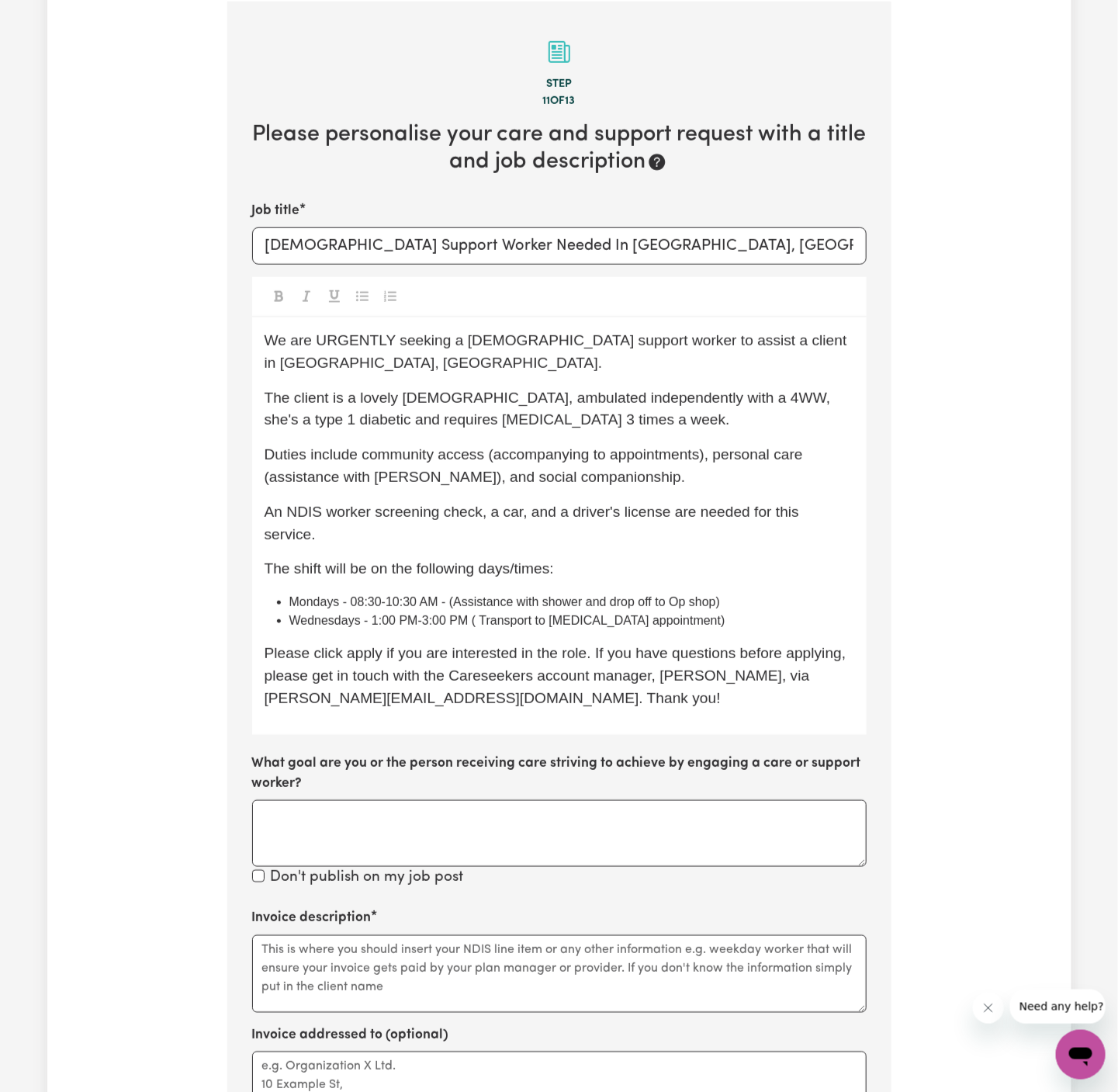
click at [672, 390] on span "The client is a lovely lady, ambulated independently with a 4WW, she's a type 1…" at bounding box center [549, 409] width 570 height 39
click at [585, 401] on p "The client is a lovely lady, ambulated independently with a 4WW, and she's a ty…" at bounding box center [559, 410] width 590 height 45
click at [469, 613] on span "Wednesdays - 1:00 PM-3:00 PM ( Transport to dialysis appointment)" at bounding box center [507, 620] width 436 height 13
click at [353, 950] on textarea "Invoice description" at bounding box center [560, 973] width 615 height 78
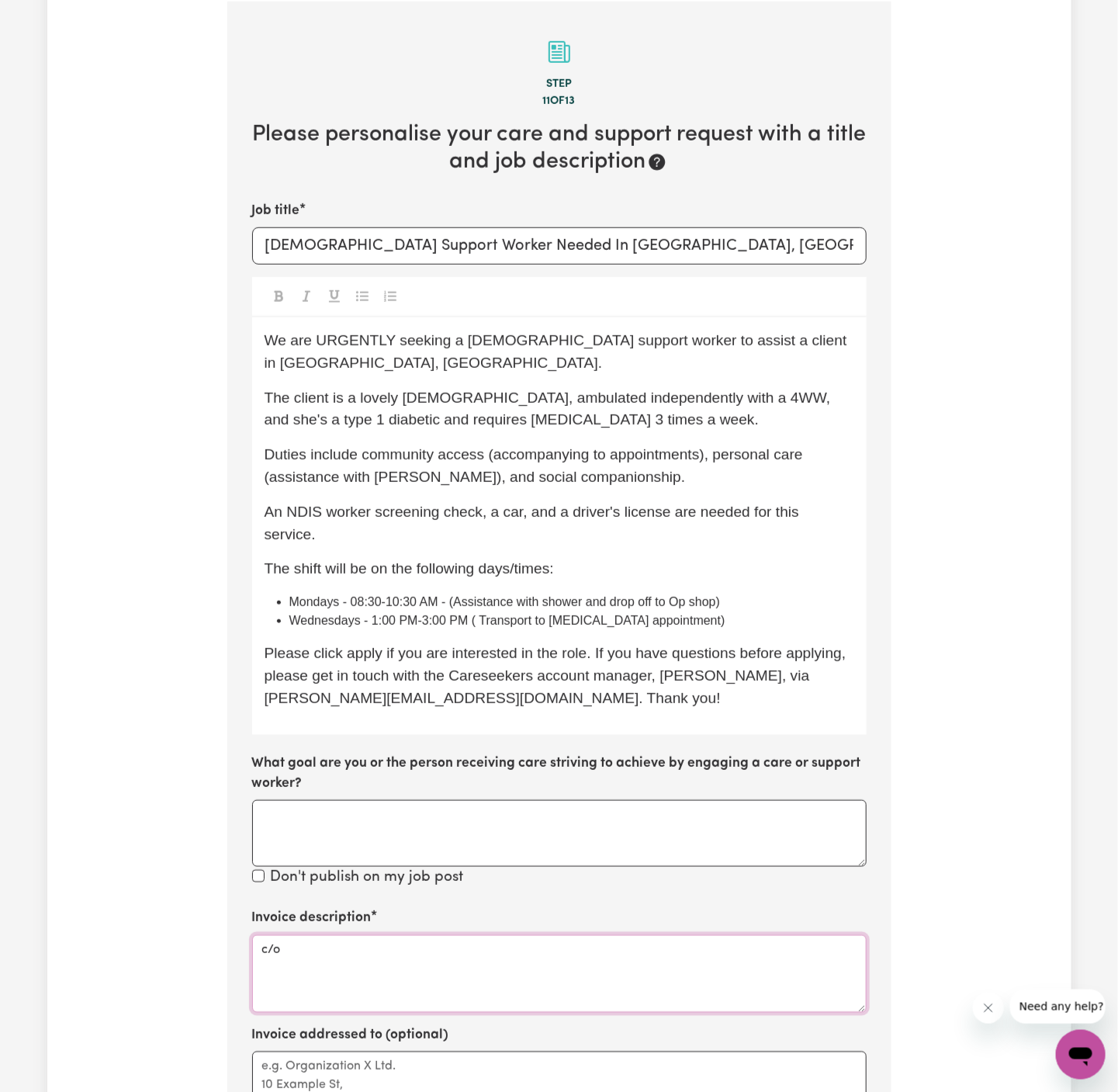
paste textarea "Caring Hearts"
drag, startPoint x: 284, startPoint y: 903, endPoint x: 504, endPoint y: 901, distance: 220.0
click at [504, 935] on textarea "c/o Caring Hearts" at bounding box center [560, 973] width 615 height 78
paste textarea "In Home Help"
click at [503, 935] on textarea "c/o Caring Hearts In Home Help" at bounding box center [560, 973] width 615 height 78
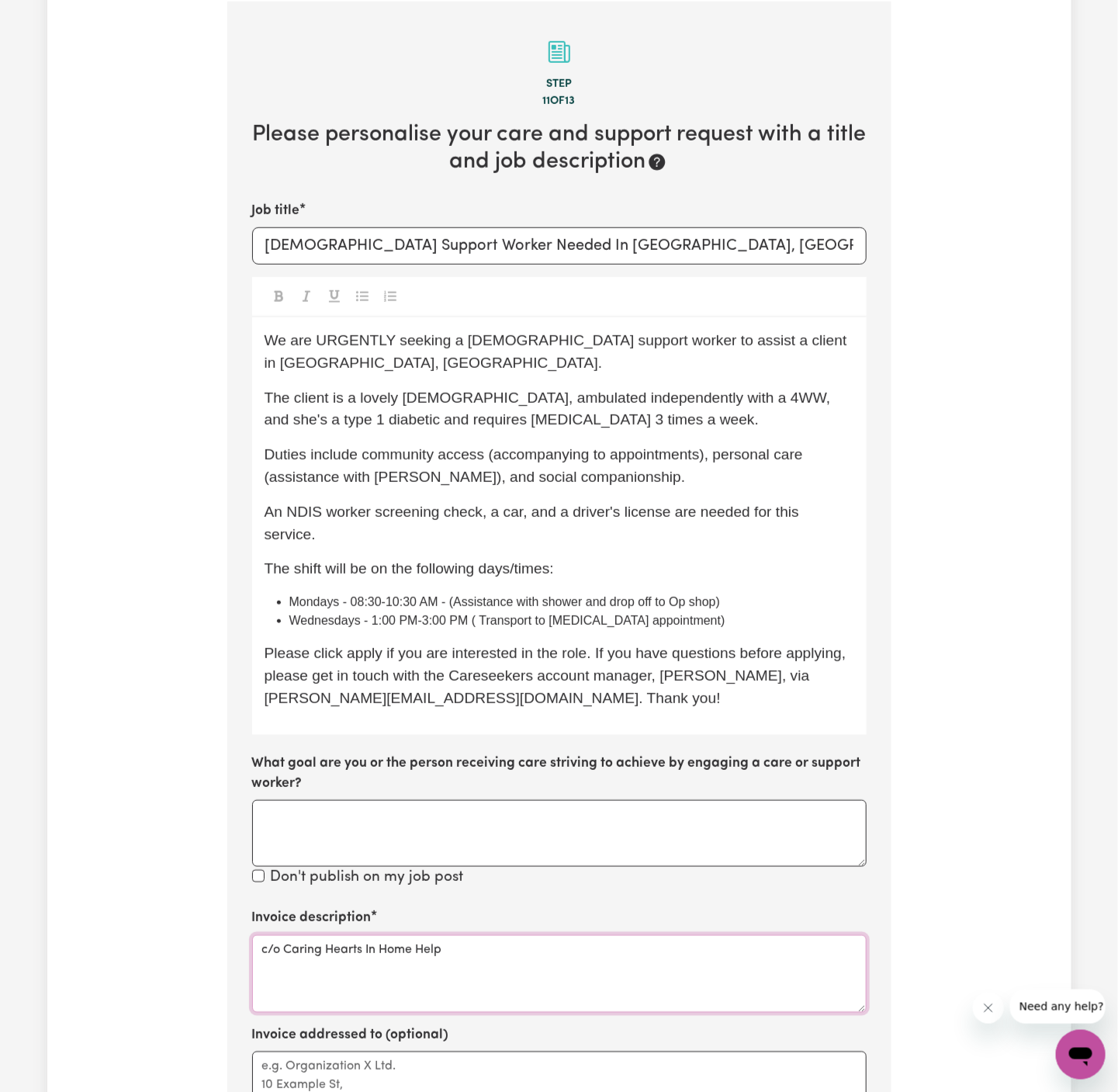
click at [503, 935] on textarea "c/o Caring Hearts In Home Help" at bounding box center [560, 973] width 615 height 78
type textarea "c/o Caring Hearts In Home Help"
click at [470, 1052] on textarea "Invoice addressed to (optional)" at bounding box center [560, 1090] width 615 height 78
paste textarea "c/o Caring Hearts In Home Help"
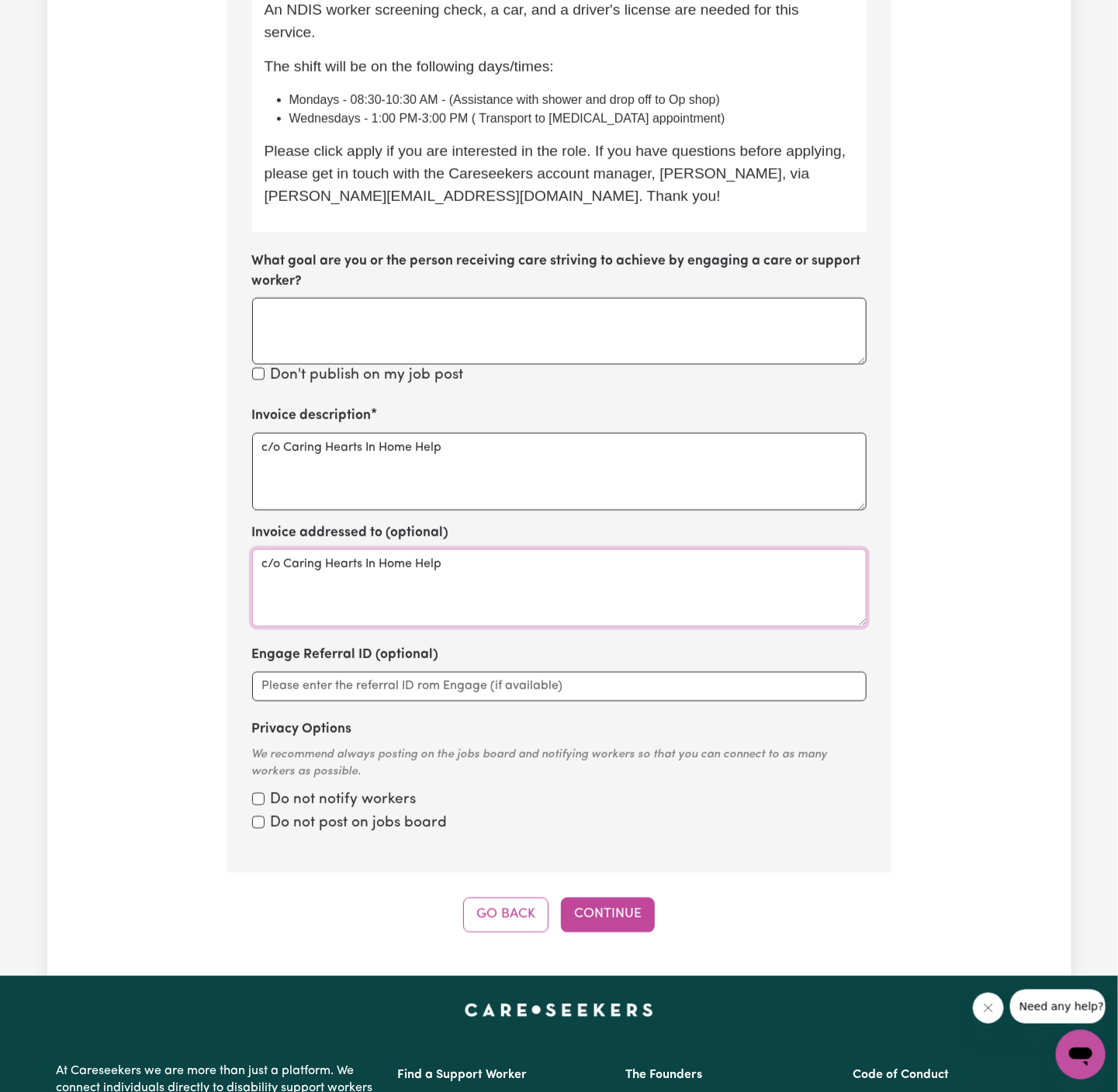
scroll to position [1036, 0]
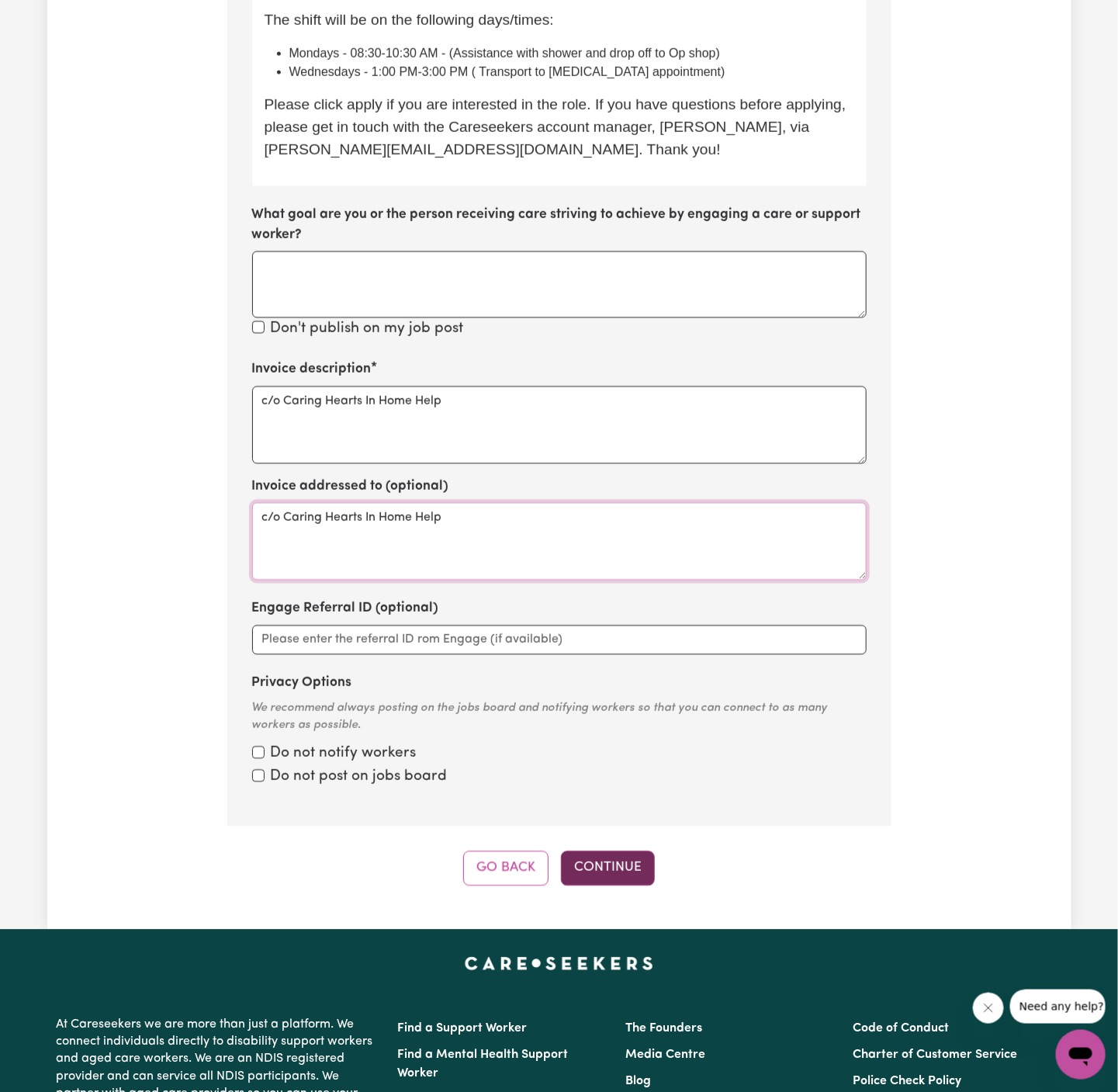
type textarea "c/o Caring Hearts In Home Help"
click at [593, 851] on button "Continue" at bounding box center [608, 868] width 94 height 34
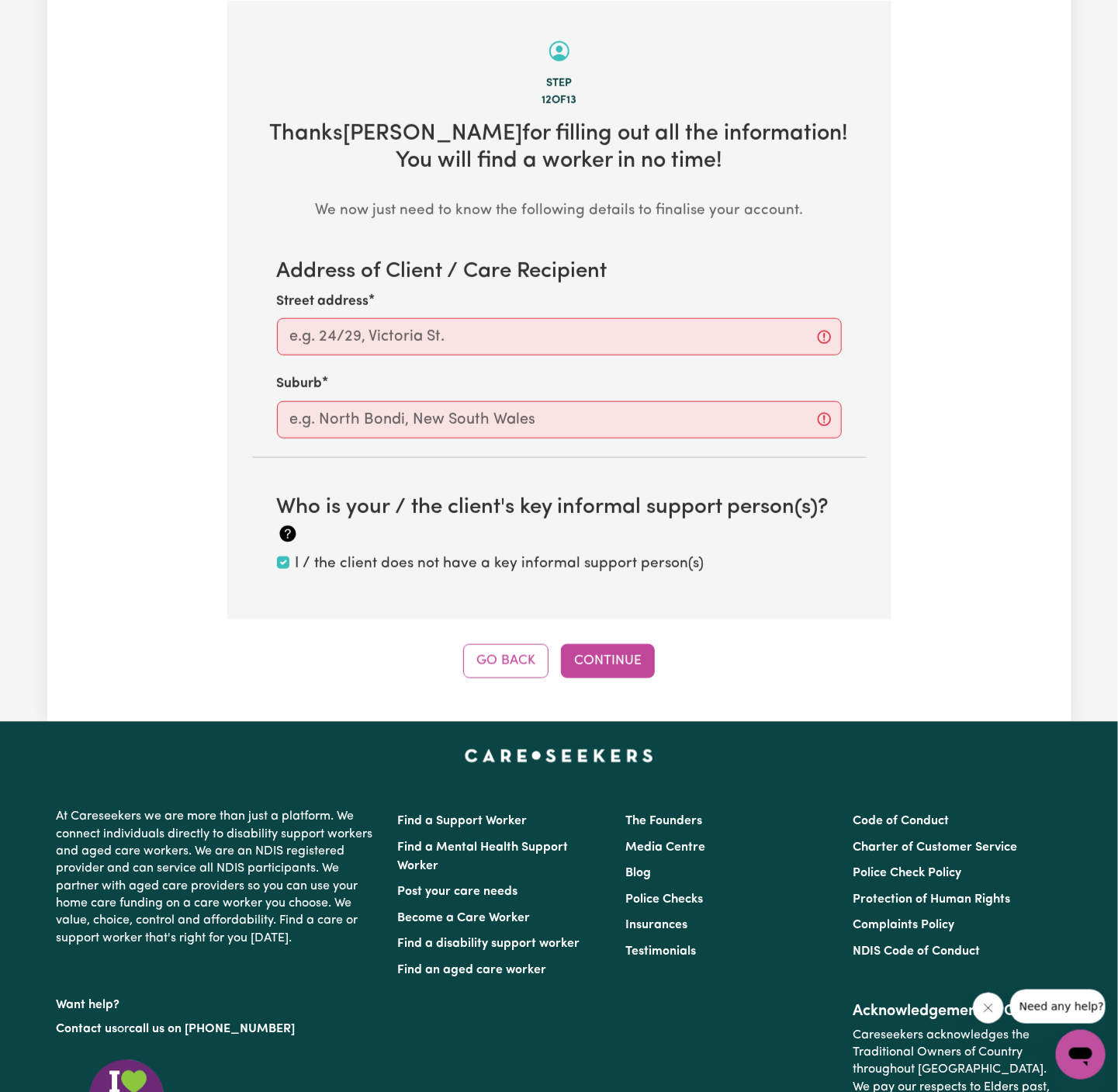
scroll to position [486, 0]
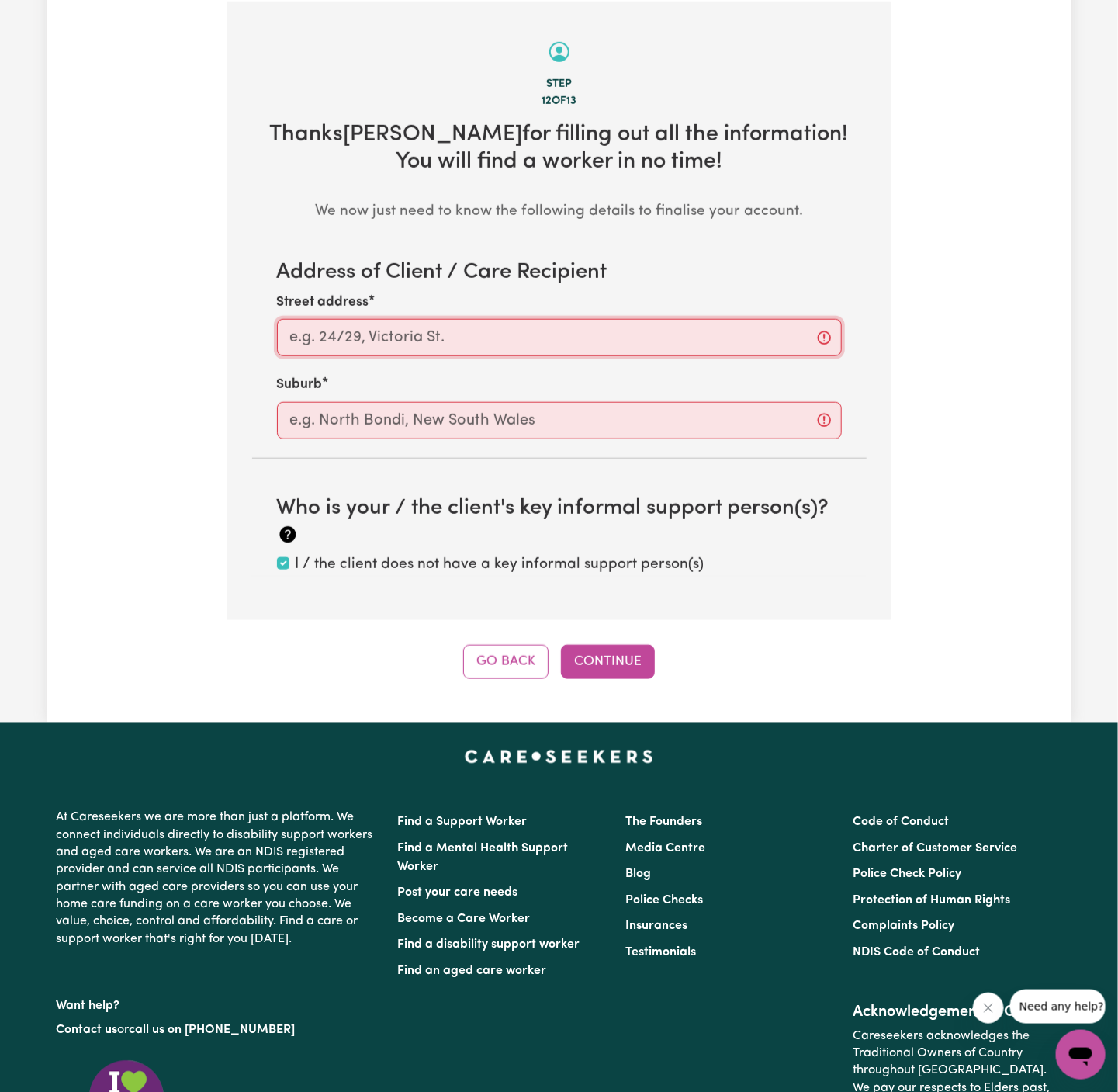
click at [465, 338] on input "Street address" at bounding box center [559, 337] width 565 height 37
click at [528, 338] on input "Street address" at bounding box center [559, 337] width 565 height 37
paste input "Wantirna"
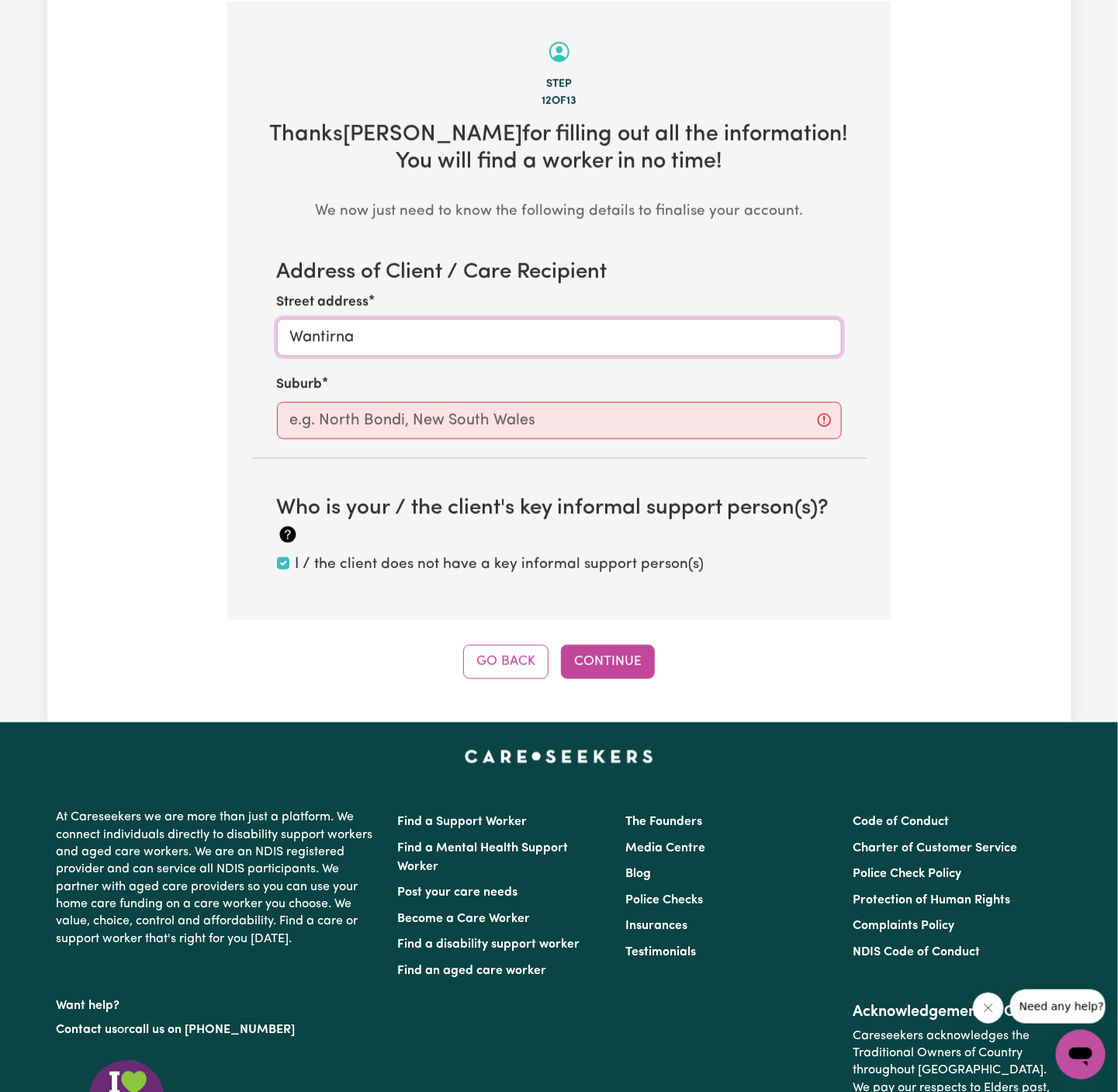
type input "Wantirna"
click at [519, 427] on input "text" at bounding box center [559, 420] width 565 height 37
paste input "Wantirna"
type input "Wantirna"
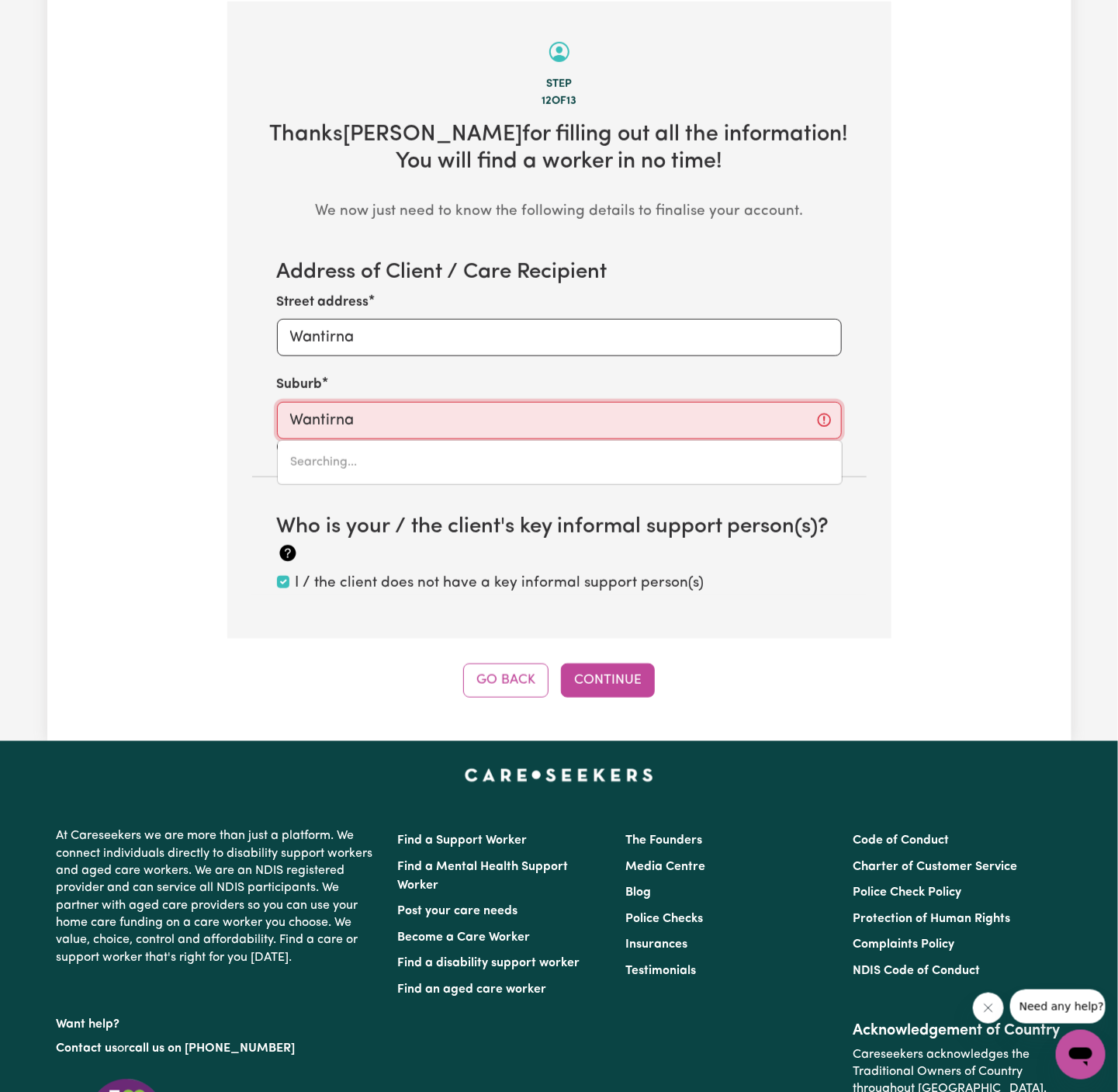
type input "Wantirna, Victoria, 3152"
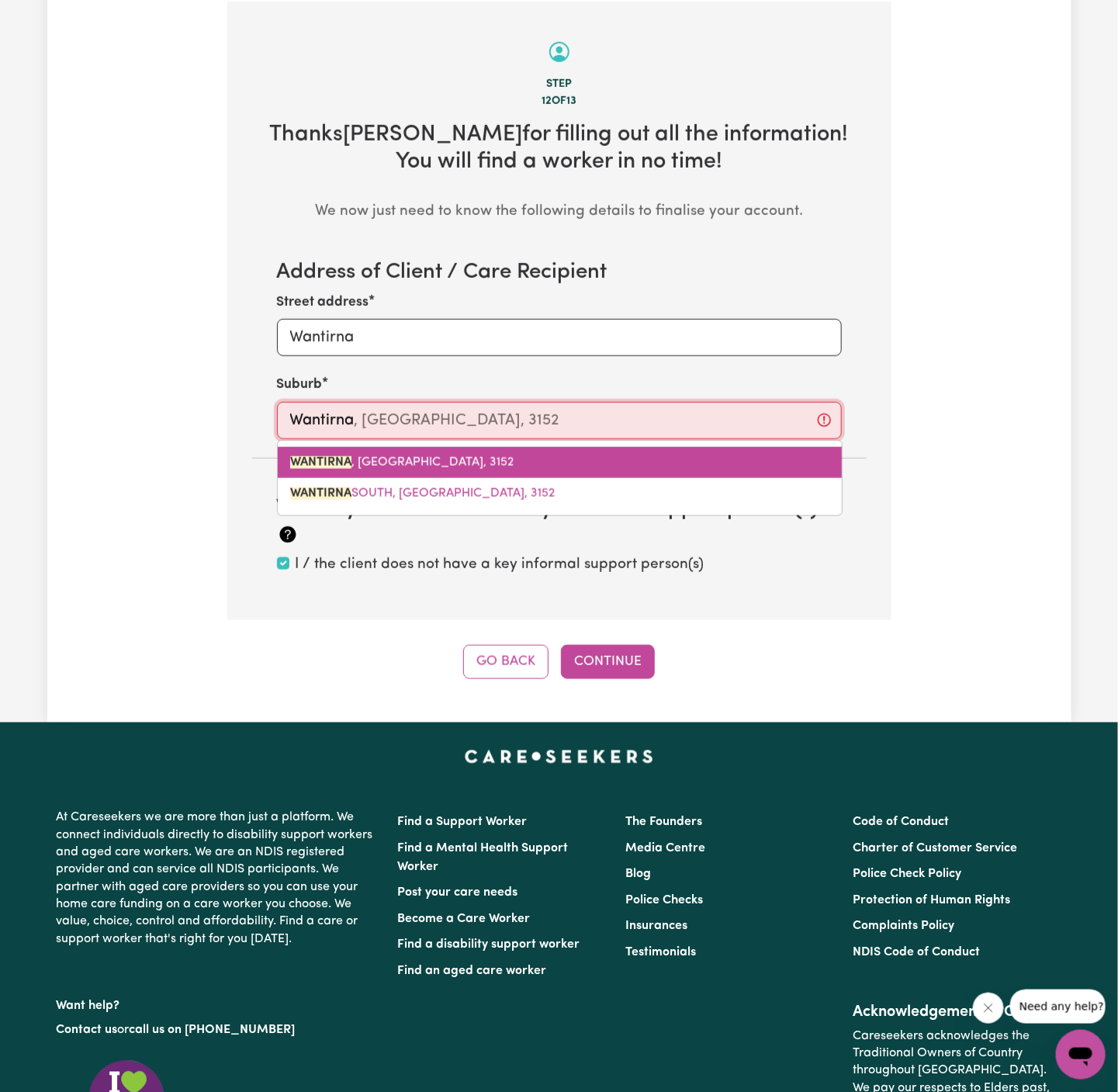
click at [438, 465] on link "WANTIRNA , Victoria, 3152" at bounding box center [559, 462] width 564 height 31
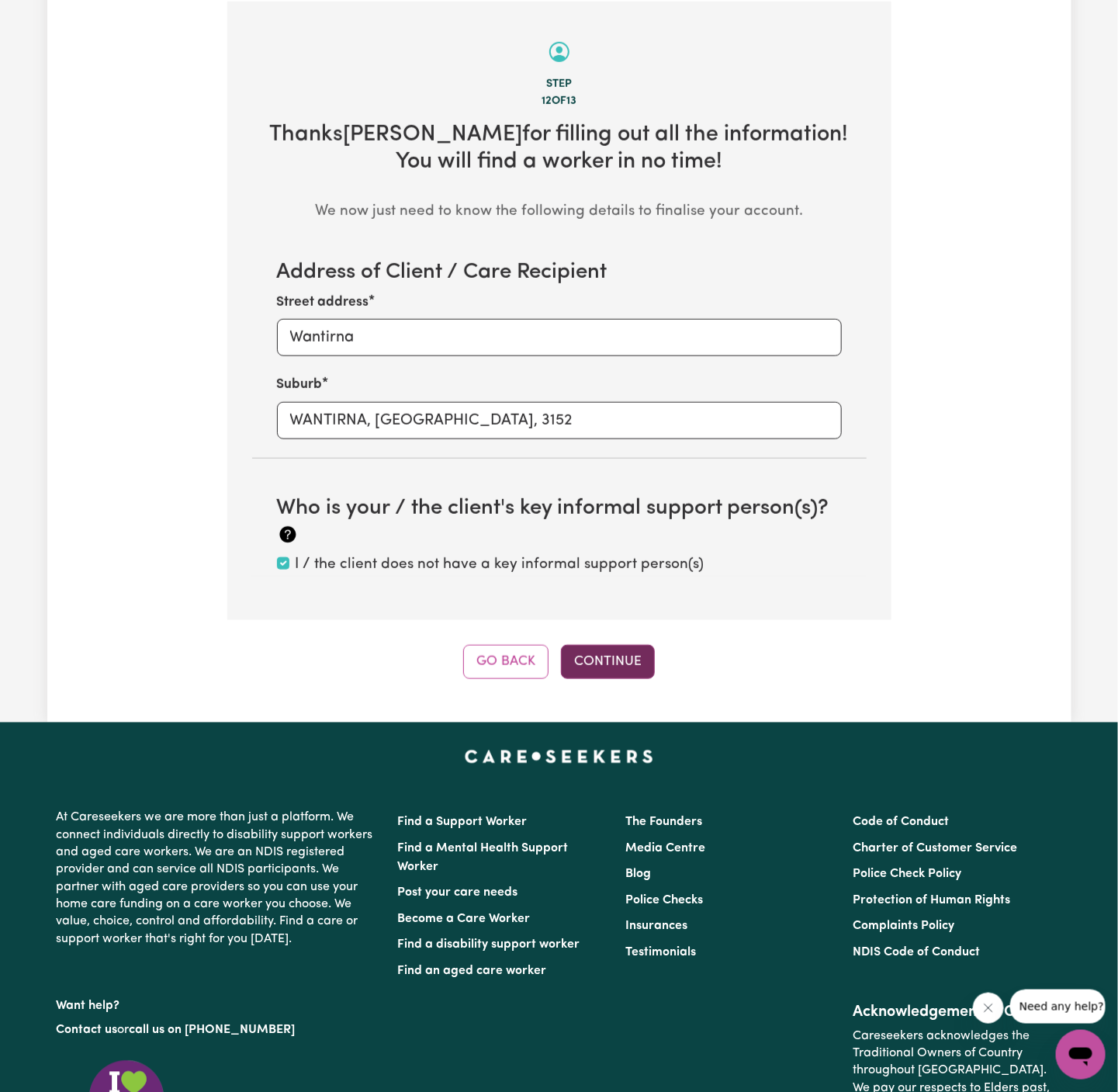
click at [608, 658] on button "Continue" at bounding box center [608, 662] width 94 height 34
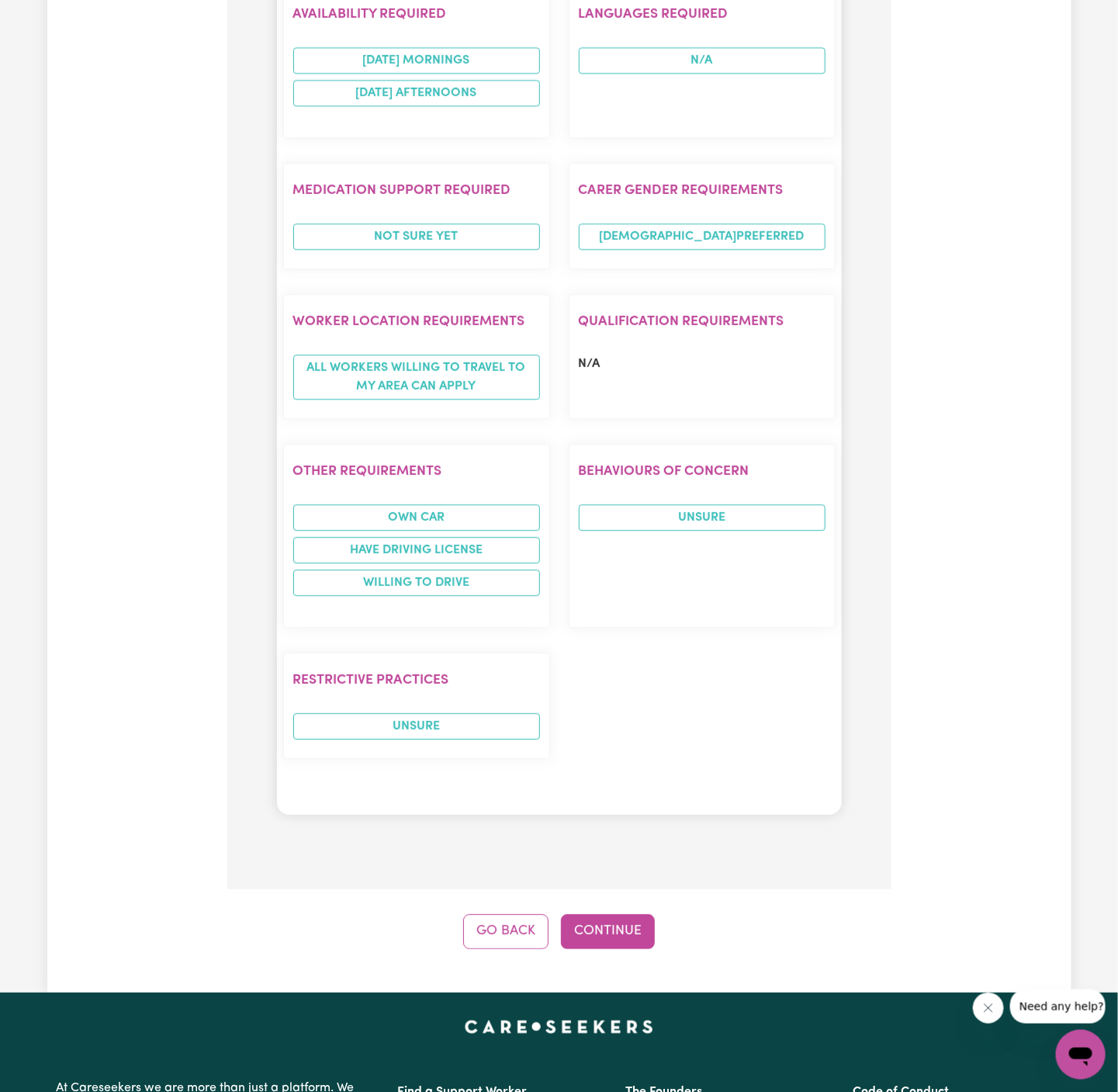
scroll to position [1843, 0]
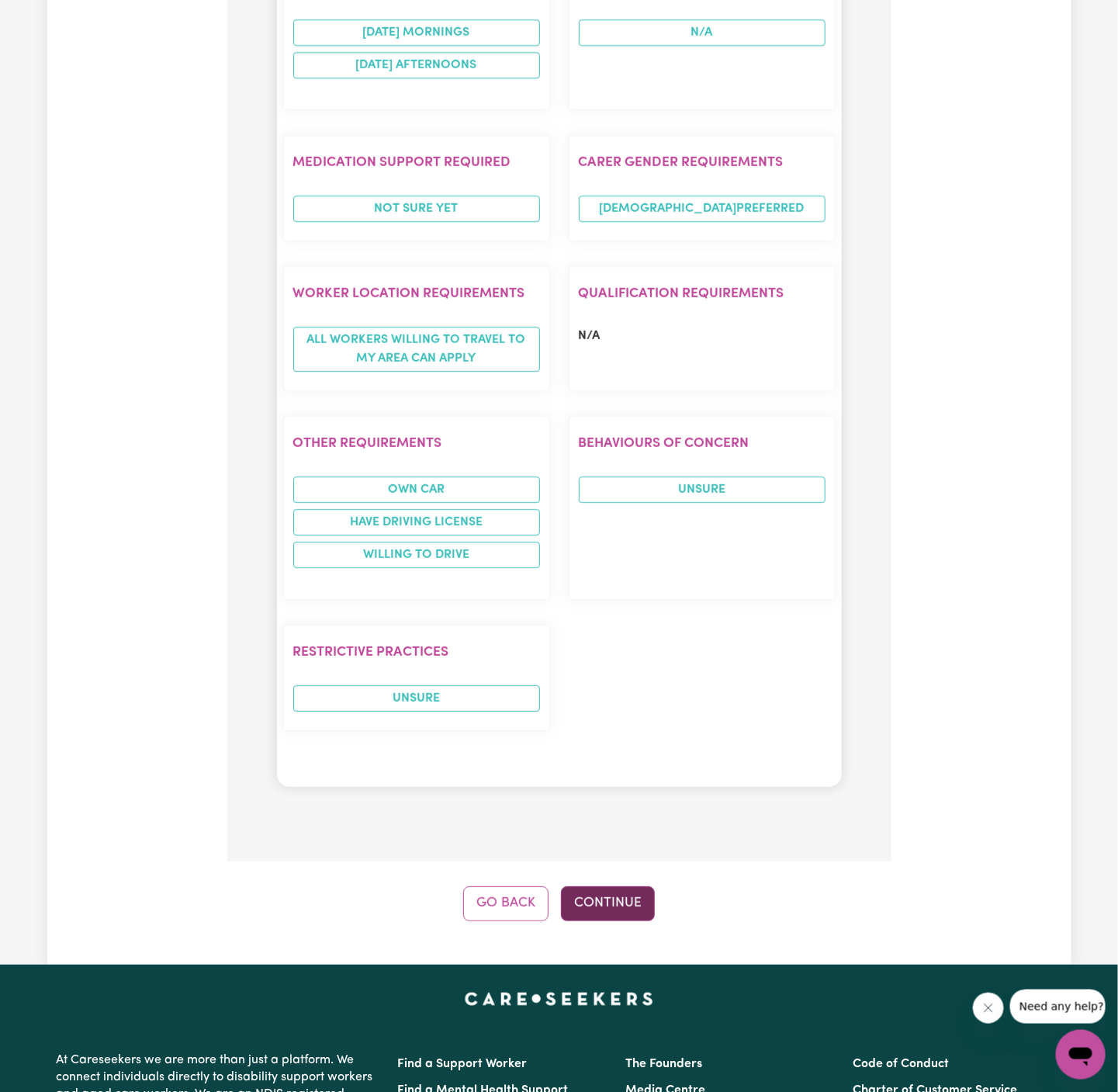
click at [617, 886] on button "Continue" at bounding box center [608, 903] width 94 height 34
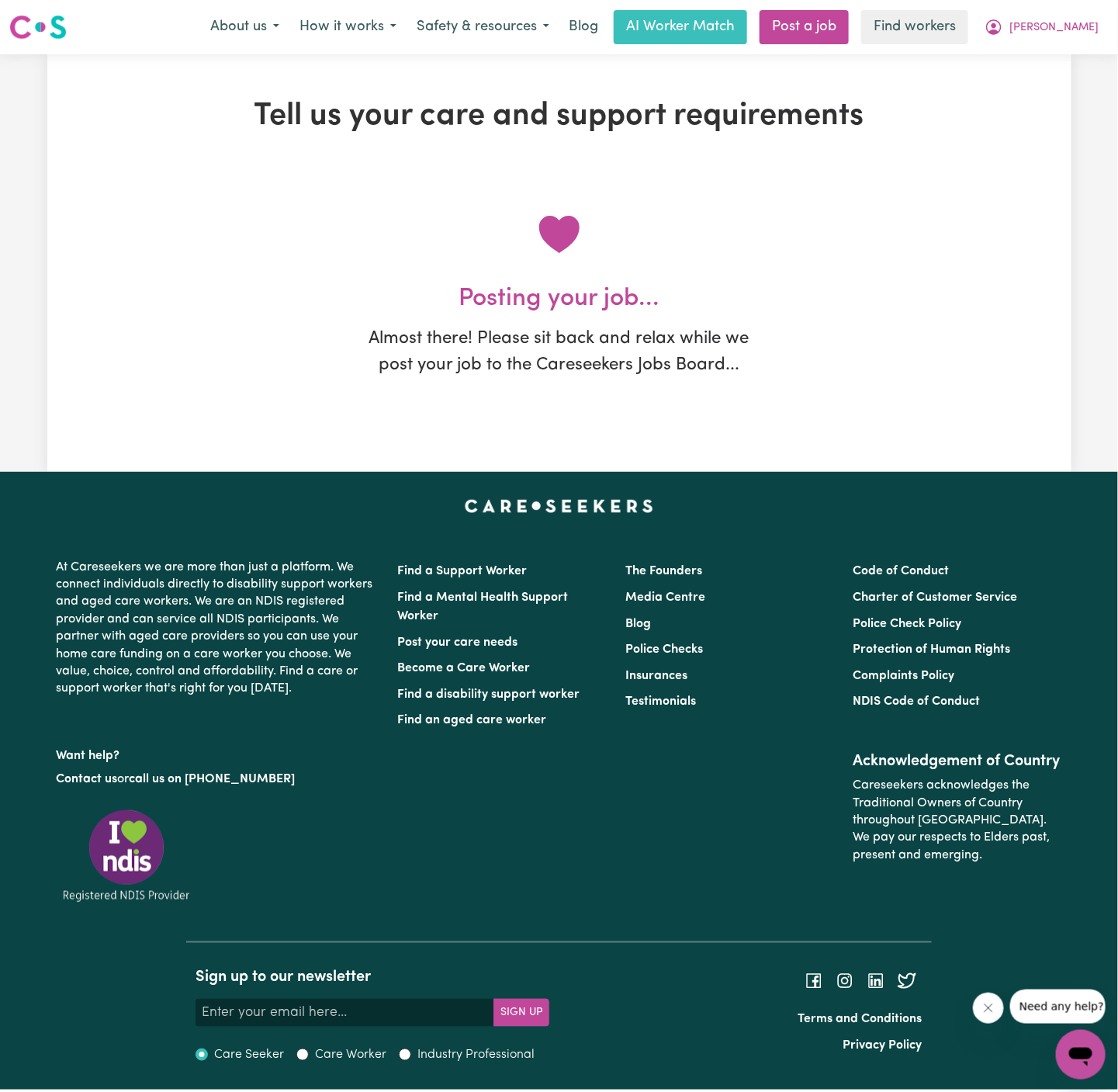
scroll to position [0, 0]
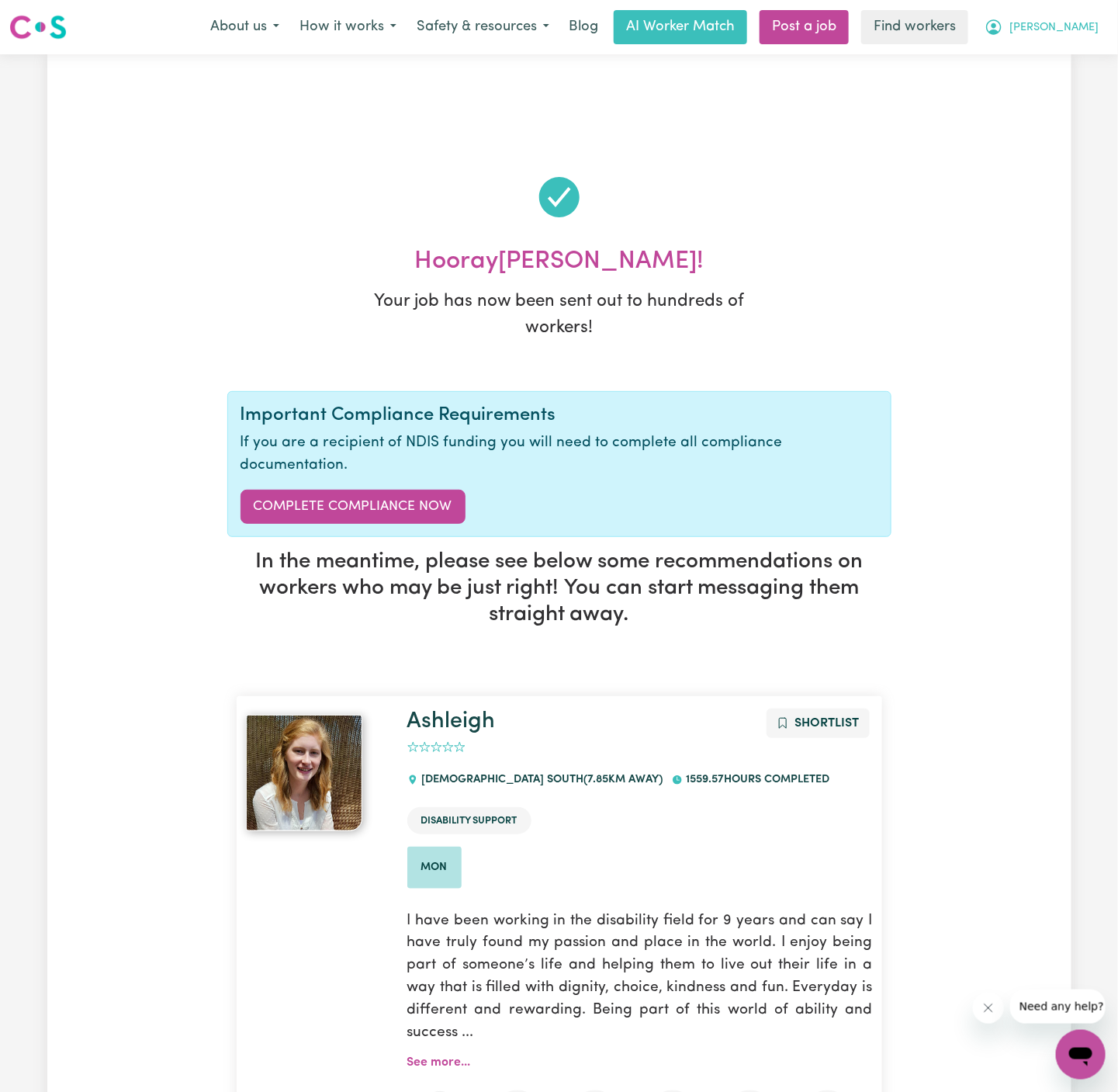
click at [1093, 27] on button "[PERSON_NAME]" at bounding box center [1041, 27] width 134 height 33
click at [1093, 52] on link "My Dashboard" at bounding box center [1047, 60] width 123 height 30
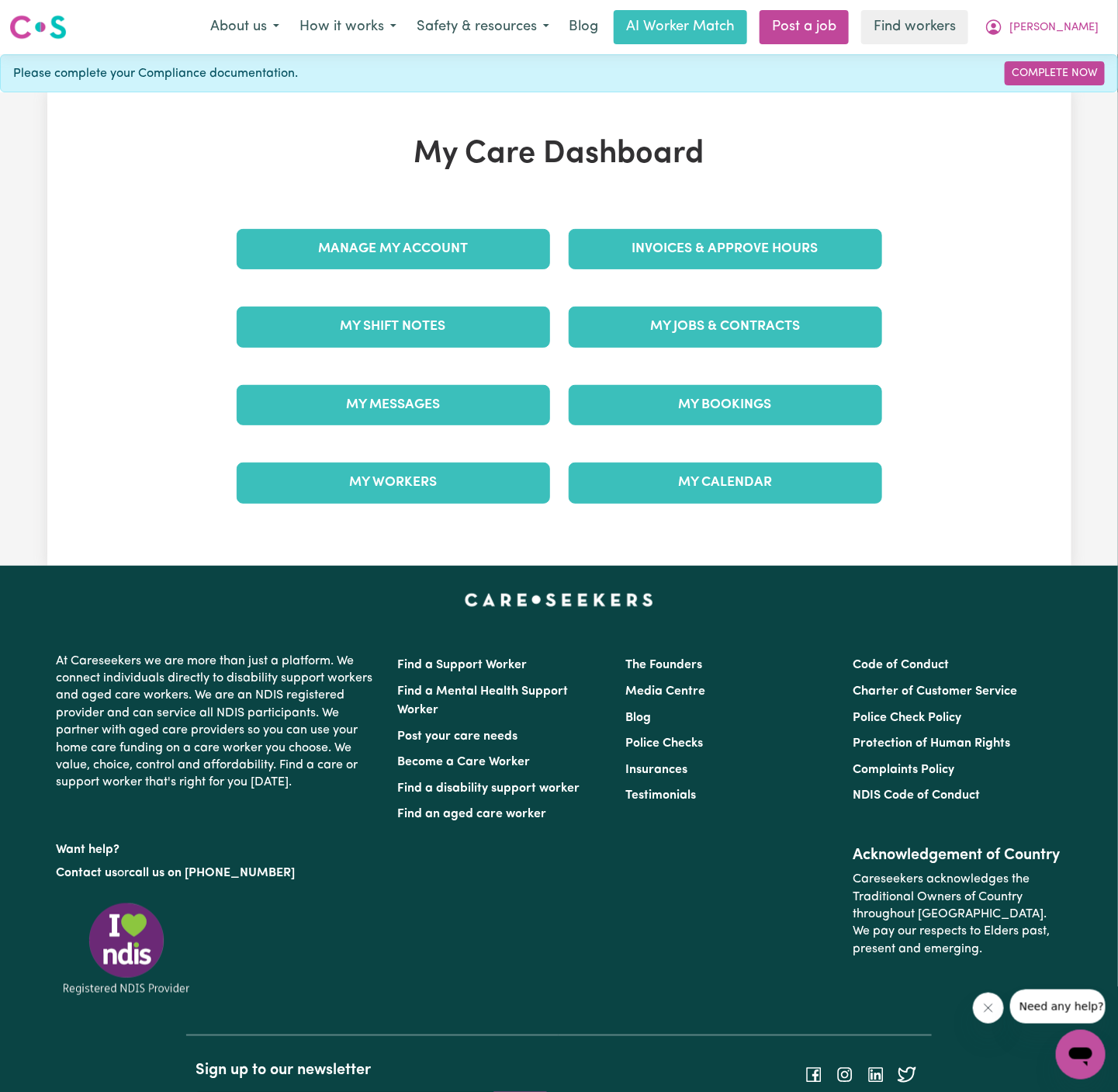
click at [481, 222] on div "Manage My Account" at bounding box center [393, 249] width 332 height 78
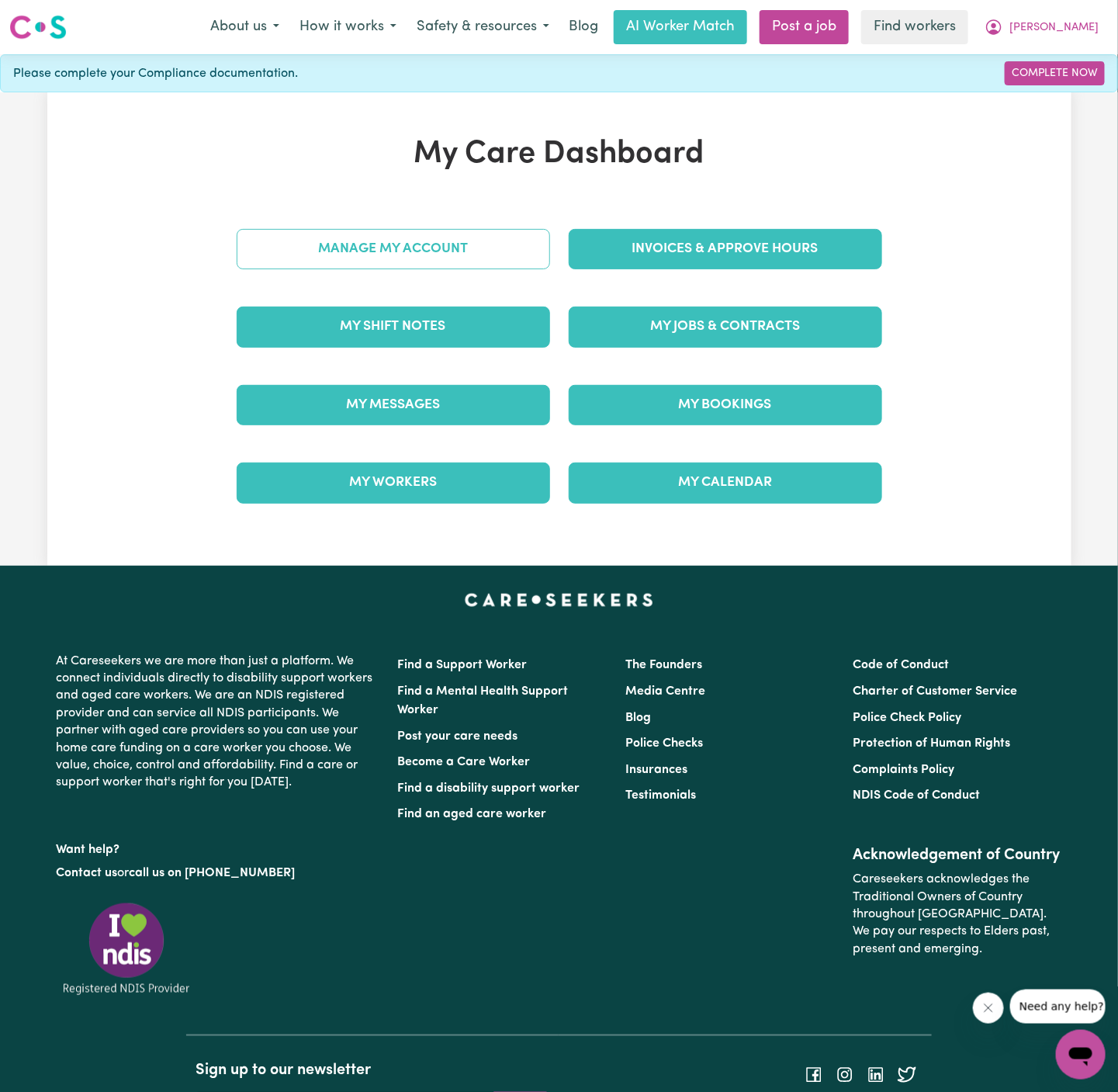
click at [475, 244] on link "Manage My Account" at bounding box center [393, 249] width 314 height 40
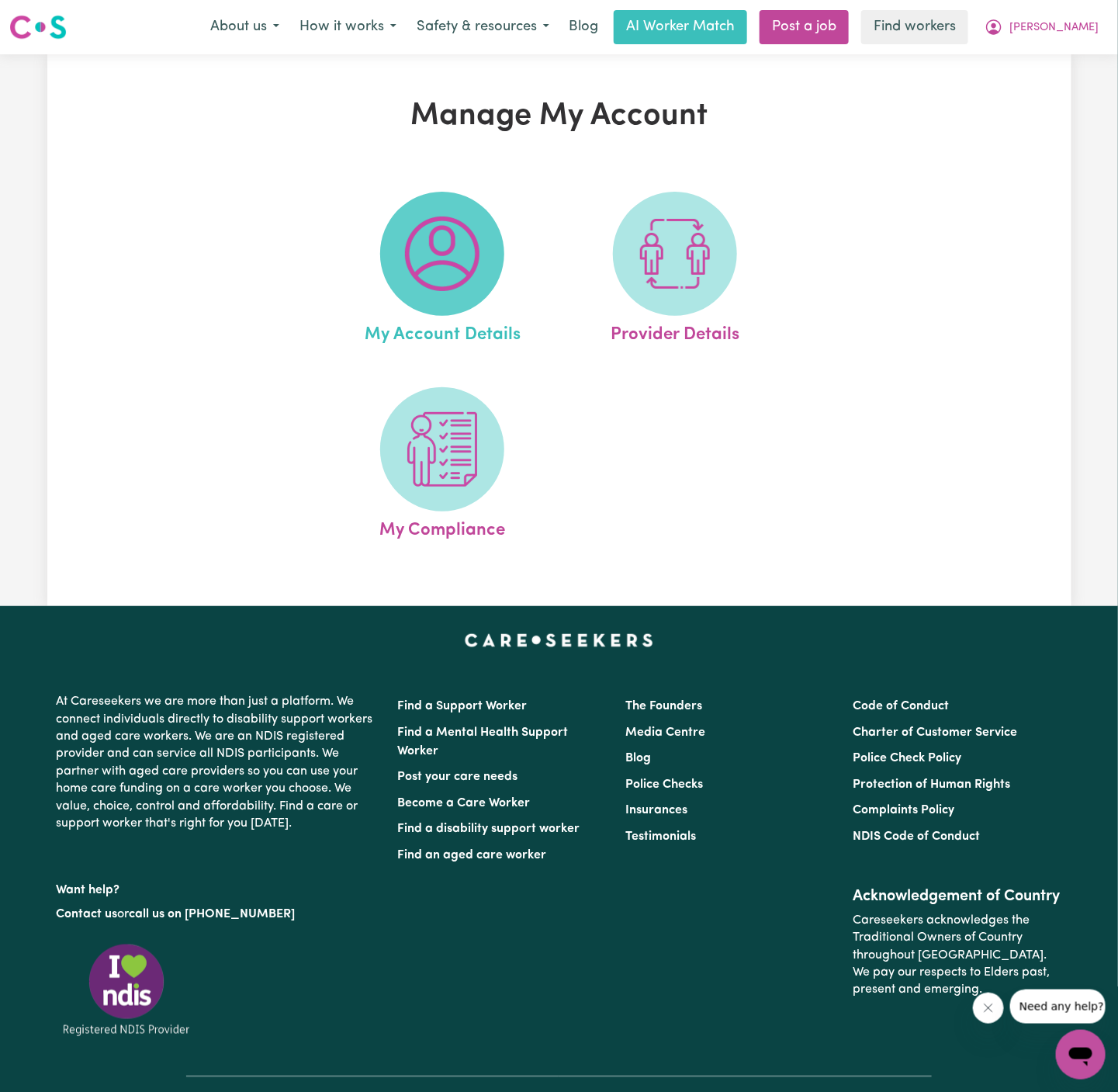
click at [494, 249] on span at bounding box center [442, 254] width 124 height 124
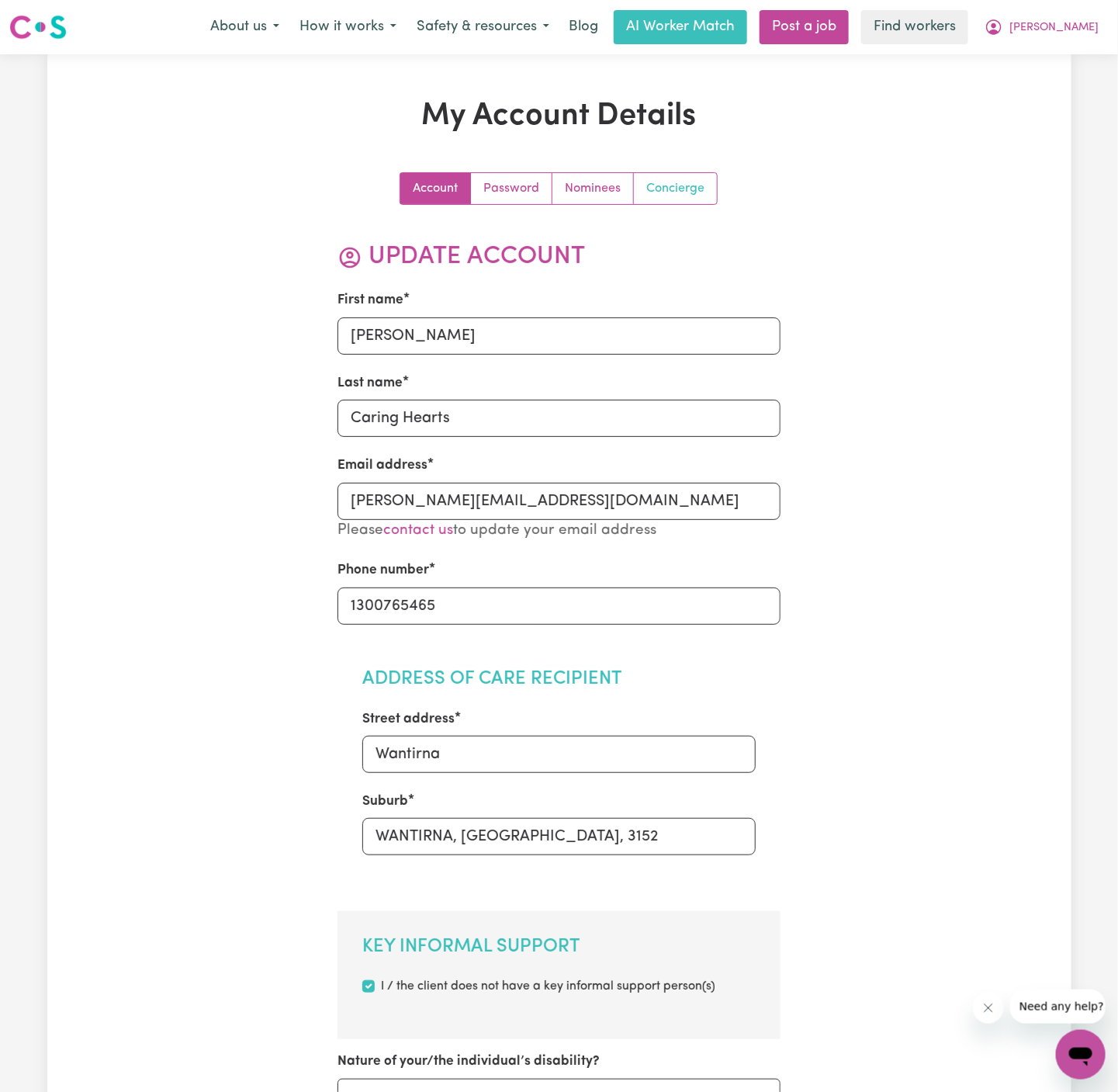
click at [687, 186] on link "Concierge" at bounding box center [675, 189] width 83 height 31
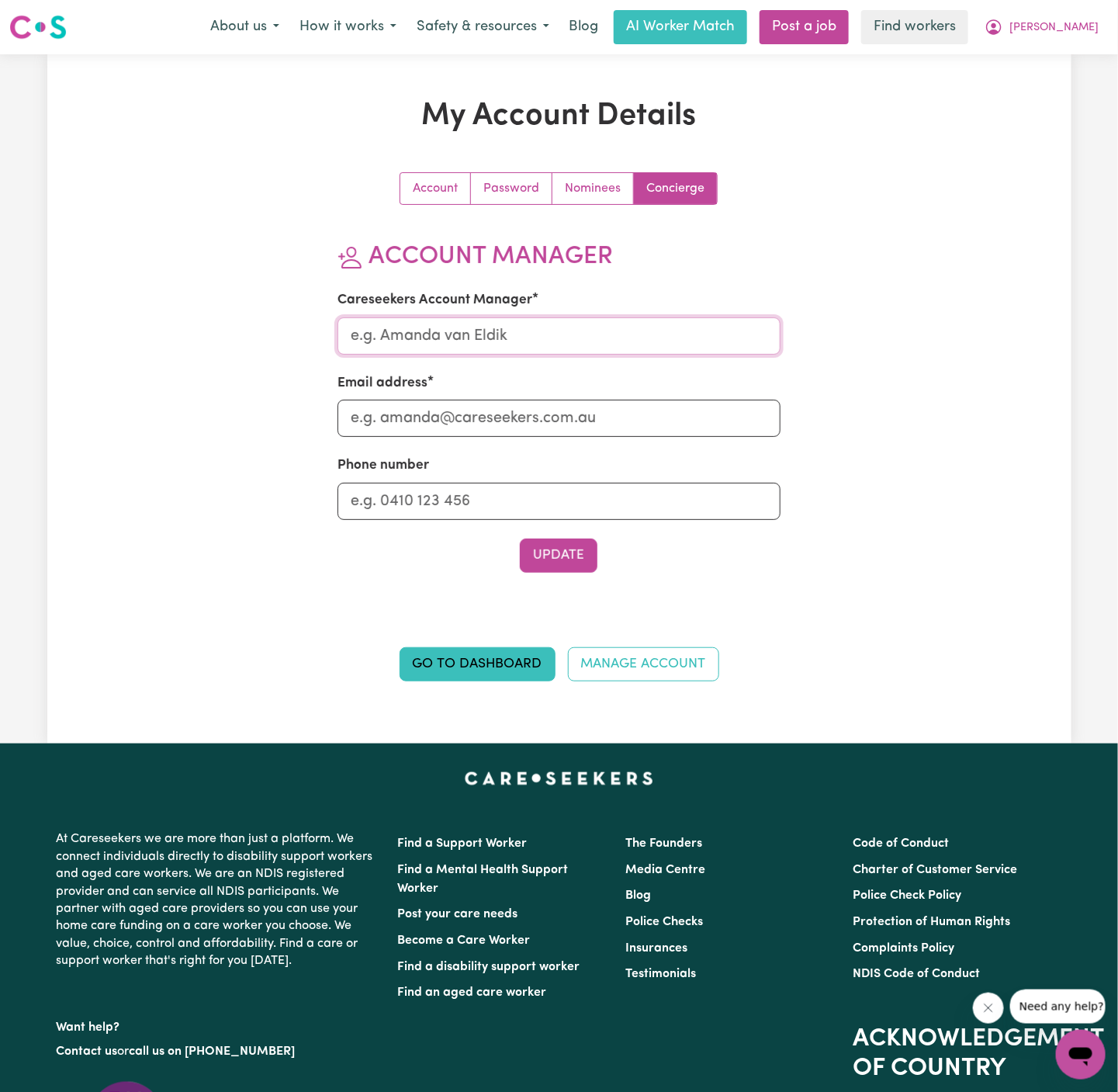
click at [486, 329] on input "Careseekers Account Manager" at bounding box center [559, 336] width 443 height 37
type input "Annie"
click at [516, 416] on input "Email address" at bounding box center [559, 418] width 443 height 37
click at [527, 506] on input "Phone number" at bounding box center [559, 501] width 443 height 37
click at [519, 427] on input "a" at bounding box center [559, 418] width 443 height 37
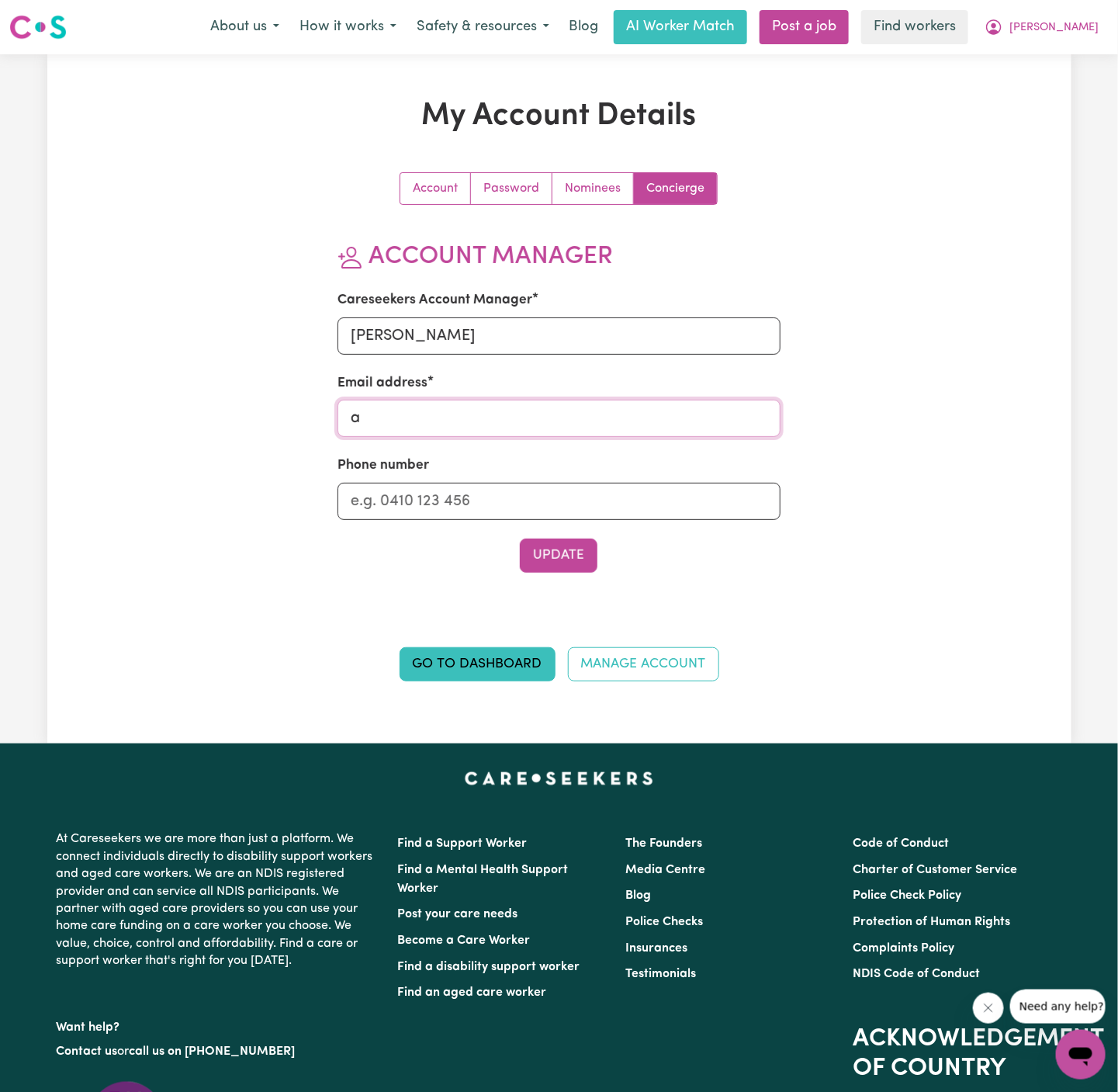
type input "annie@careseekers.com.au"
click at [535, 490] on input "Phone number" at bounding box center [559, 501] width 443 height 37
type input "1300765465"
click at [555, 560] on button "Update" at bounding box center [558, 556] width 78 height 34
click at [1084, 33] on span "[PERSON_NAME]" at bounding box center [1054, 28] width 89 height 17
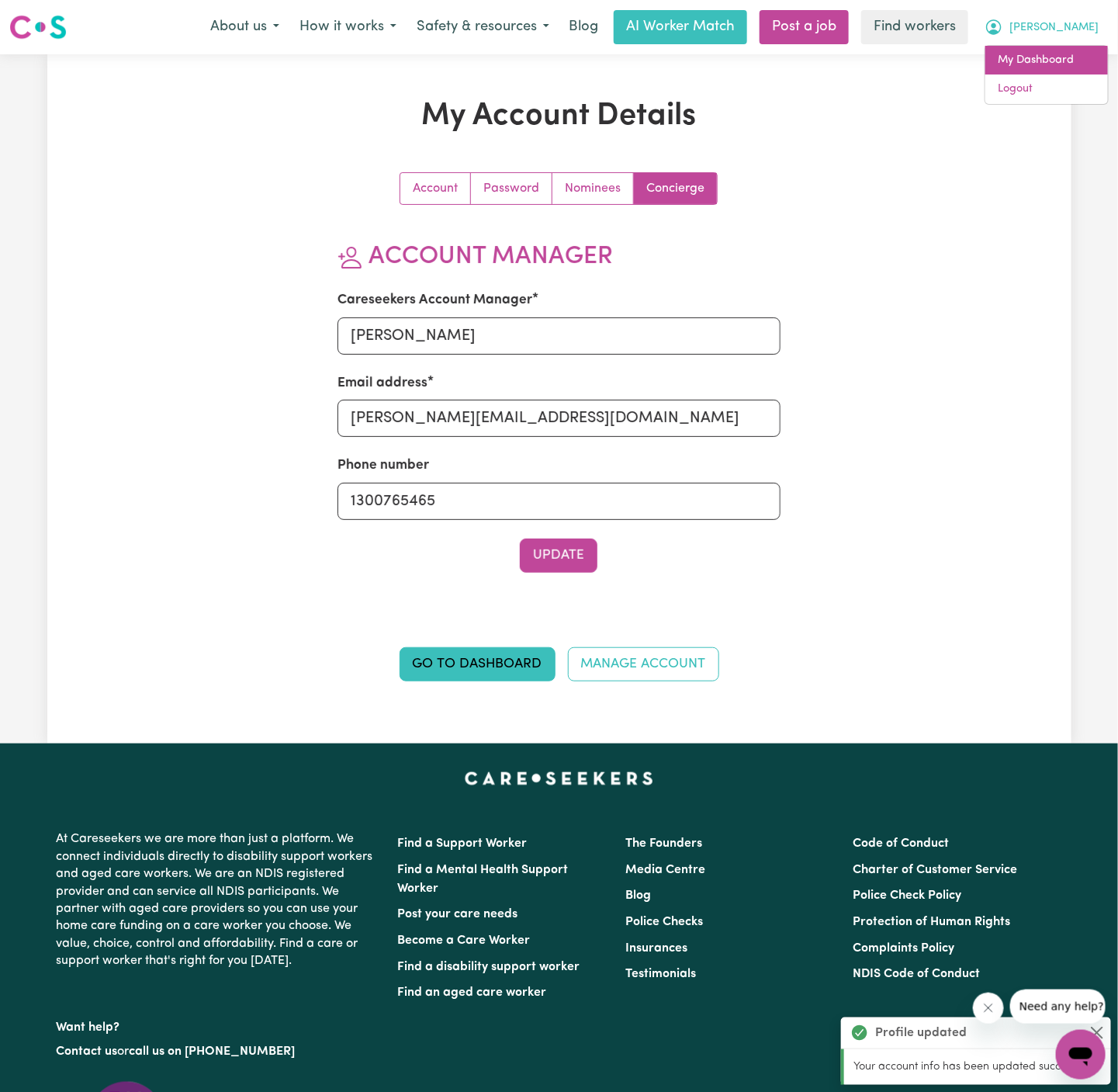
click at [1052, 64] on link "My Dashboard" at bounding box center [1047, 60] width 123 height 30
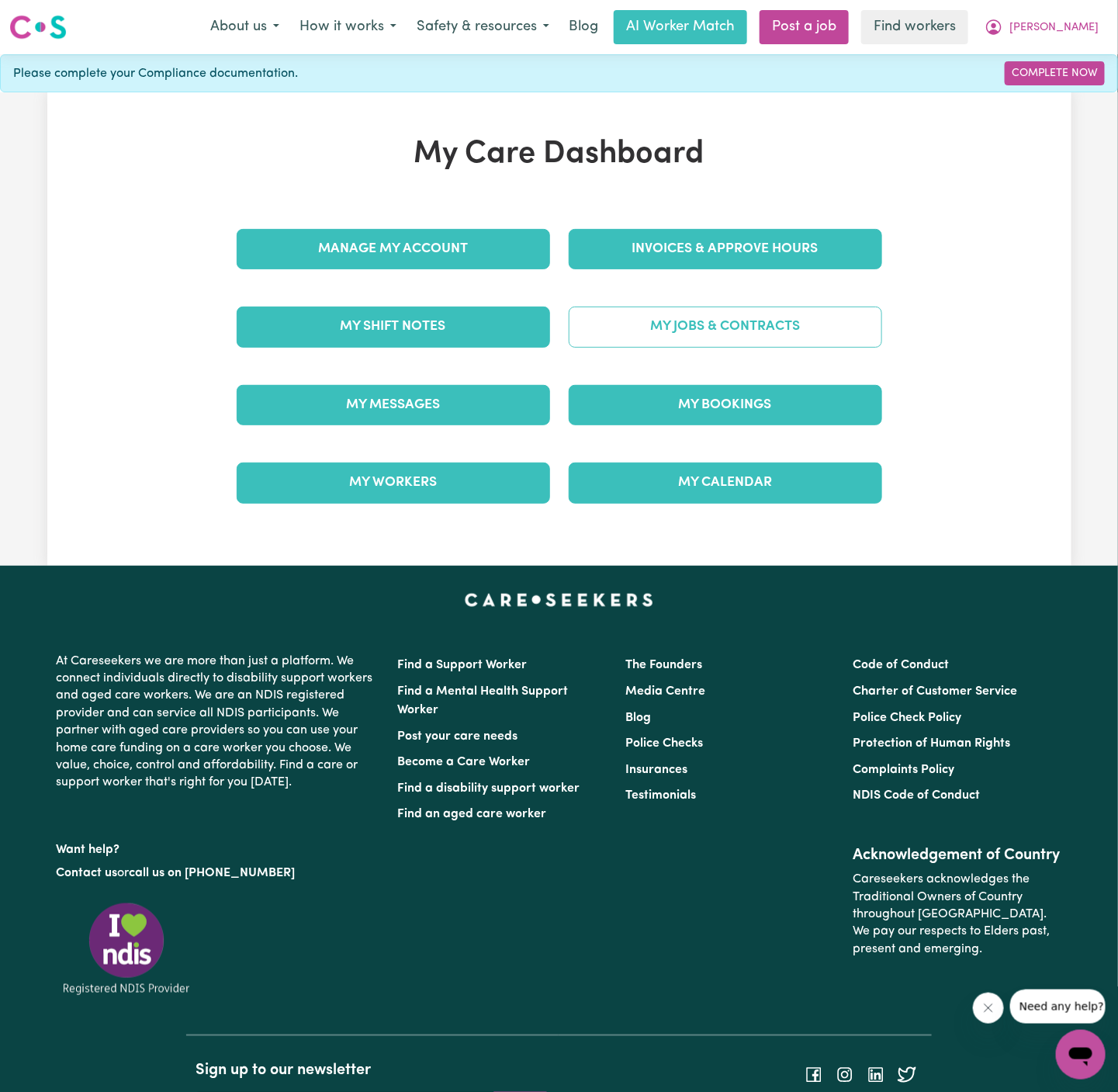
click at [700, 338] on link "My Jobs & Contracts" at bounding box center [726, 326] width 314 height 40
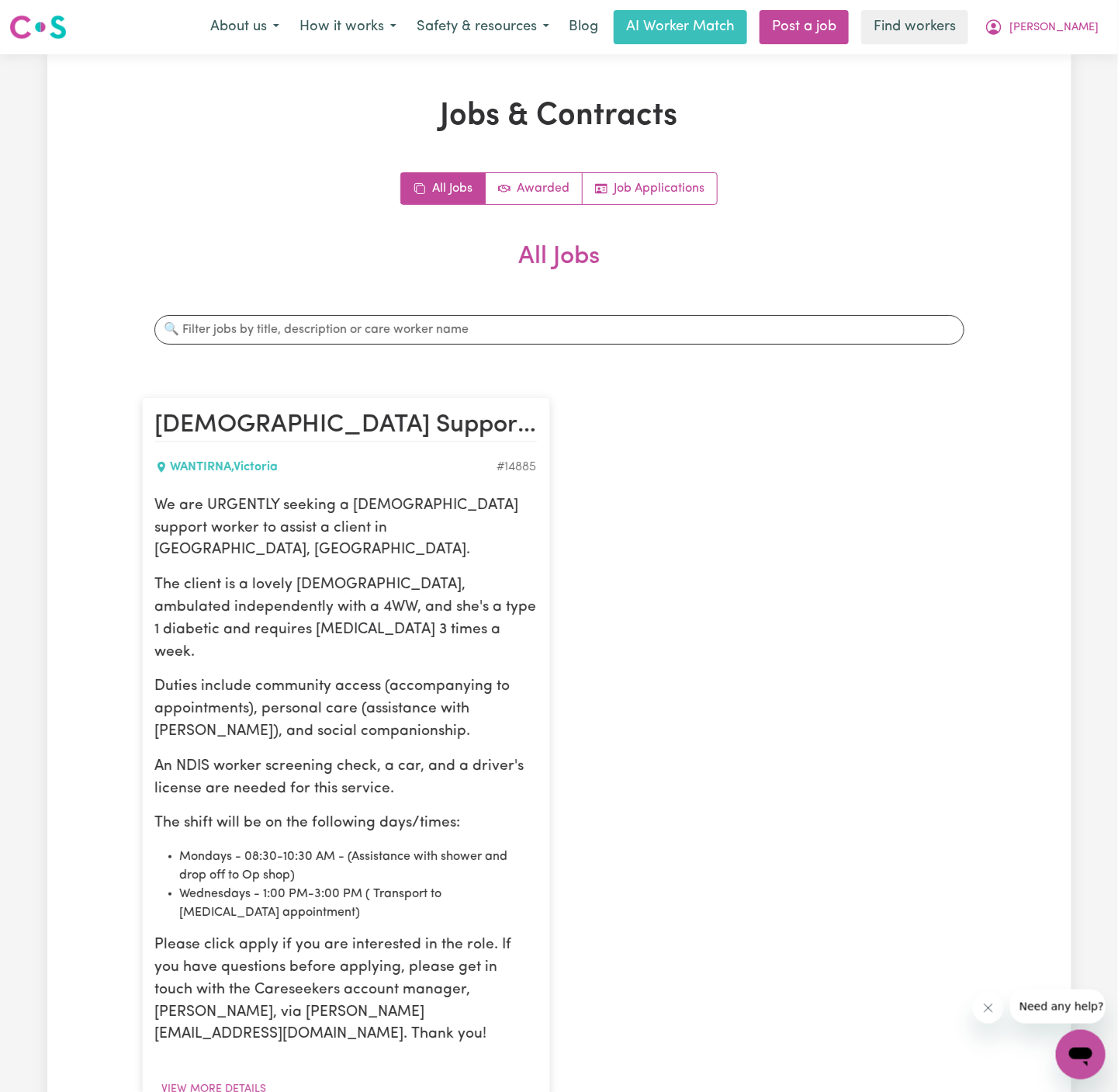
click at [388, 592] on p "The client is a lovely lady, ambulated independently with a 4WW, and she's a ty…" at bounding box center [346, 618] width 382 height 89
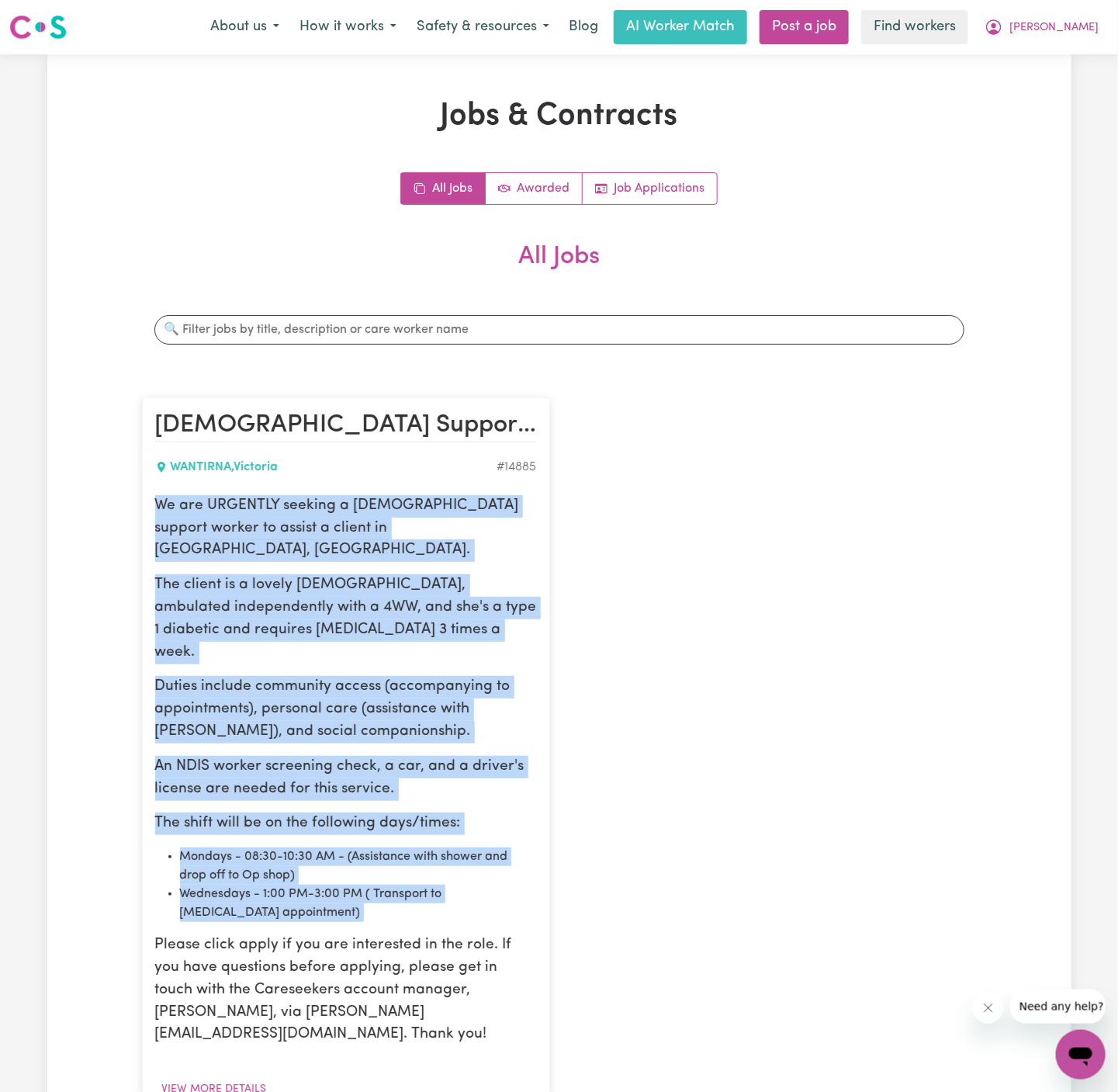
drag, startPoint x: 155, startPoint y: 506, endPoint x: 400, endPoint y: 872, distance: 440.4
click at [400, 872] on div "We are URGENTLY seeking a female support worker to assist a client in Wantirna,…" at bounding box center [346, 770] width 382 height 551
copy div "We are URGENTLY seeking a female support worker to assist a client in Wantirna,…"
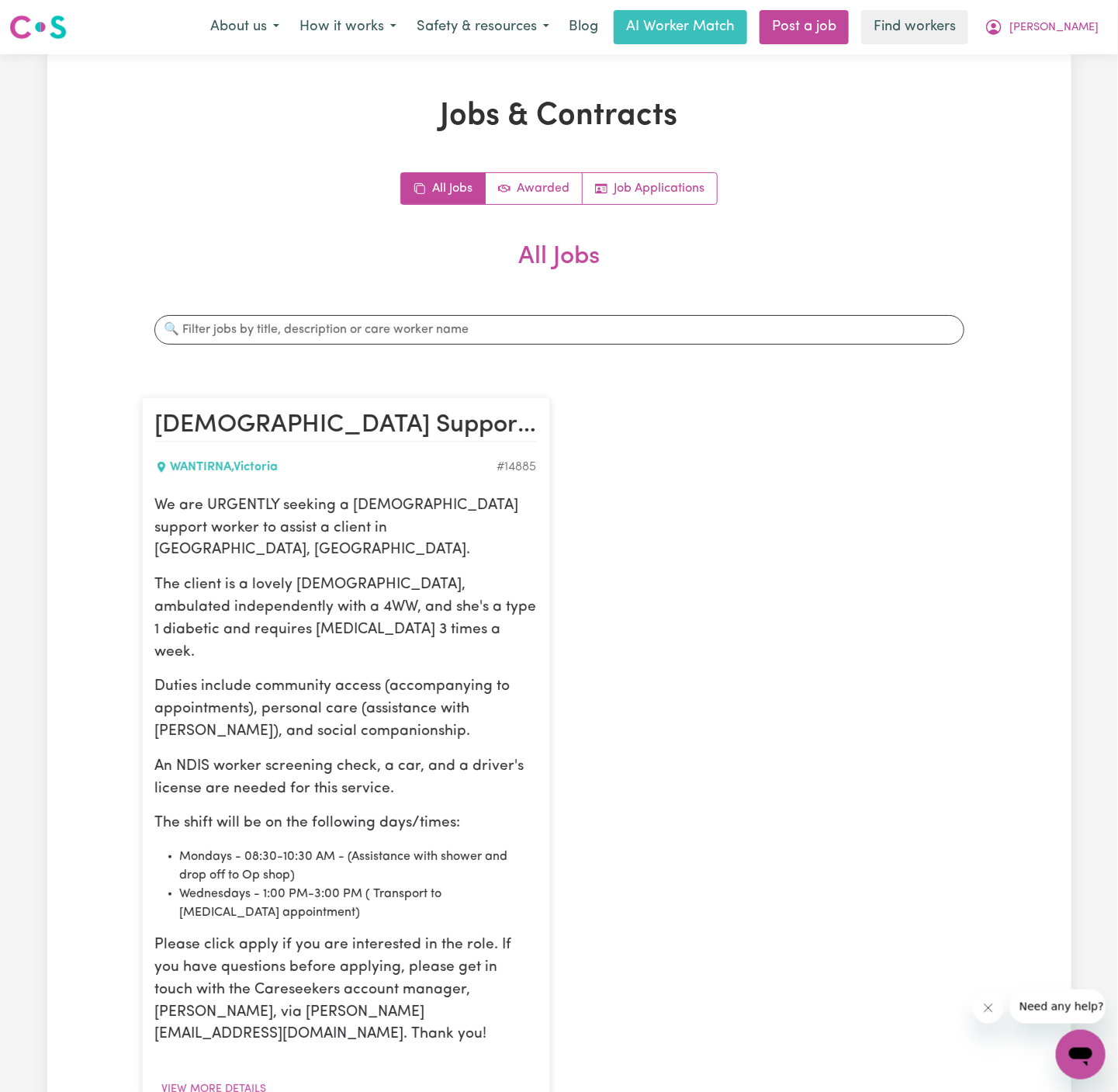
click at [753, 520] on div "Female Support Worker Needed In Wantirna, VIC WANTIRNA , Victoria # 14885 We ar…" at bounding box center [560, 787] width 854 height 810
click at [1089, 31] on span "[PERSON_NAME]" at bounding box center [1054, 28] width 89 height 17
click at [1049, 52] on link "My Dashboard" at bounding box center [1047, 60] width 123 height 30
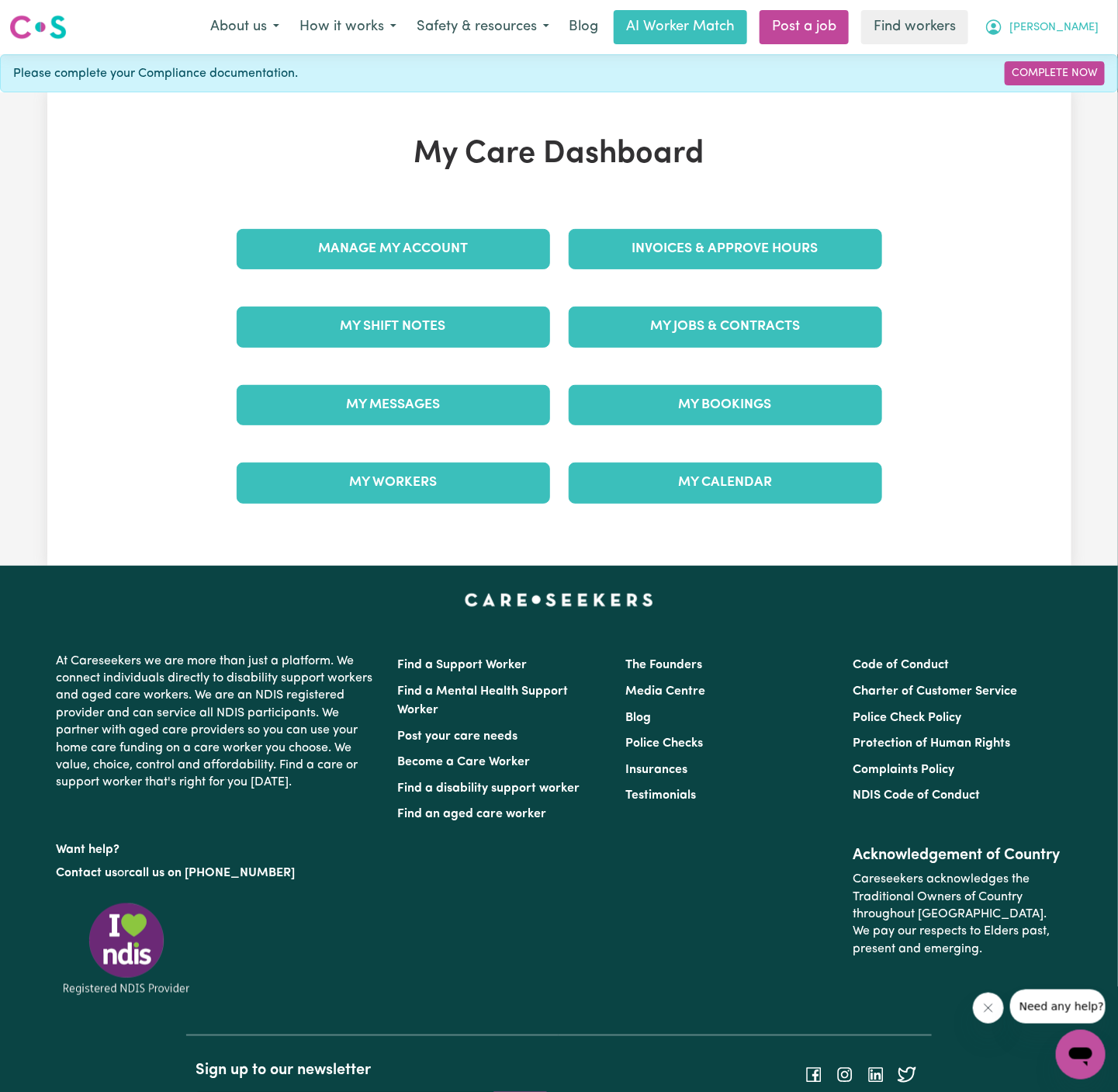
click at [1073, 34] on span "[PERSON_NAME]" at bounding box center [1054, 28] width 89 height 17
click at [1052, 90] on link "Logout" at bounding box center [1047, 89] width 123 height 30
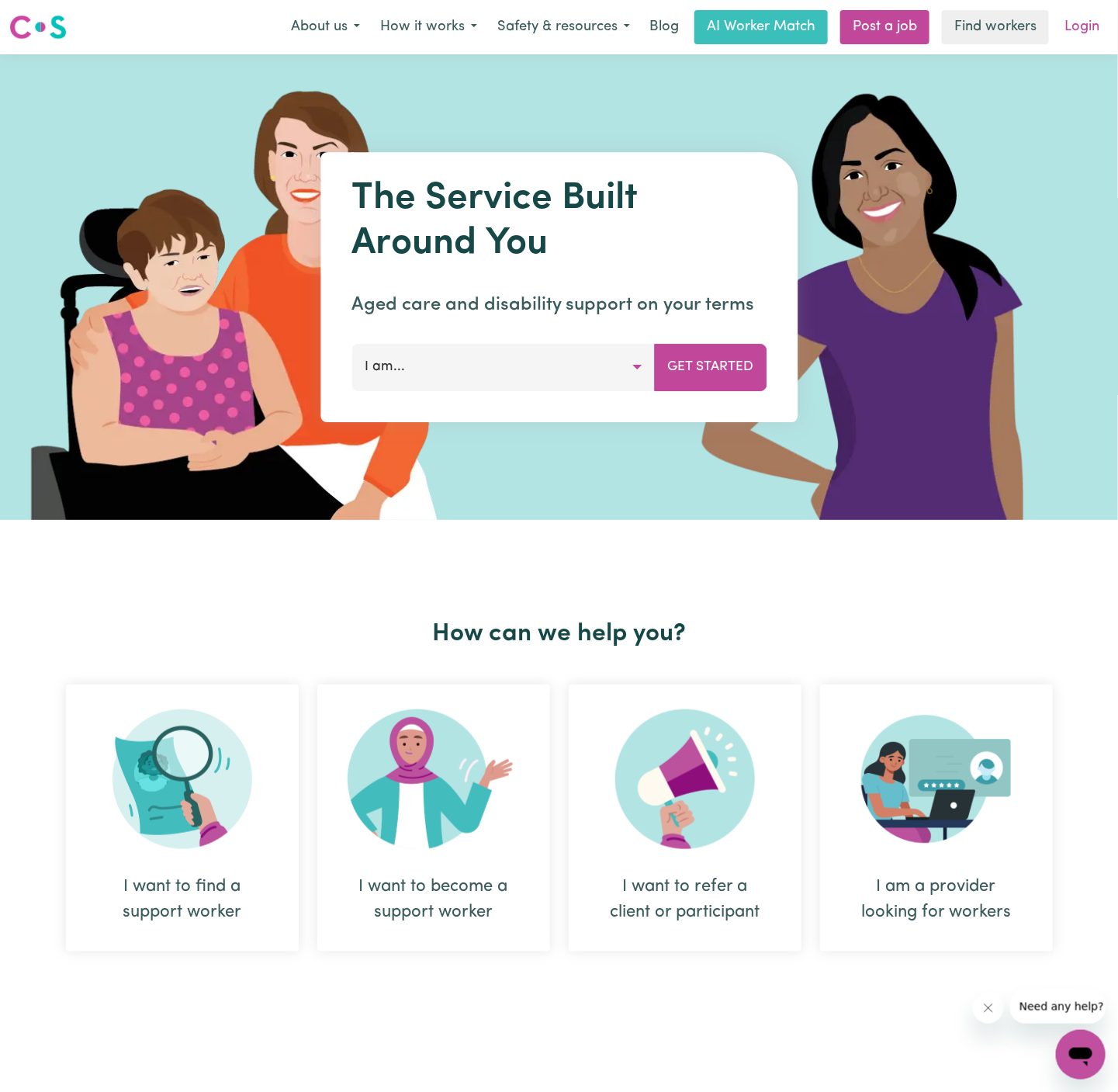
click at [1085, 31] on link "Login" at bounding box center [1083, 28] width 54 height 34
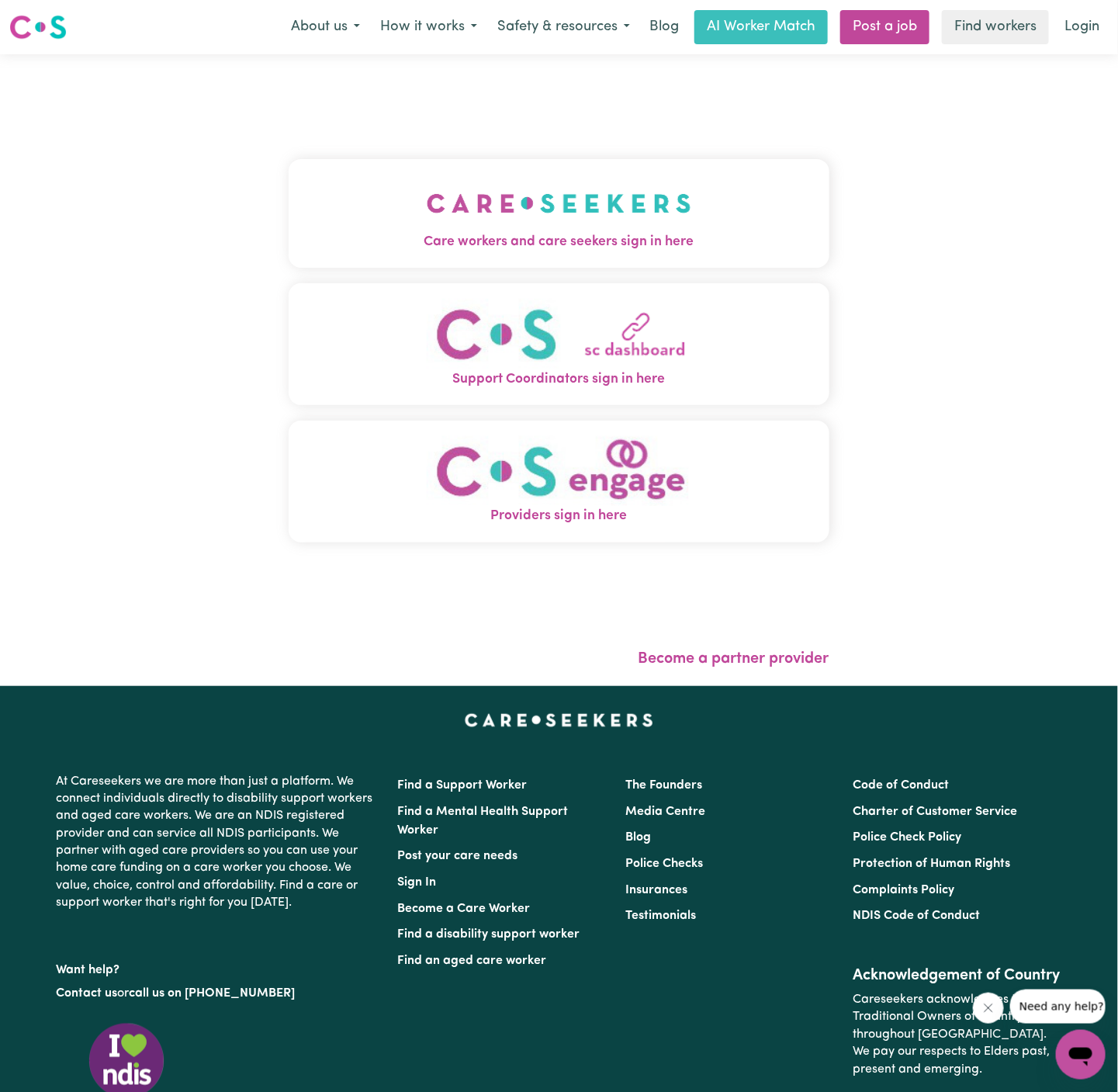
click at [587, 228] on img "Care workers and care seekers sign in here" at bounding box center [559, 203] width 264 height 57
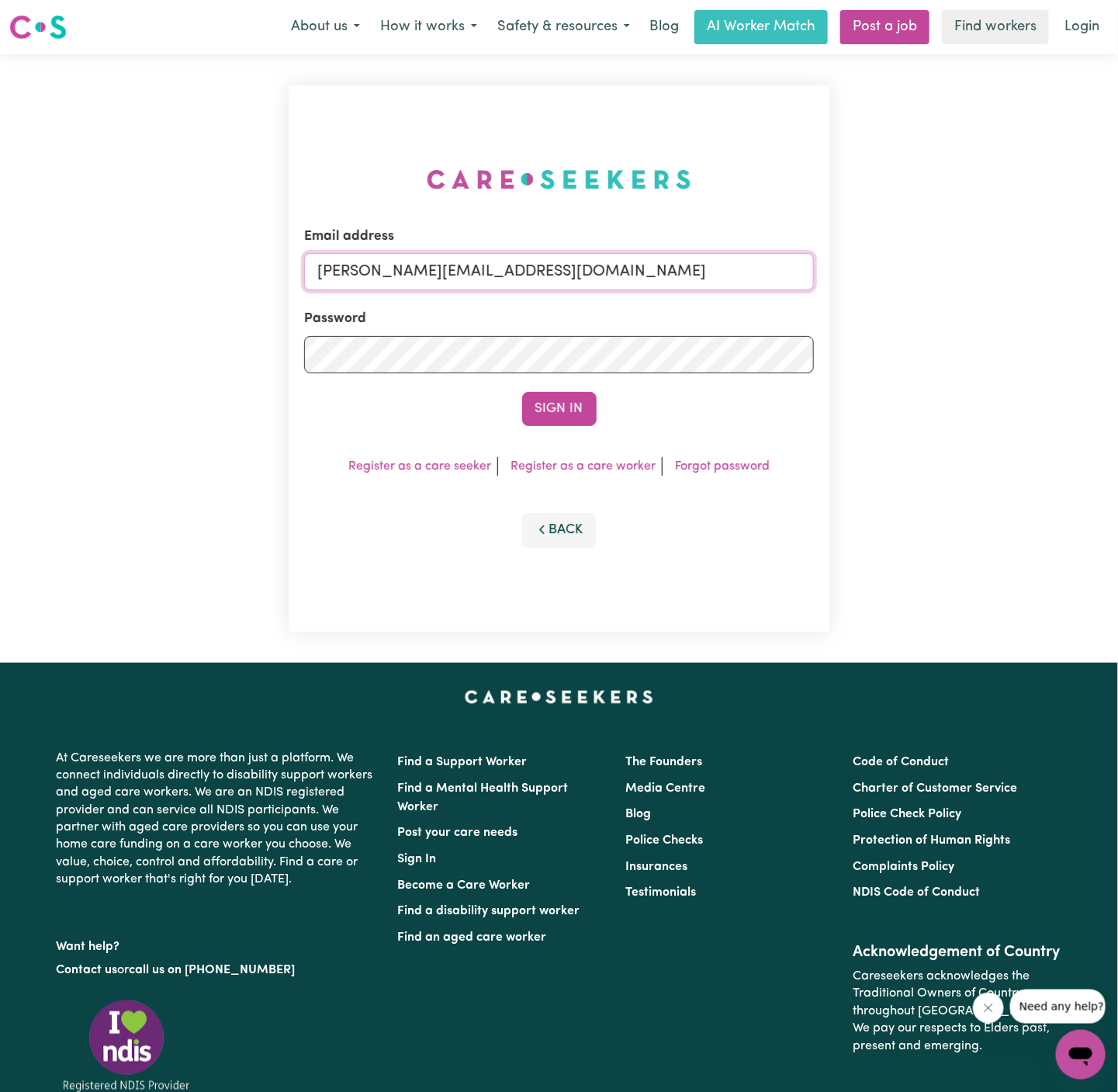
click at [601, 288] on input "dyan@careseekers.com.au" at bounding box center [559, 271] width 510 height 37
drag, startPoint x: 878, startPoint y: 435, endPoint x: 660, endPoint y: 416, distance: 218.8
click at [660, 416] on div "Email address superuser~KarynPenderESS@careseekers.com.au Password Sign In Regi…" at bounding box center [559, 359] width 1118 height 609
click at [403, 283] on input "superuser~KarynPenderESS@careseekers.com.au" at bounding box center [559, 271] width 510 height 37
click at [403, 277] on input "superuser~KarynPenderESS@careseekers.com.au" at bounding box center [559, 271] width 510 height 37
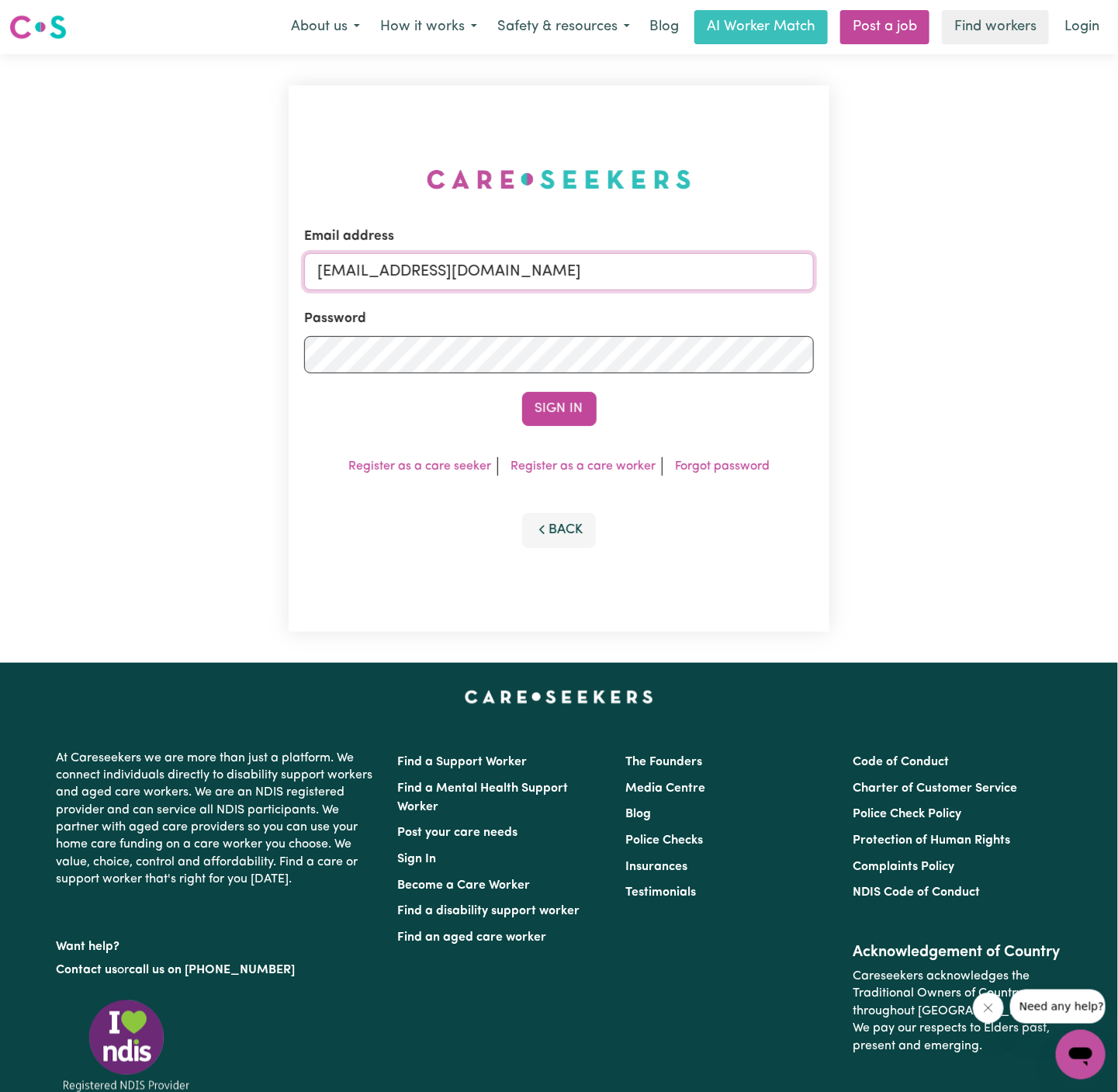
drag, startPoint x: 396, startPoint y: 273, endPoint x: 907, endPoint y: 271, distance: 511.0
click at [907, 271] on div "Email address superuser~KarynPenderESS@careseekers.com.au Password Sign In Regi…" at bounding box center [559, 359] width 1118 height 609
paste input "AmyJamboreeHeightsCF"
type input "superuser~AmyJamboreeHeightsCF@careseekers.com.au"
click at [523, 391] on button "Sign In" at bounding box center [560, 409] width 75 height 34
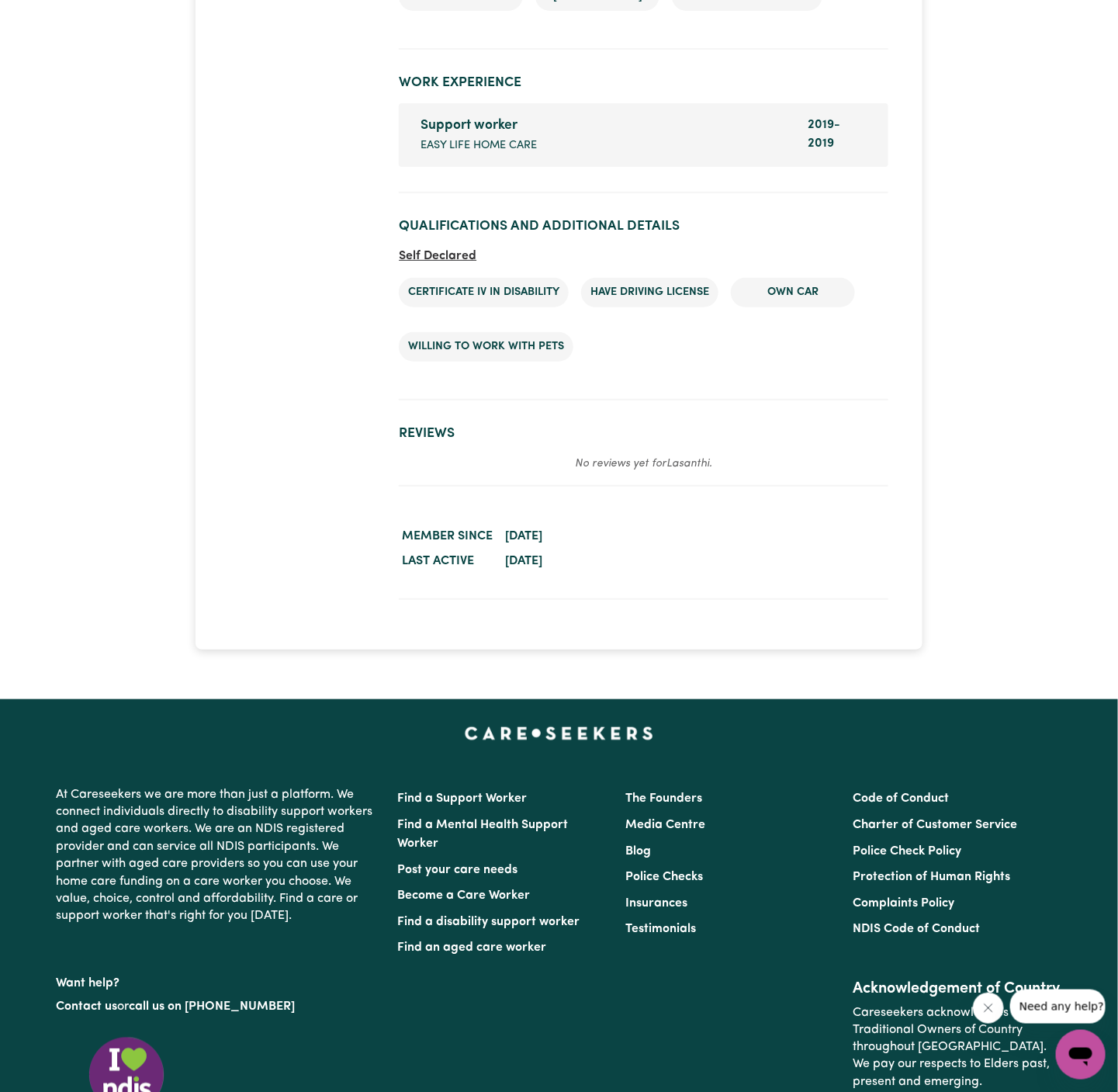
scroll to position [2405, 0]
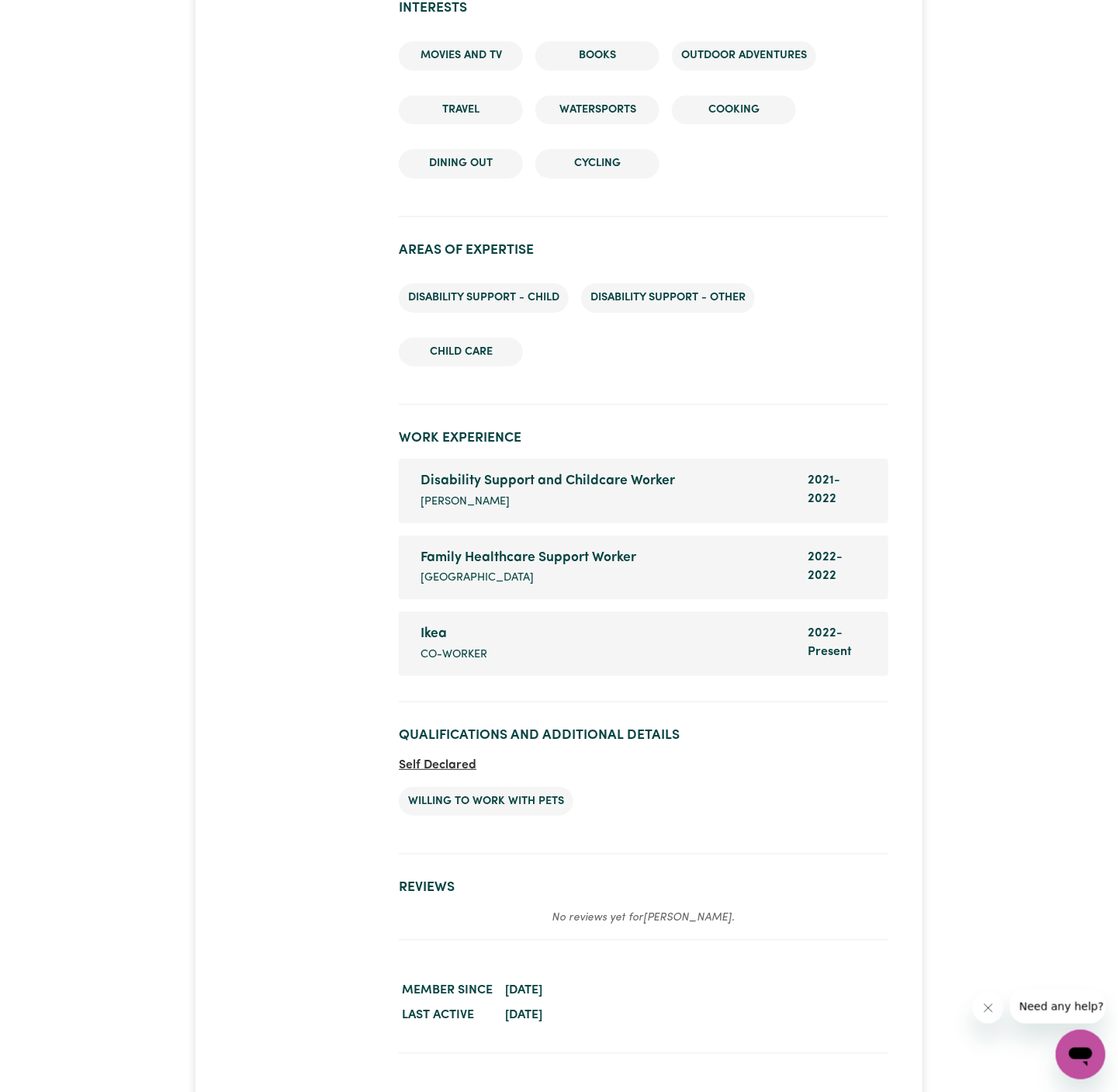
scroll to position [1906, 0]
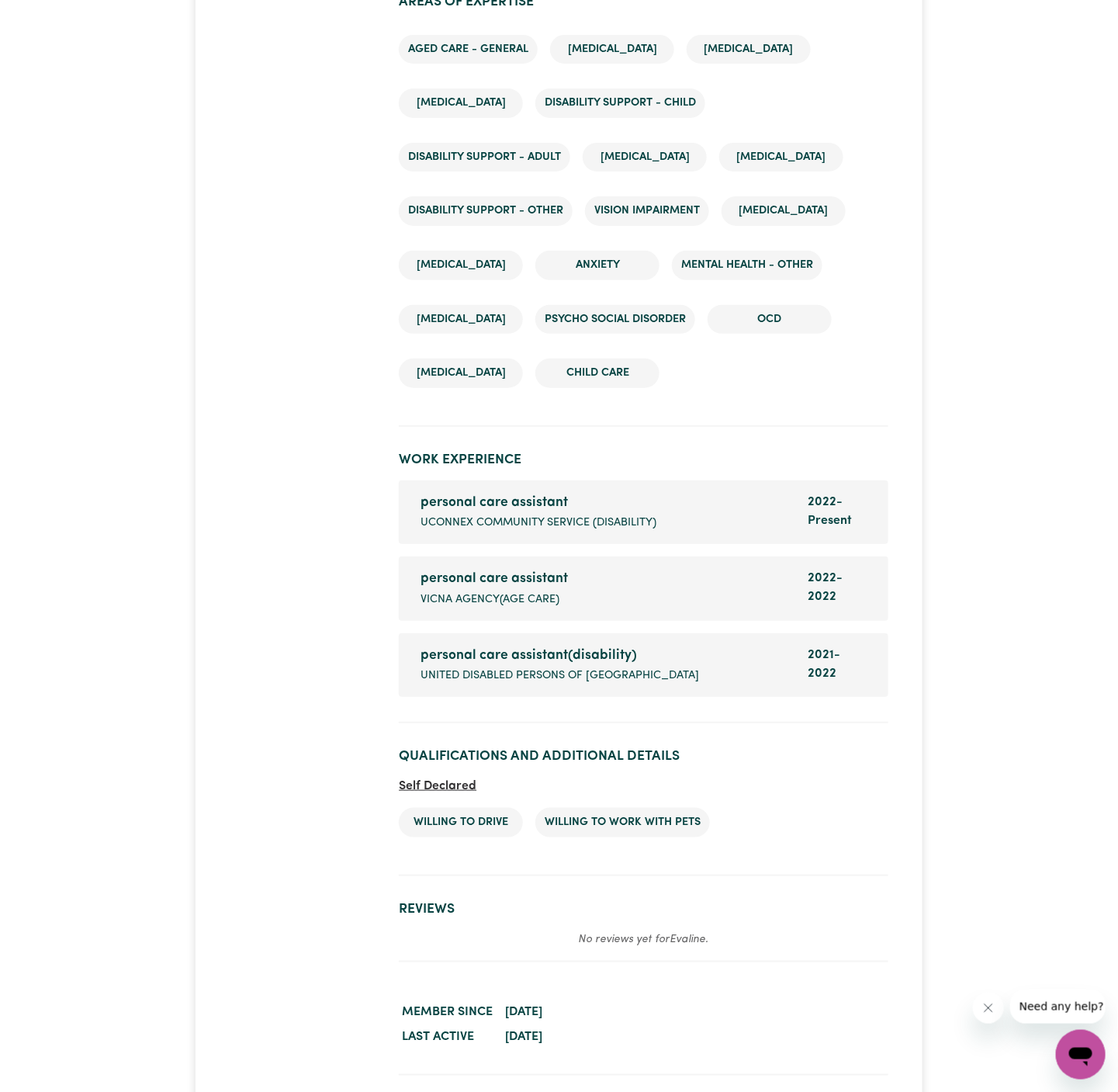
scroll to position [2480, 0]
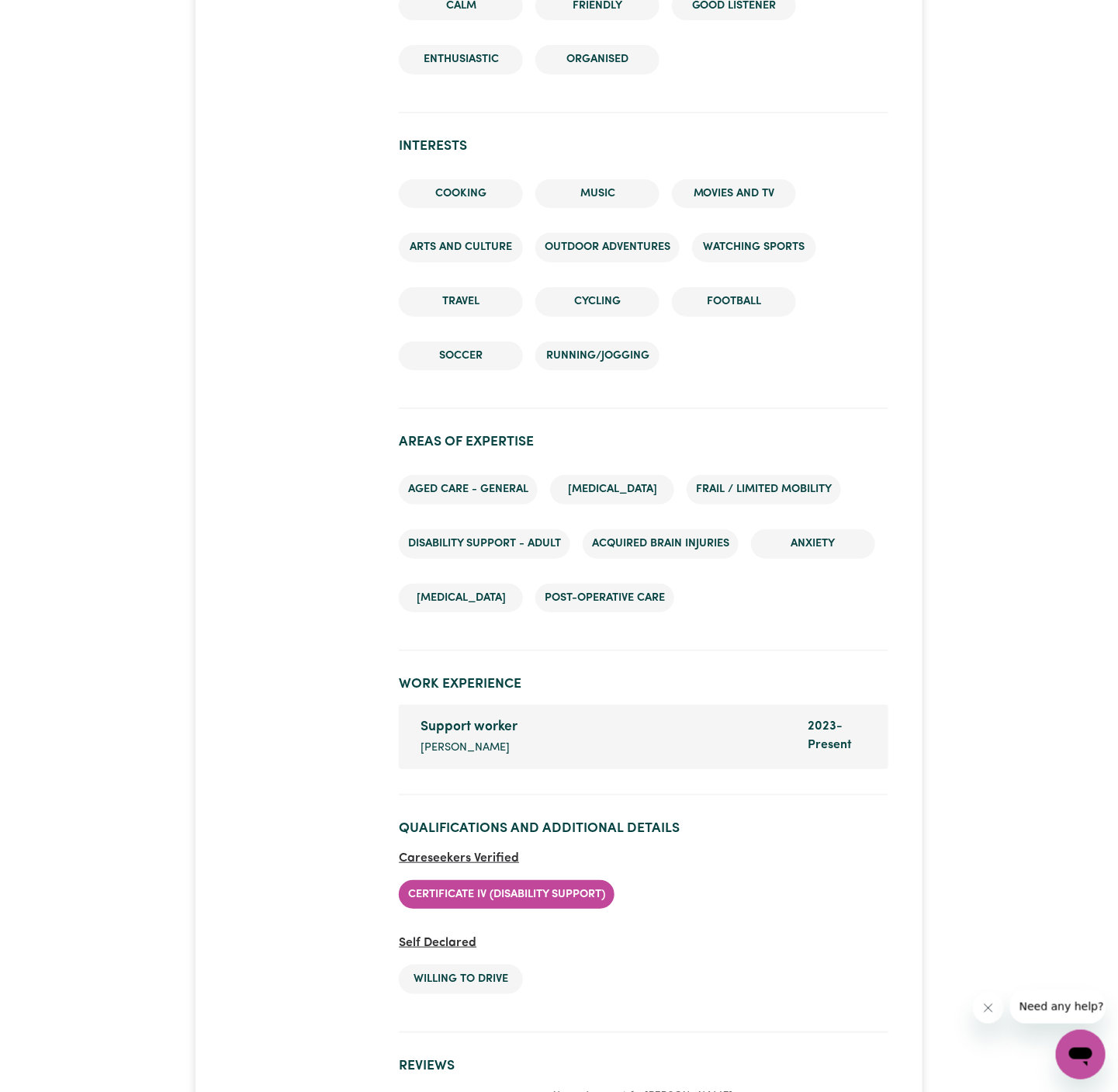
scroll to position [2118, 0]
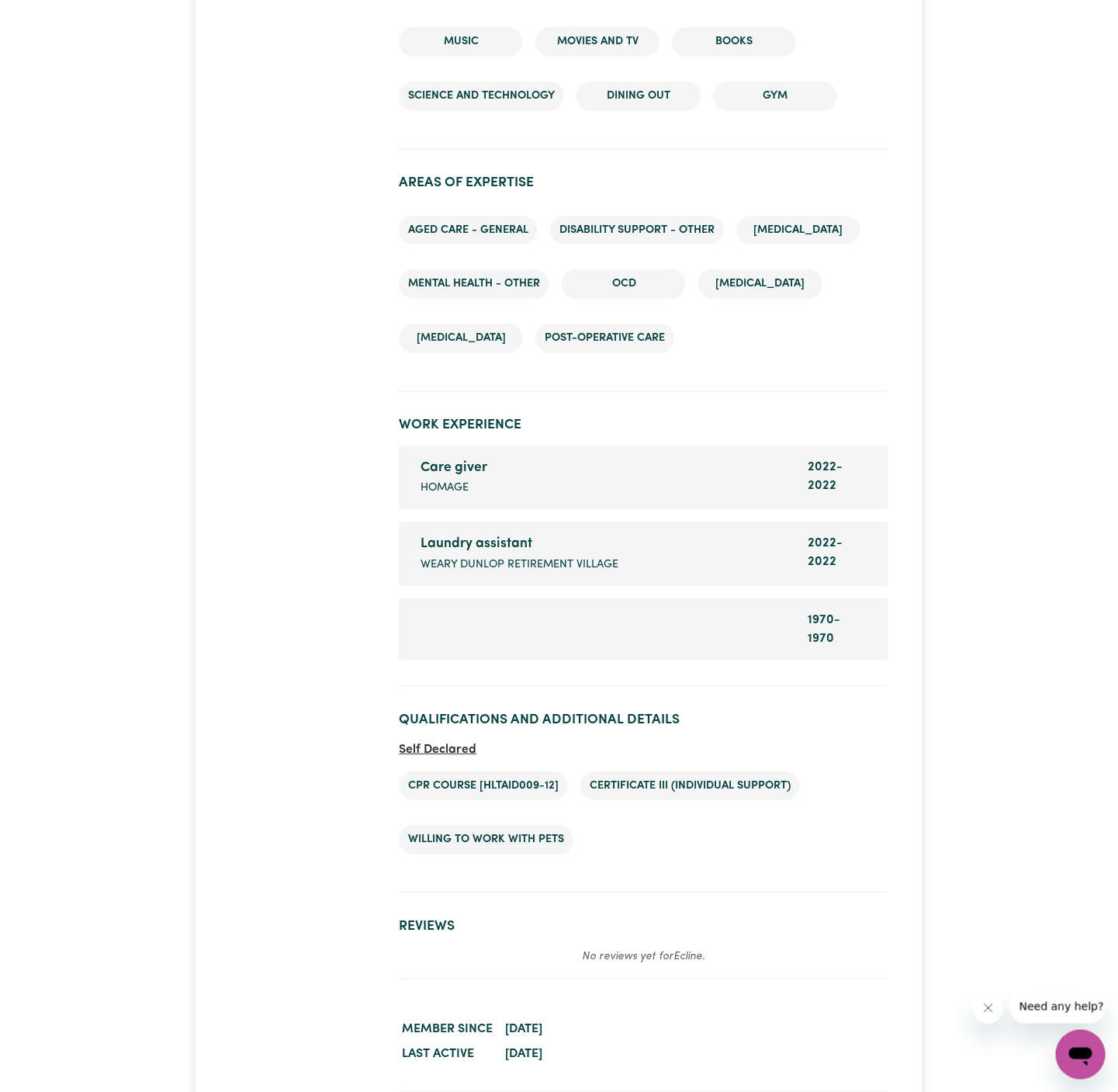
scroll to position [2081, 0]
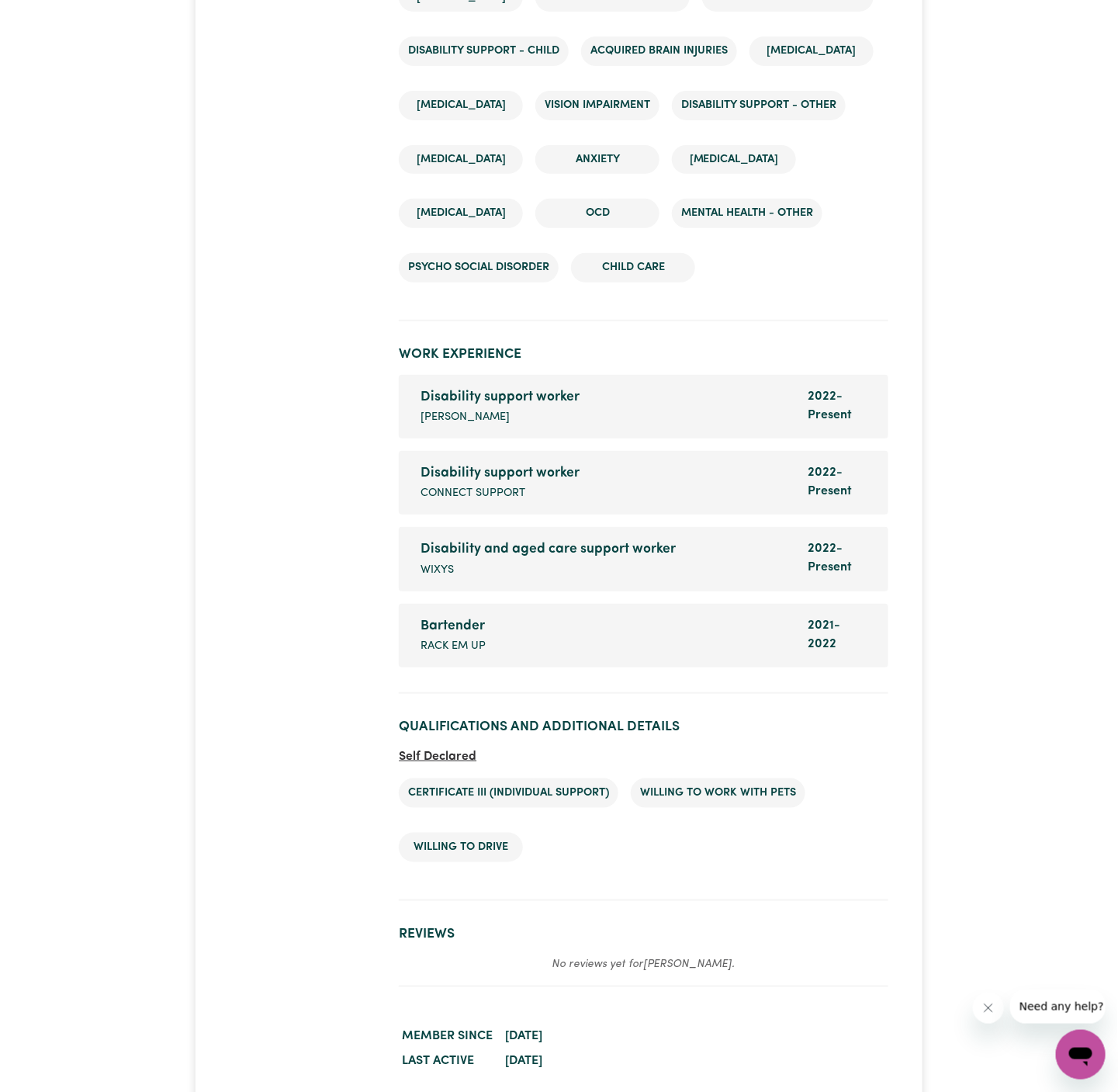
scroll to position [2484, 0]
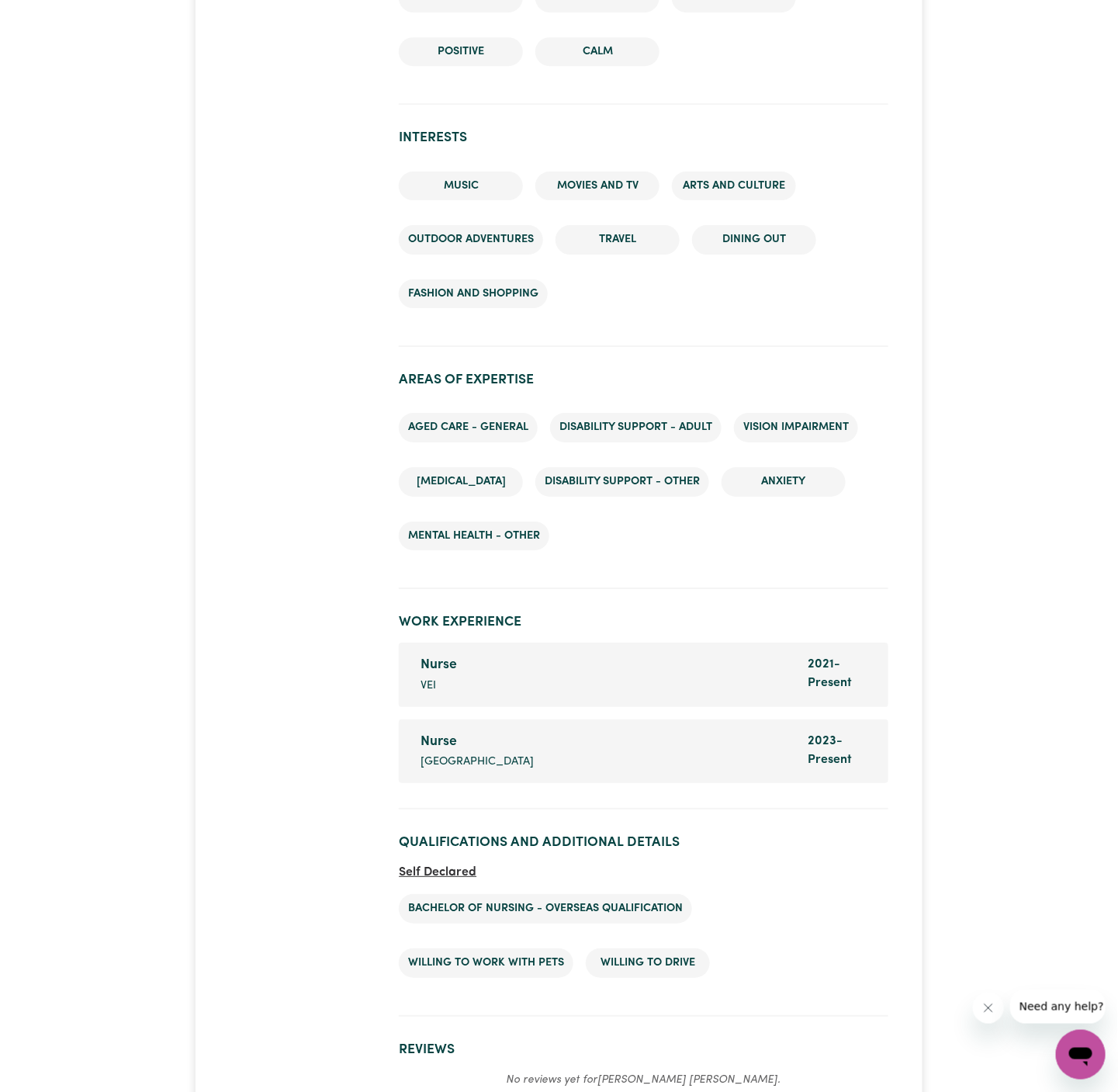
scroll to position [1966, 0]
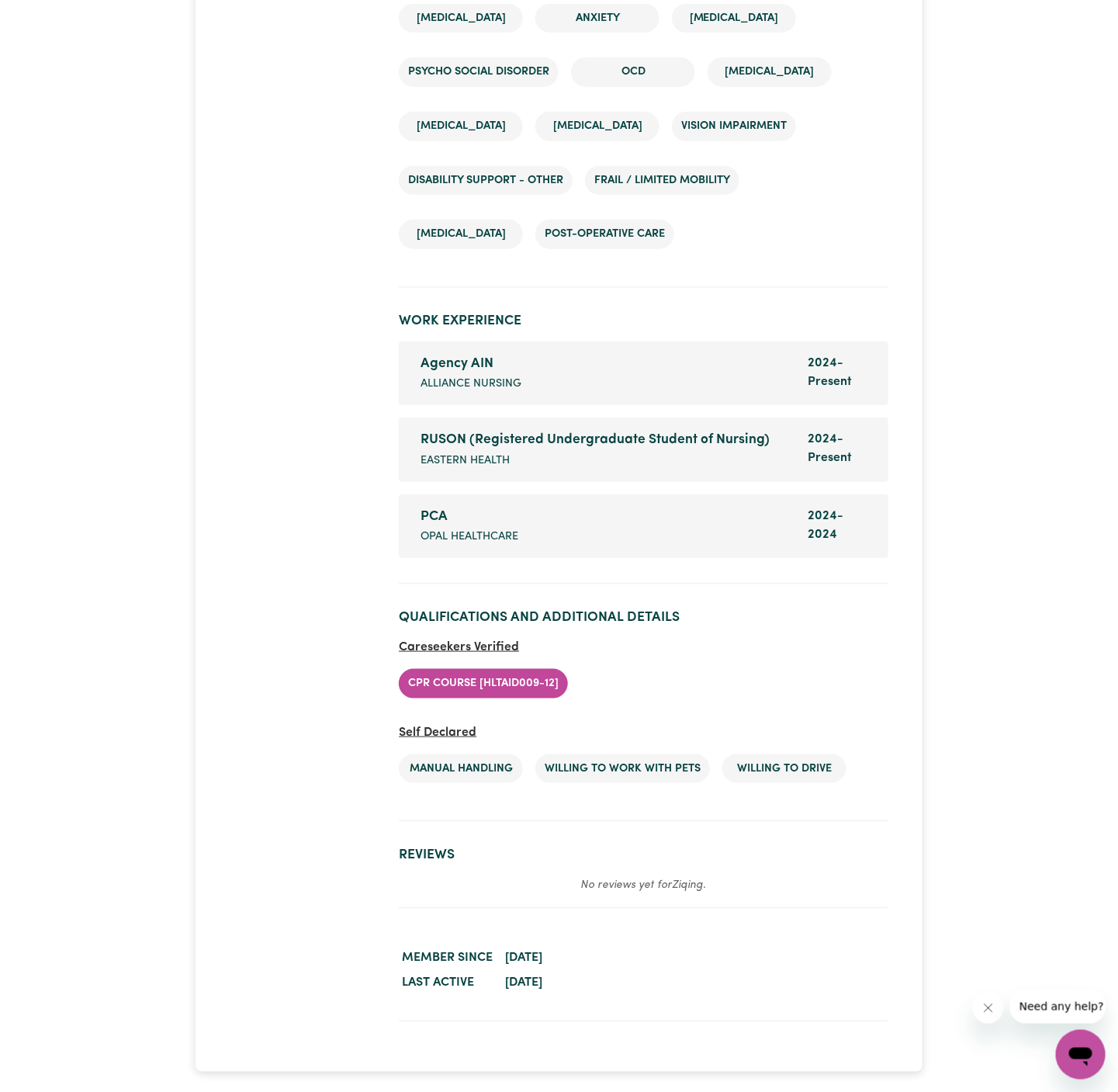
scroll to position [2507, 0]
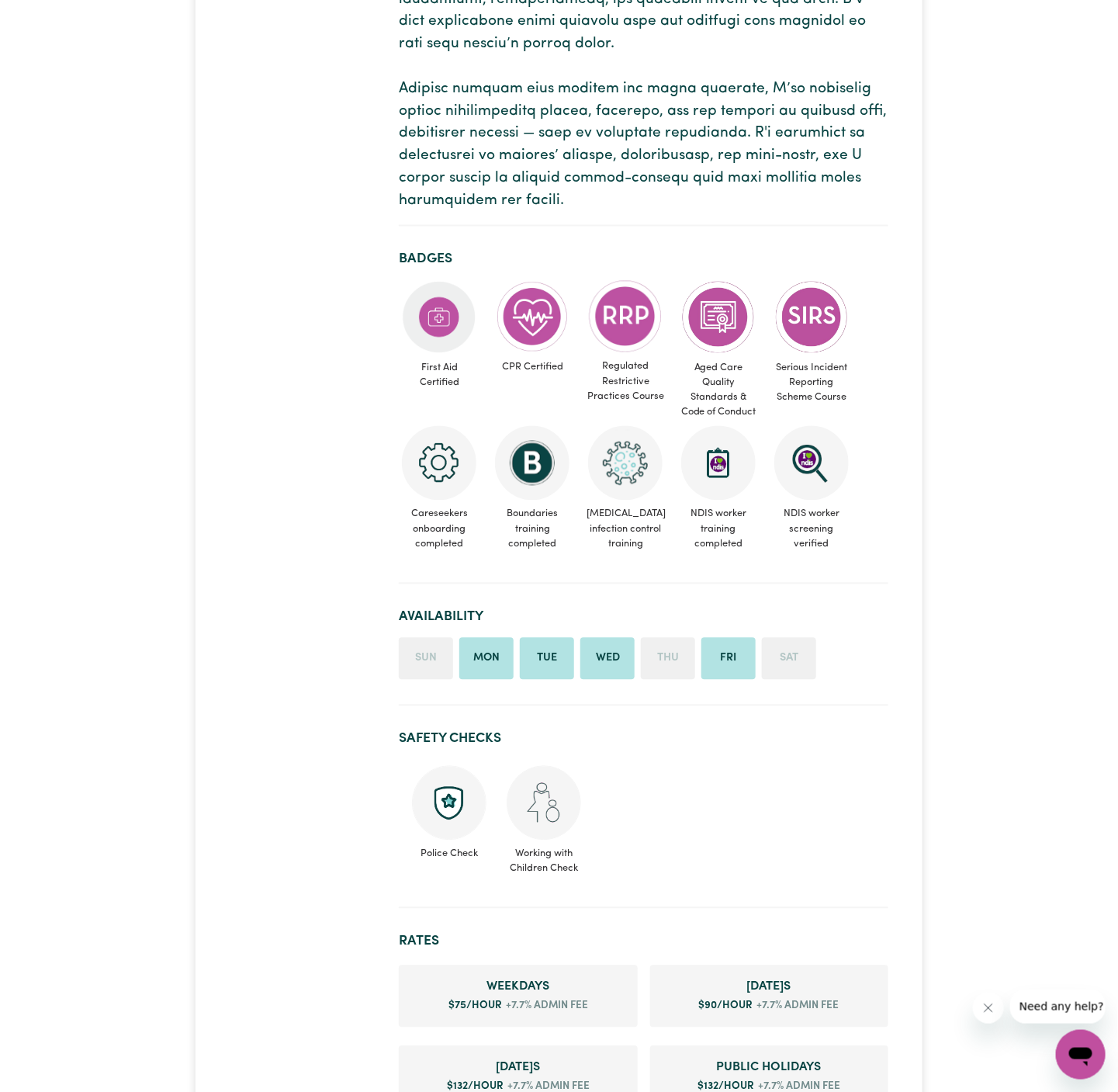
scroll to position [1160, 0]
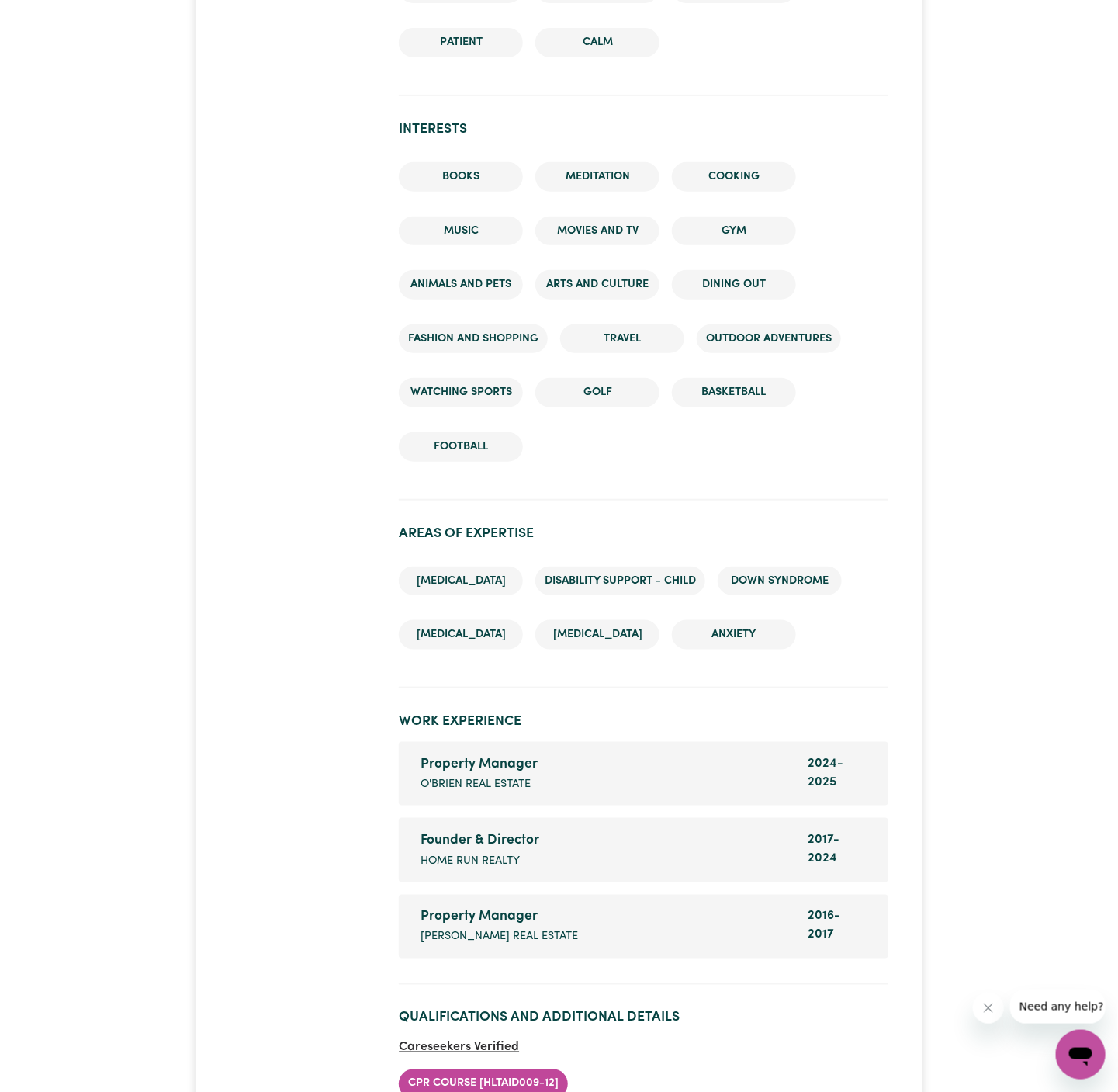
scroll to position [2841, 0]
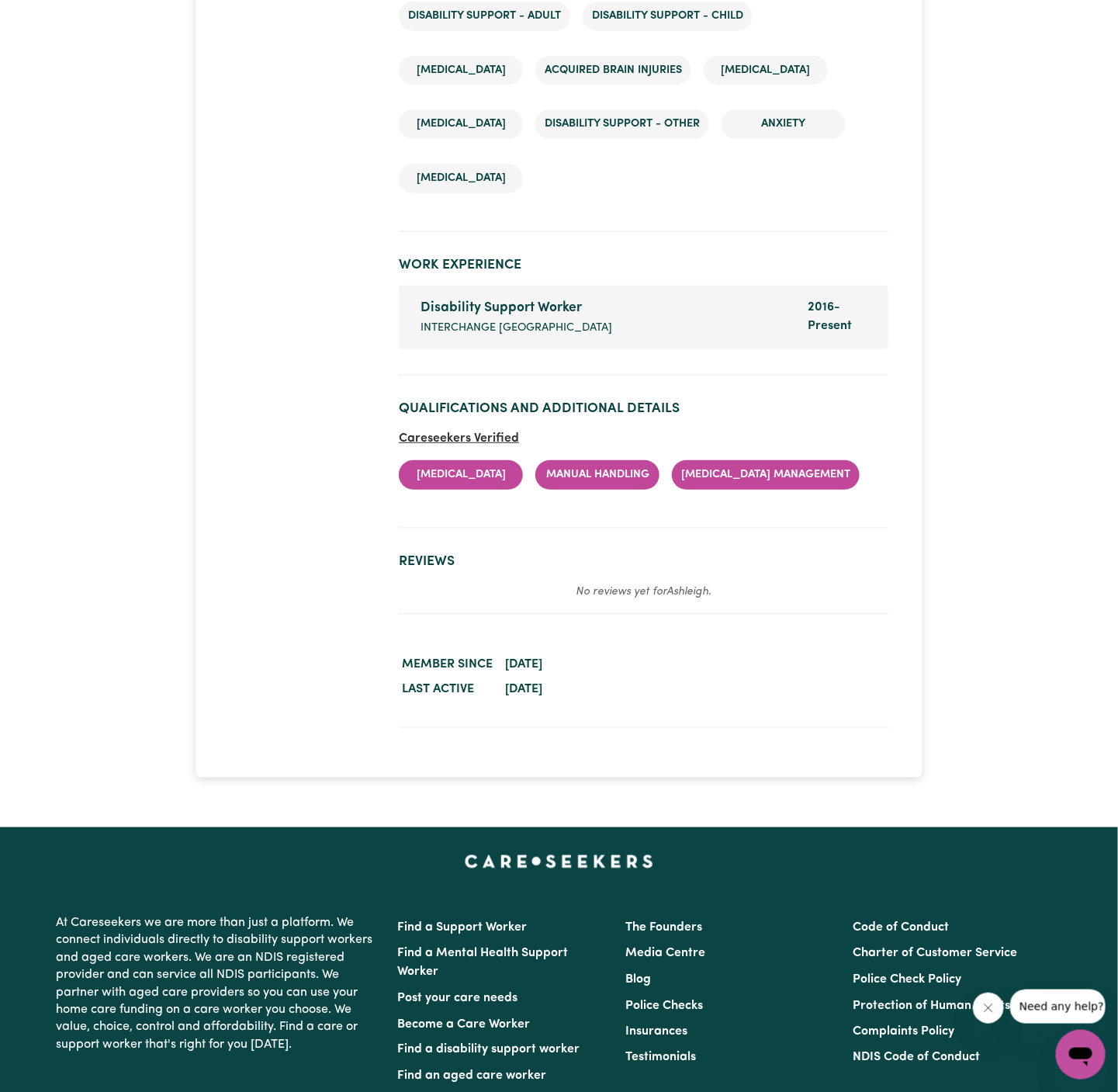
scroll to position [2477, 0]
